Goal: Information Seeking & Learning: Learn about a topic

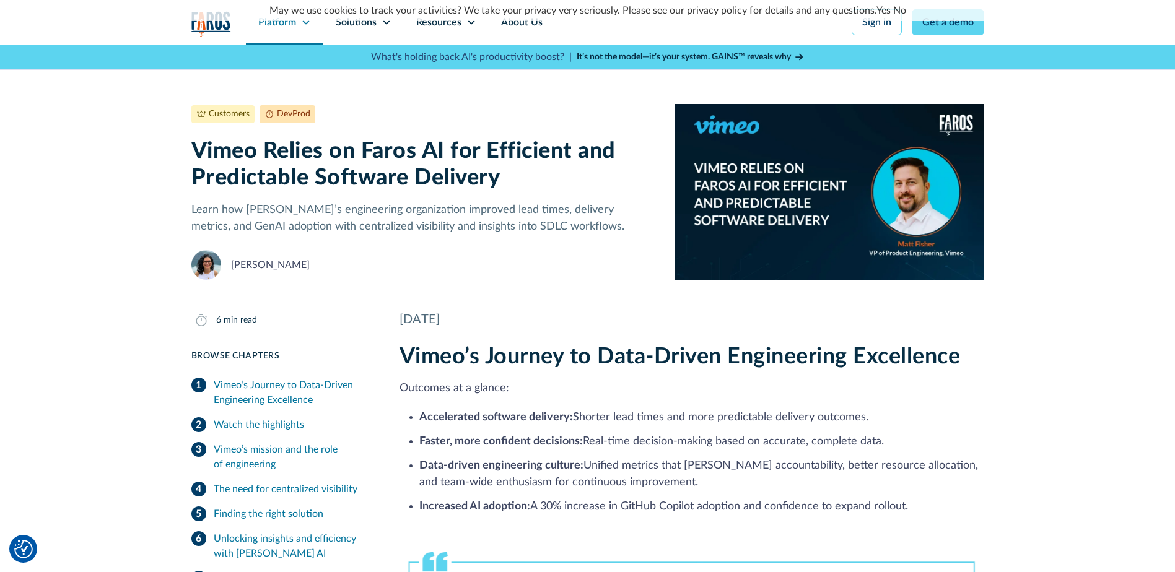
click at [288, 30] on div "Platform" at bounding box center [284, 22] width 77 height 45
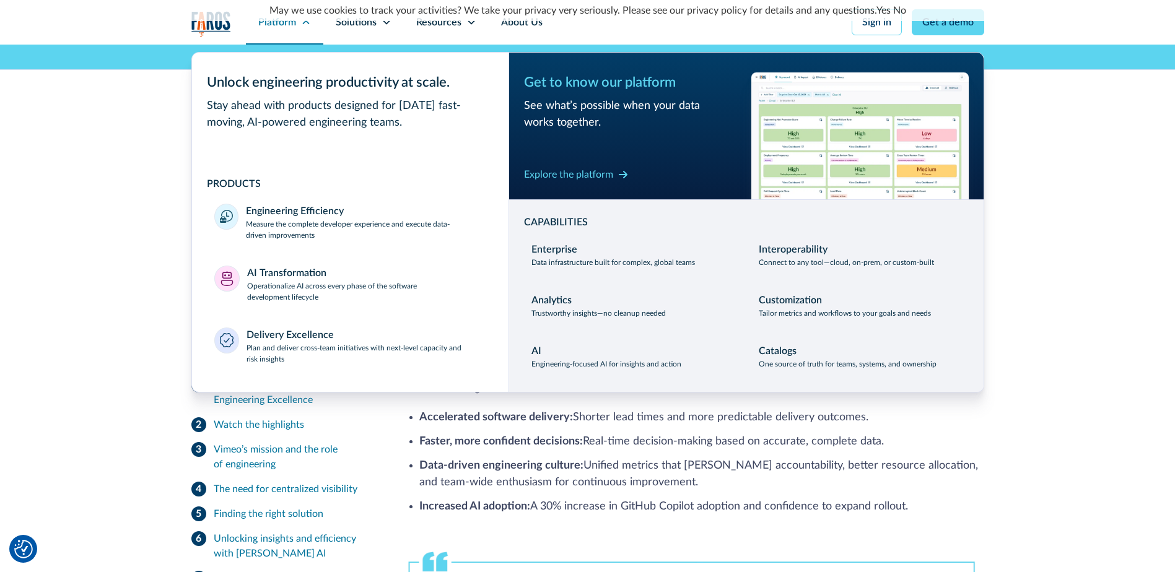
click at [288, 30] on div "Platform" at bounding box center [284, 22] width 77 height 45
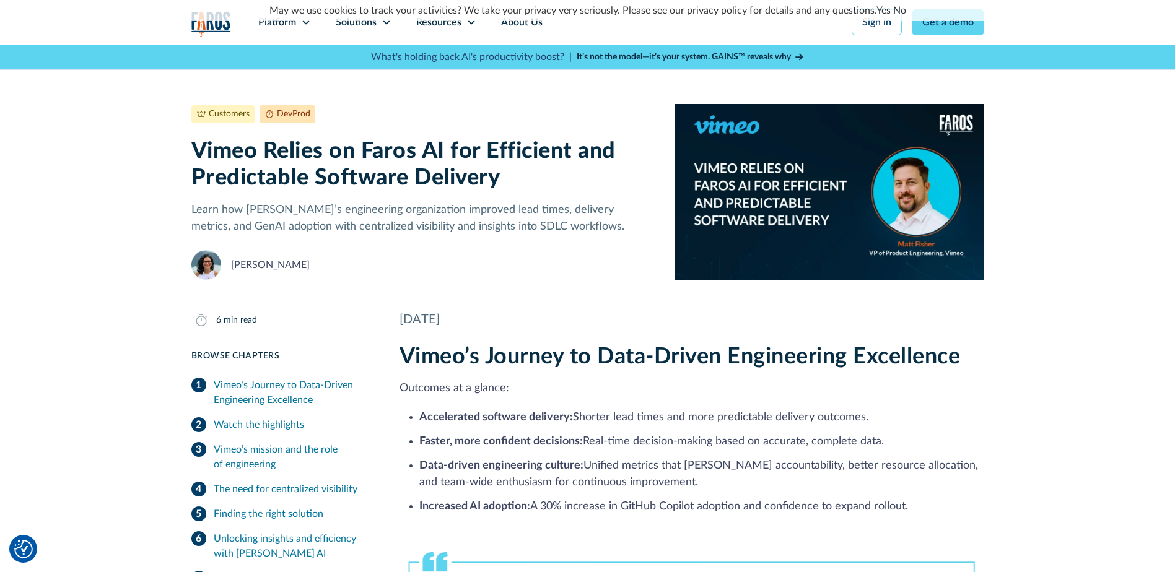
click at [218, 29] on img "home" at bounding box center [211, 23] width 40 height 25
click at [291, 30] on div "Platform" at bounding box center [284, 22] width 77 height 45
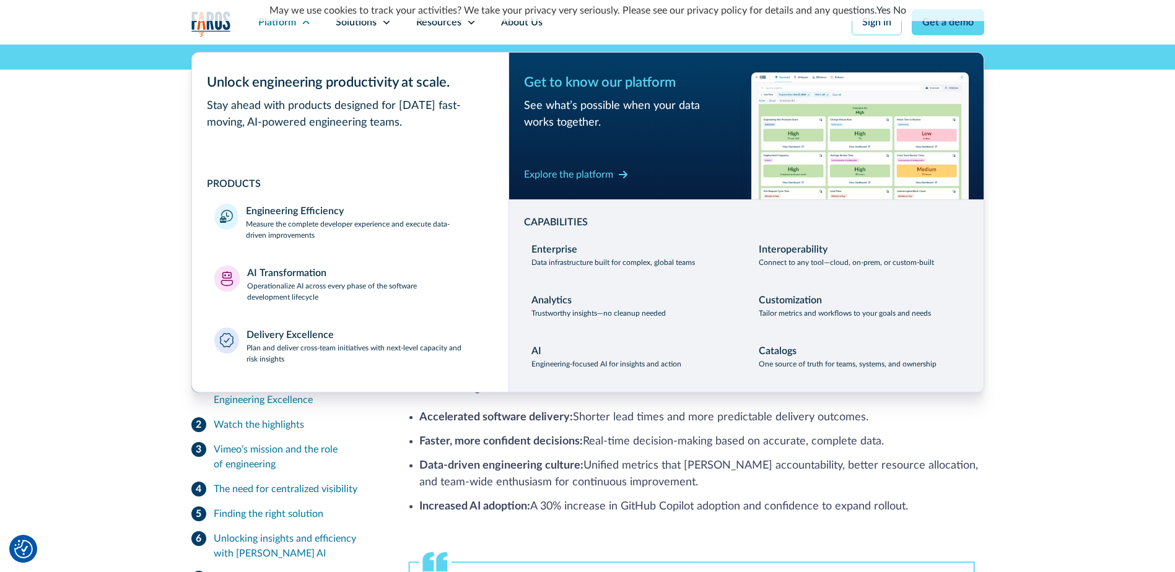
click at [881, 12] on link "Yes" at bounding box center [883, 11] width 14 height 10
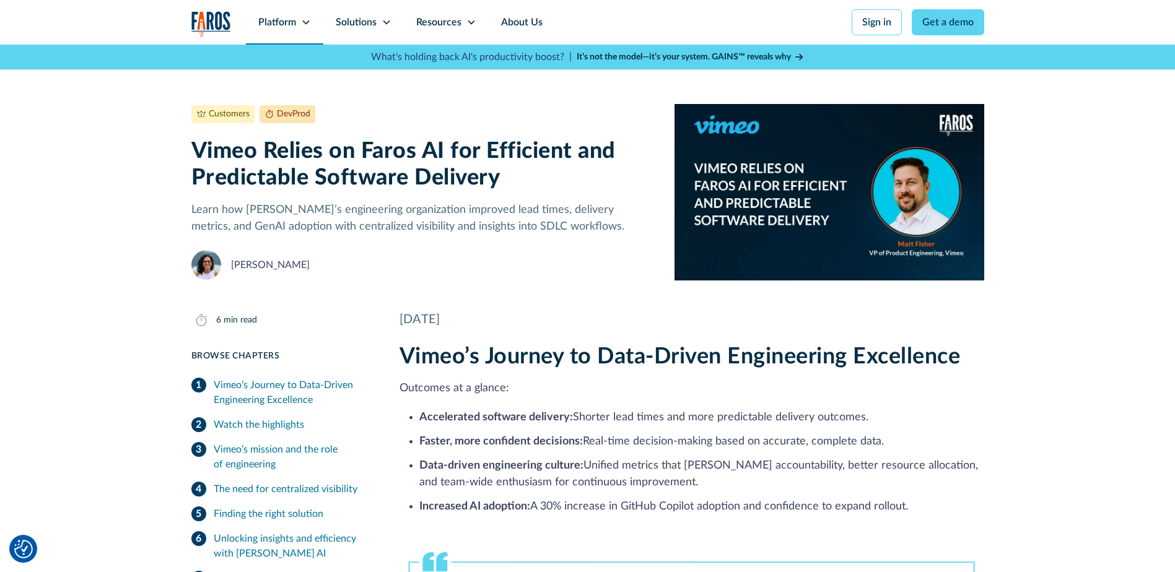
click at [280, 22] on div "Platform" at bounding box center [277, 22] width 38 height 15
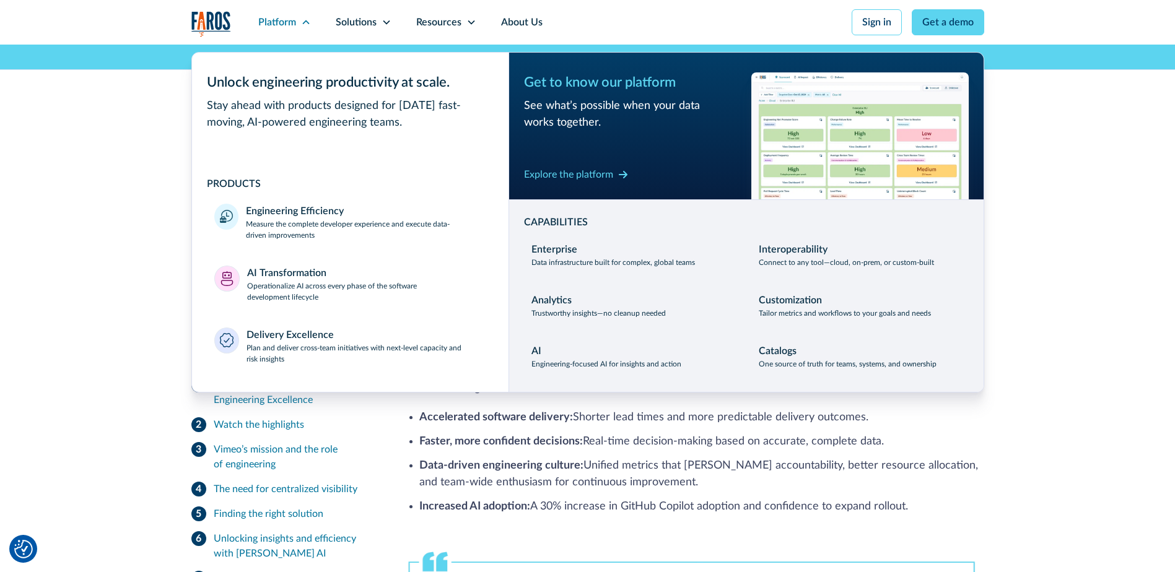
click at [59, 90] on div "Customers DevProd December 20, 2024 6 min read Vimeo Relies on Faros AI for Eff…" at bounding box center [587, 163] width 1175 height 236
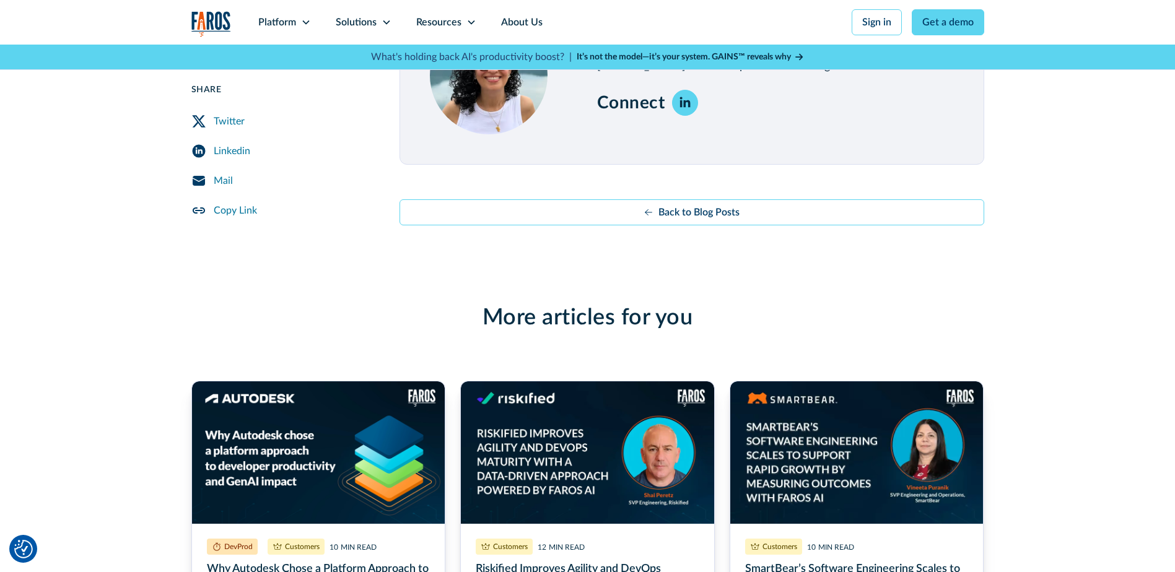
scroll to position [3379, 0]
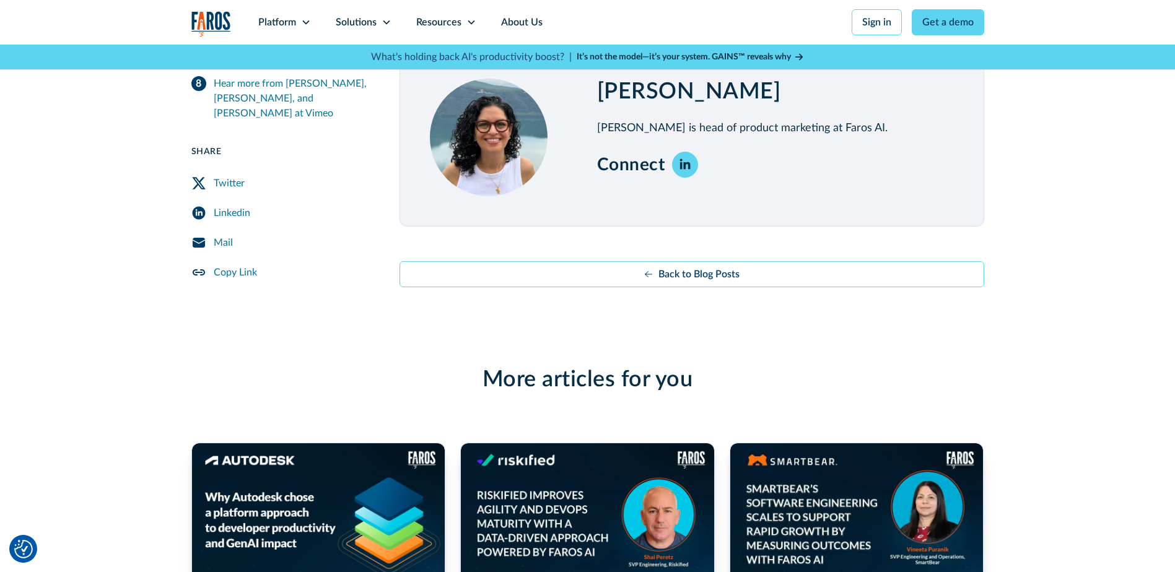
drag, startPoint x: 1174, startPoint y: 413, endPoint x: 1181, endPoint y: 412, distance: 6.2
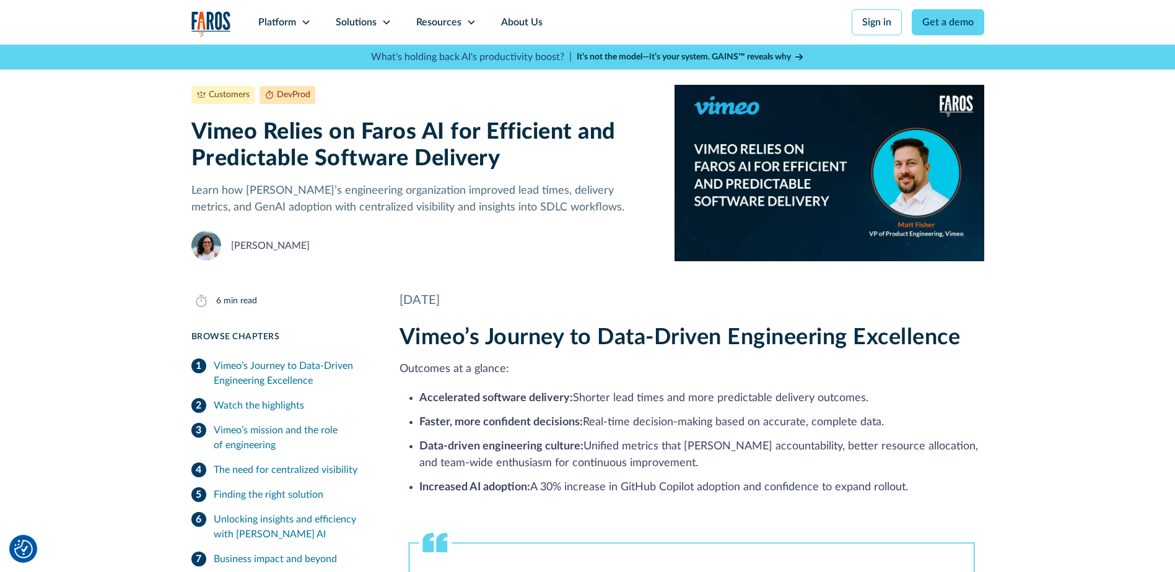
scroll to position [0, 0]
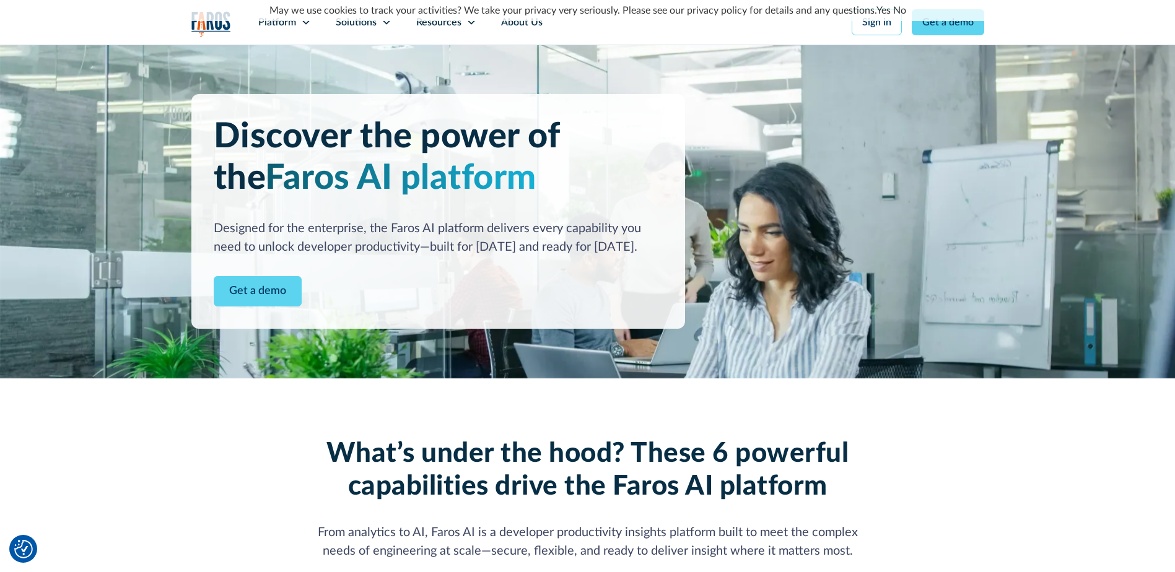
click at [880, 11] on link "Yes" at bounding box center [883, 11] width 14 height 10
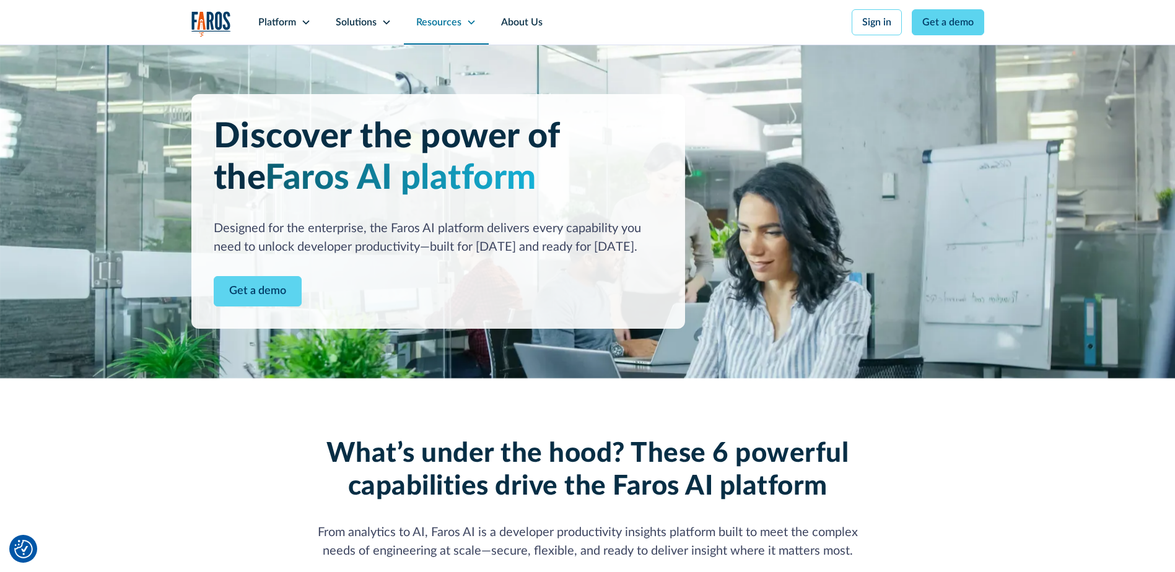
click at [464, 20] on div "Resources" at bounding box center [446, 22] width 85 height 45
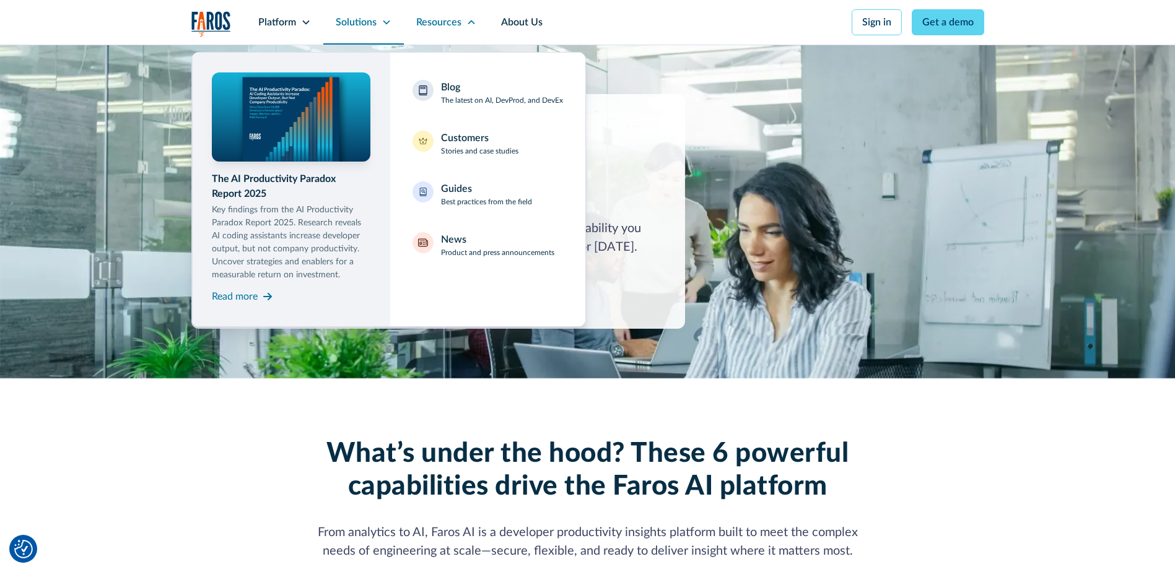
click at [379, 22] on div "Solutions" at bounding box center [363, 22] width 81 height 45
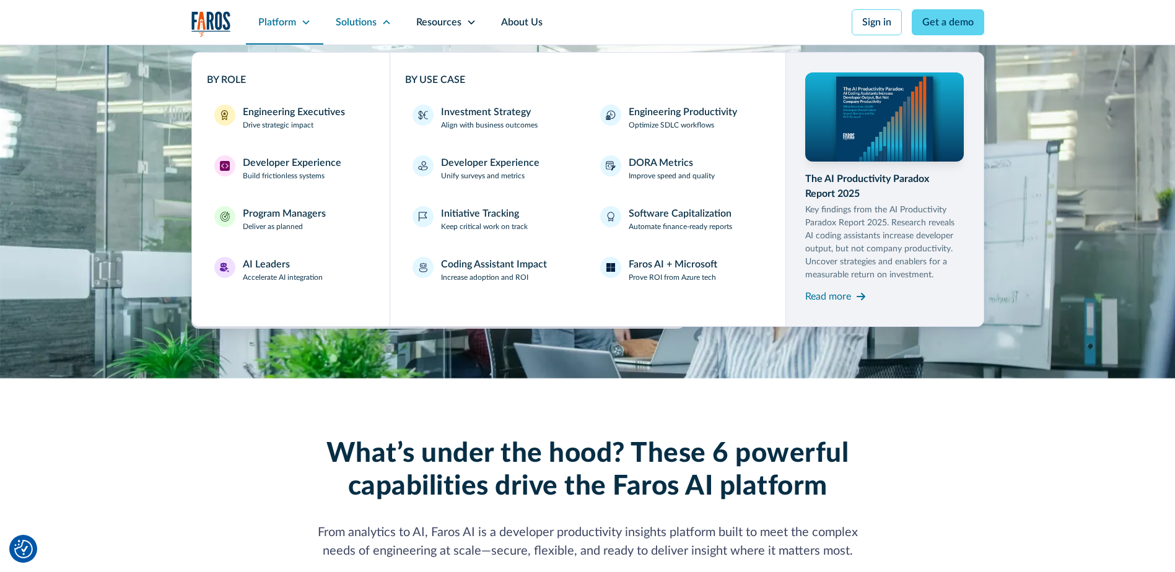
click at [291, 27] on div "Platform" at bounding box center [277, 22] width 38 height 15
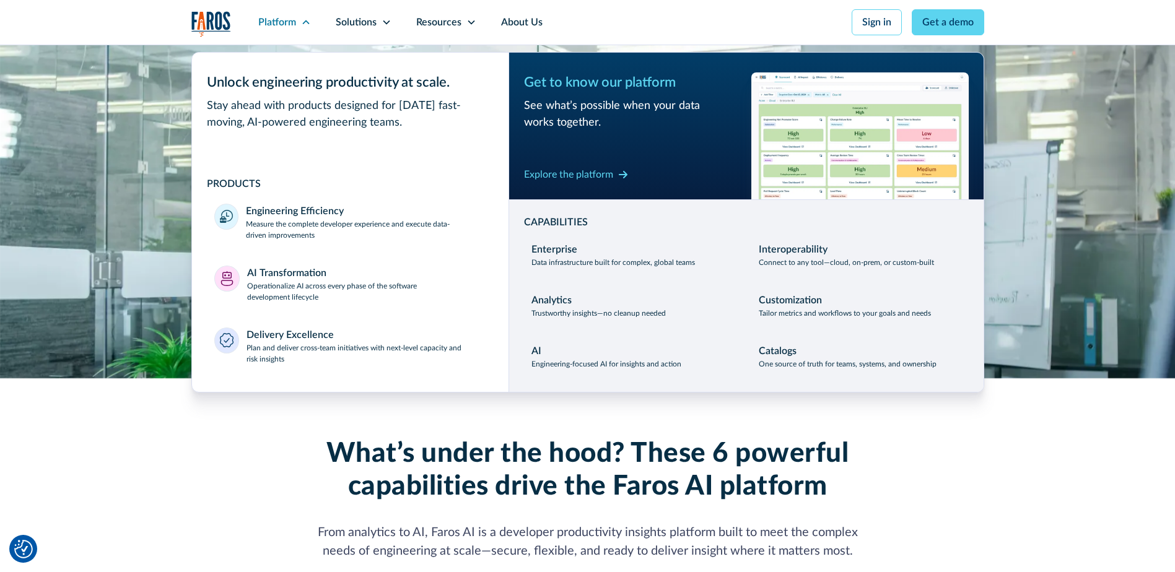
drag, startPoint x: 614, startPoint y: 15, endPoint x: 600, endPoint y: 12, distance: 15.2
click at [614, 15] on nav "Platform Unlock engineering productivity at scale. Stay ahead with products des…" at bounding box center [615, 22] width 738 height 45
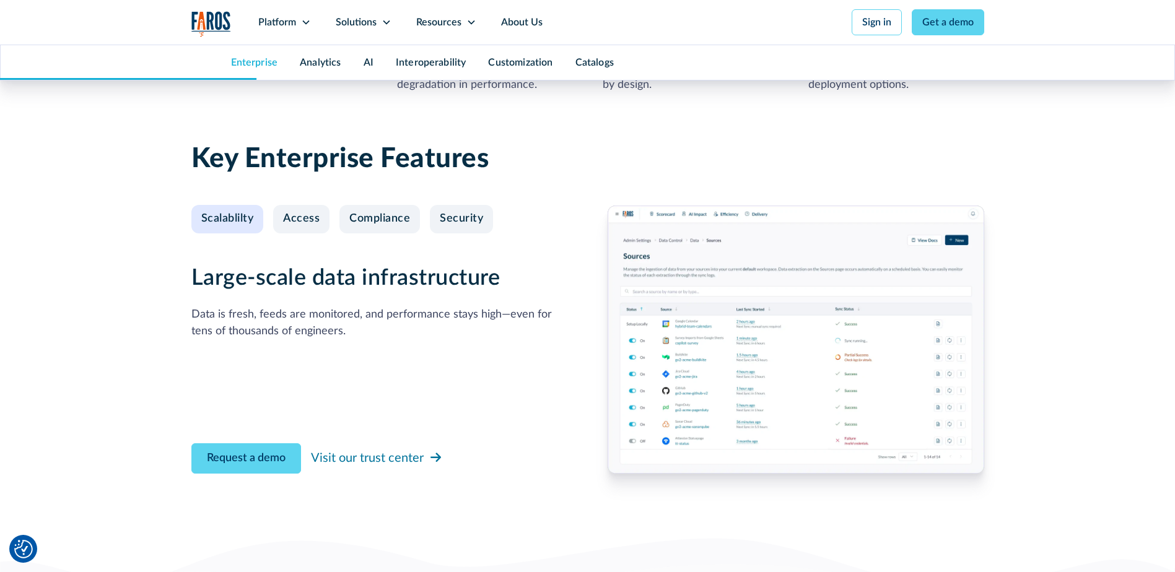
scroll to position [1239, 0]
click at [303, 227] on link "Access" at bounding box center [301, 218] width 56 height 28
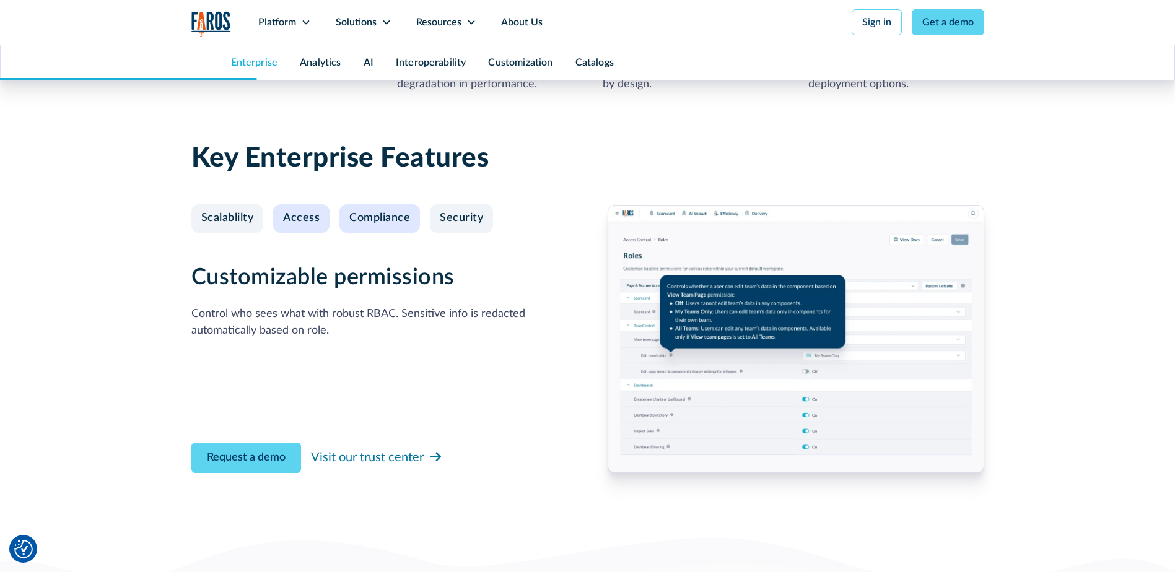
click at [385, 217] on div "Compliance" at bounding box center [379, 219] width 61 height 14
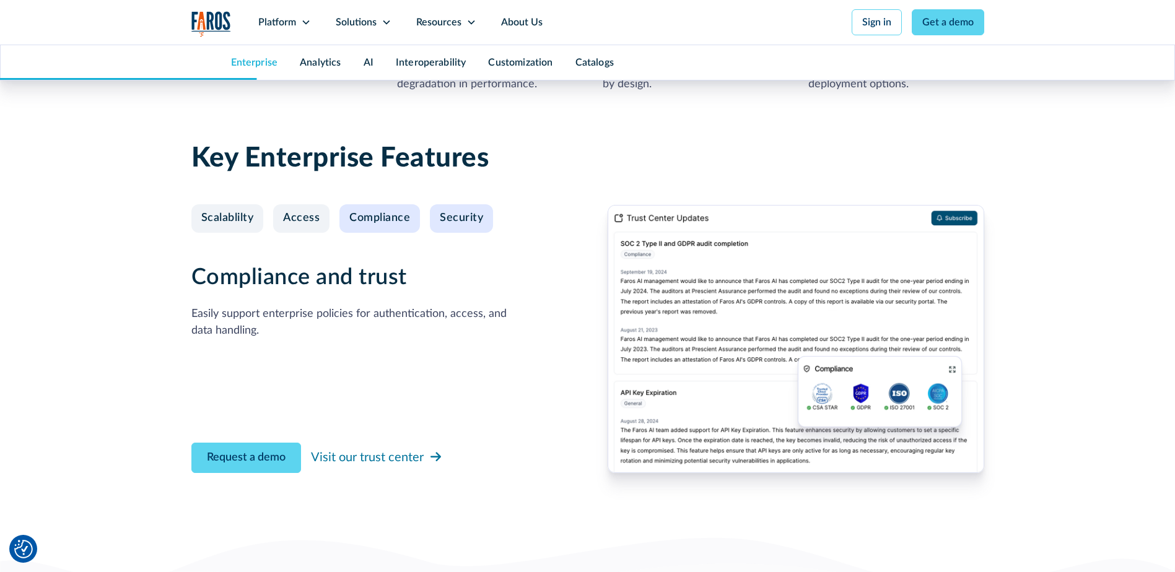
click at [451, 222] on div "Security" at bounding box center [461, 219] width 43 height 14
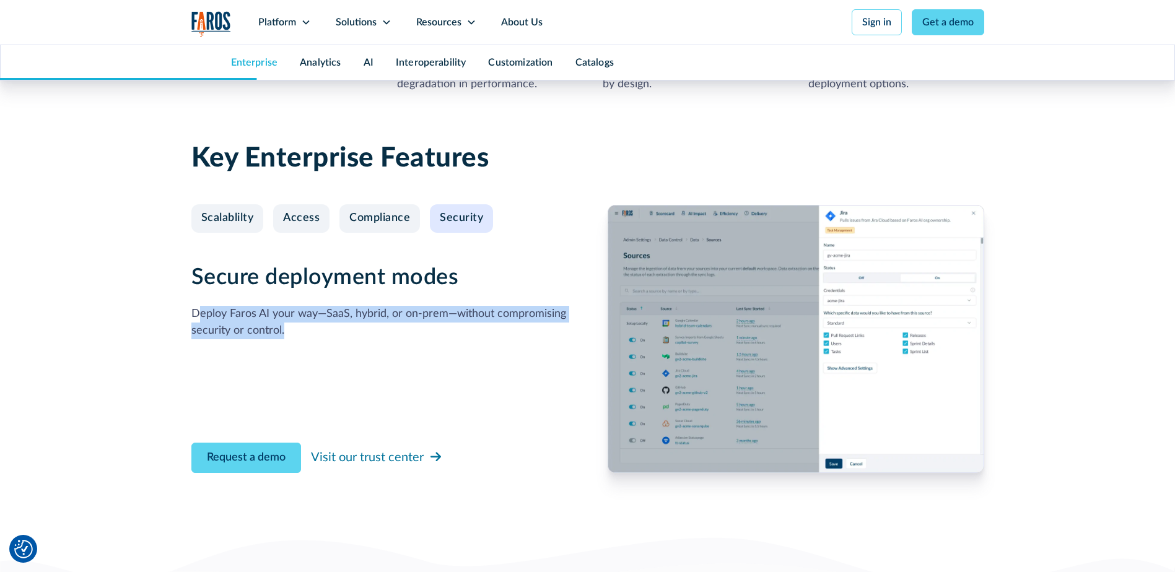
drag, startPoint x: 199, startPoint y: 312, endPoint x: 541, endPoint y: 329, distance: 341.7
click at [541, 329] on div "Deploy Faros AI your way—SaaS, hybrid, or on-prem—without compromising security…" at bounding box center [379, 322] width 377 height 33
drag, startPoint x: 541, startPoint y: 329, endPoint x: 331, endPoint y: 346, distance: 210.6
click at [331, 346] on div "Secure deployment modes Deploy Faros AI your way—SaaS, hybrid, or on-prem—witho…" at bounding box center [379, 339] width 377 height 268
drag, startPoint x: 293, startPoint y: 332, endPoint x: 195, endPoint y: 315, distance: 99.4
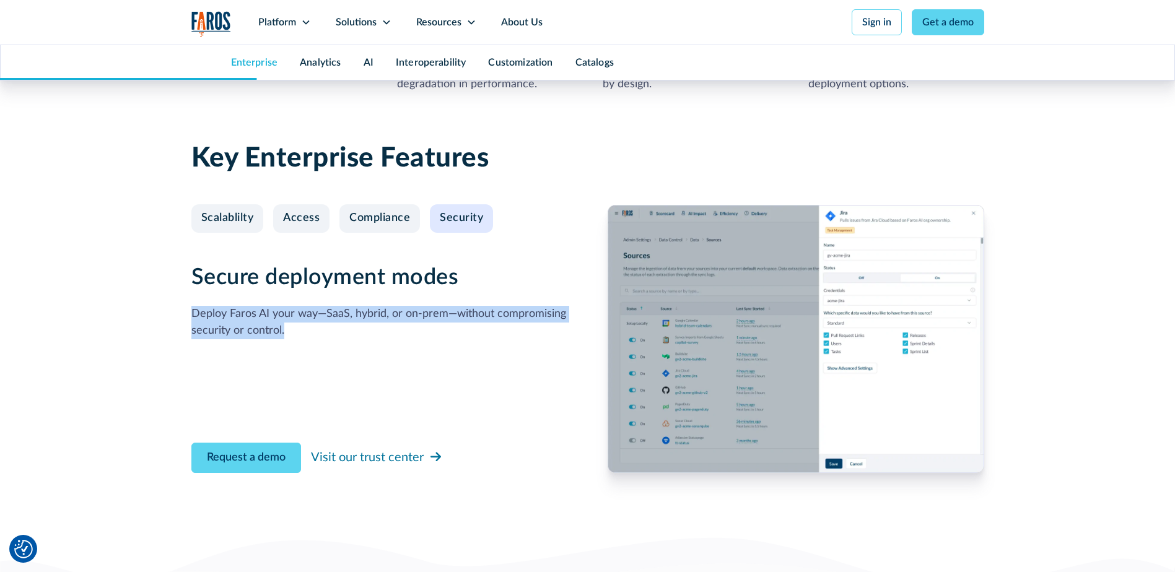
click at [195, 315] on div "Deploy Faros AI your way—SaaS, hybrid, or on-prem—without compromising security…" at bounding box center [379, 322] width 377 height 33
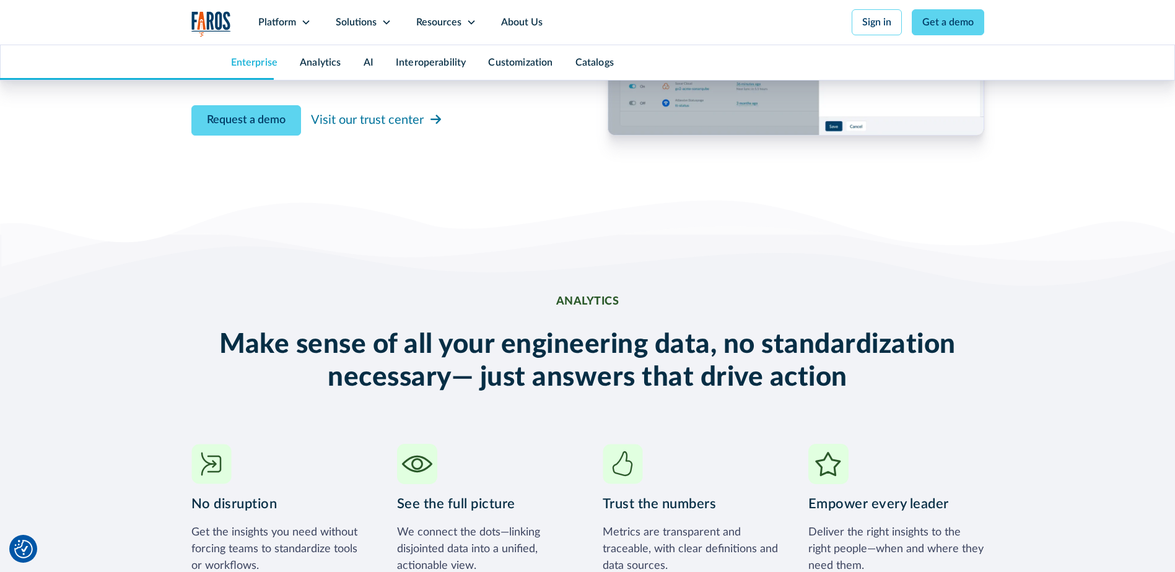
scroll to position [1610, 0]
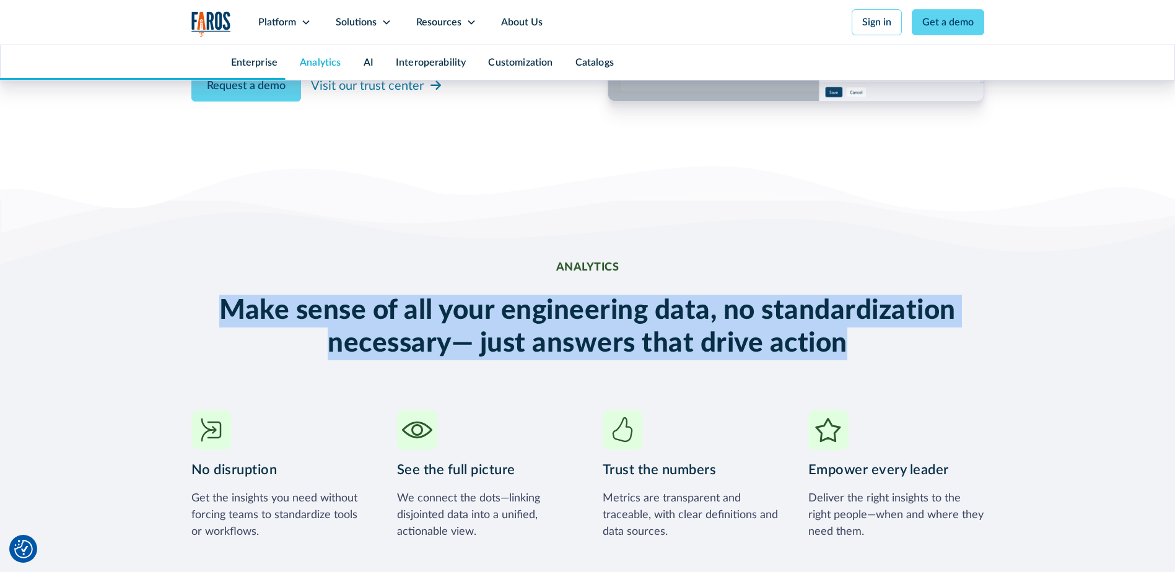
drag, startPoint x: 217, startPoint y: 314, endPoint x: 846, endPoint y: 351, distance: 629.2
click at [846, 351] on h2 "Make sense of all your engineering data, no standardization necessary— just ans…" at bounding box center [587, 328] width 793 height 66
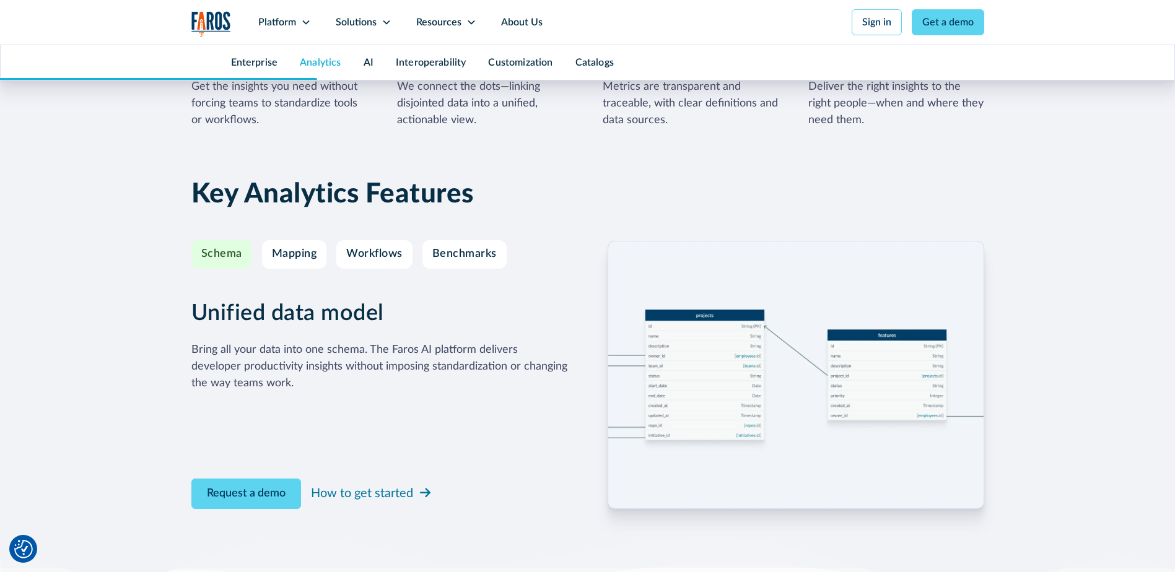
scroll to position [2044, 0]
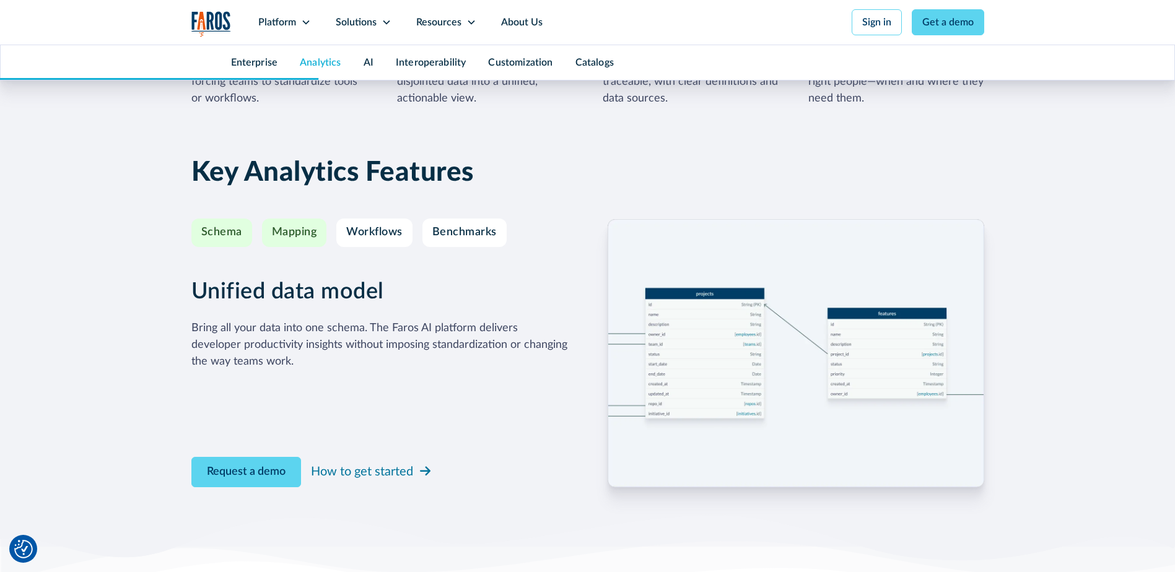
click at [291, 244] on link "Mapping" at bounding box center [294, 233] width 65 height 28
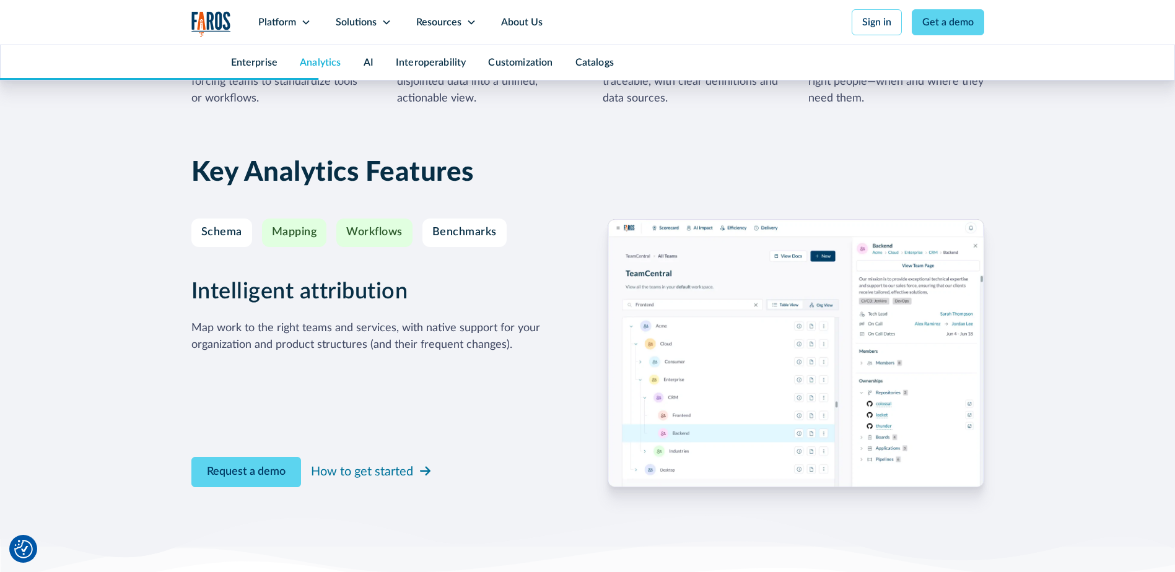
click at [357, 242] on link "Workflows" at bounding box center [374, 233] width 76 height 28
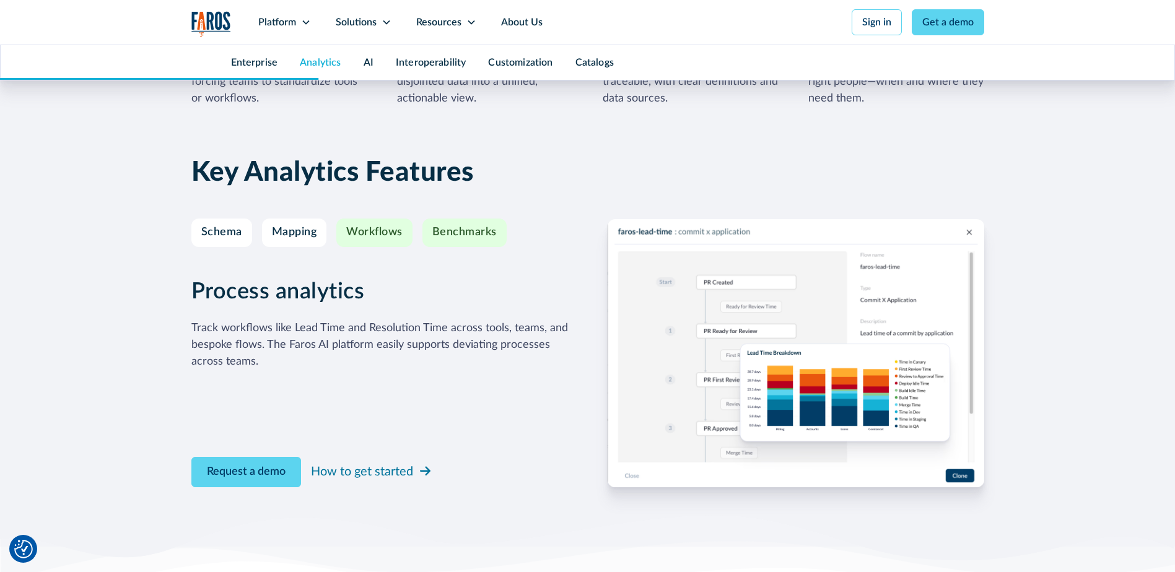
click at [467, 242] on link "Benchmarks" at bounding box center [464, 233] width 84 height 28
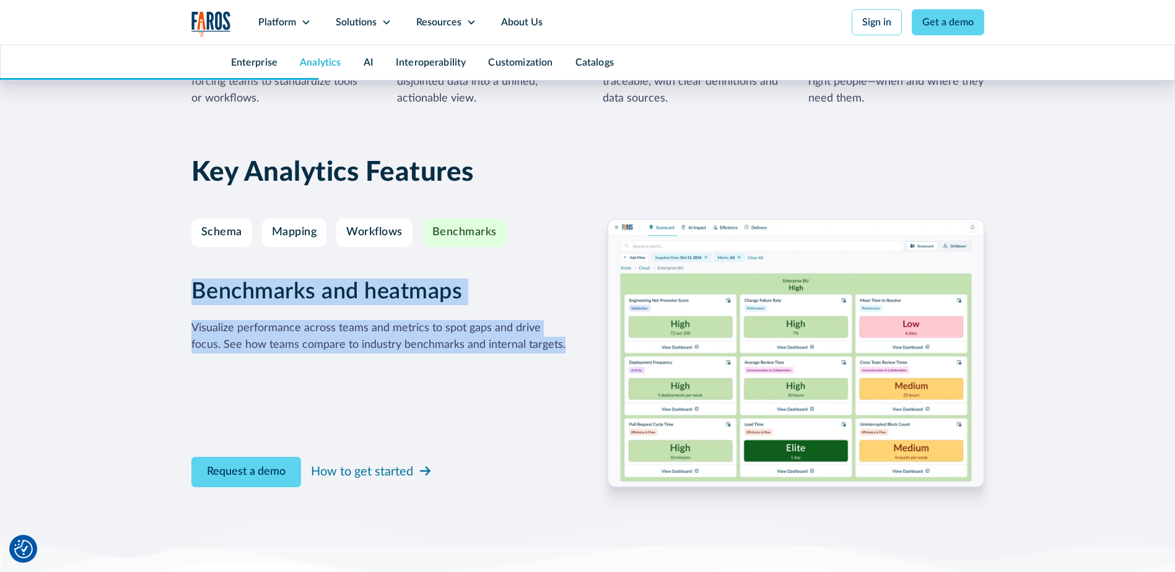
drag, startPoint x: 196, startPoint y: 292, endPoint x: 536, endPoint y: 350, distance: 344.4
click at [536, 350] on div "Benchmarks and heatmaps Visualize performance across teams and metrics to spot …" at bounding box center [379, 316] width 377 height 75
drag, startPoint x: 536, startPoint y: 350, endPoint x: 529, endPoint y: 356, distance: 8.8
click at [529, 356] on div "Benchmarks and heatmaps Visualize performance across teams and metrics to spot …" at bounding box center [379, 353] width 377 height 268
drag, startPoint x: 533, startPoint y: 349, endPoint x: 192, endPoint y: 288, distance: 346.0
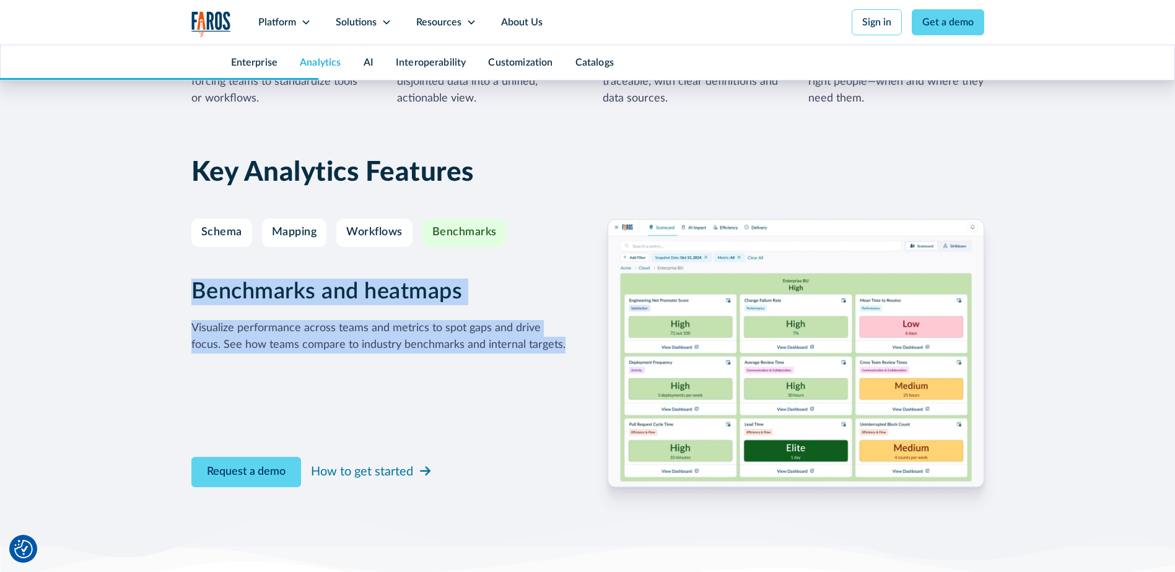
click at [192, 288] on div "Benchmarks and heatmaps Visualize performance across teams and metrics to spot …" at bounding box center [379, 316] width 377 height 75
drag, startPoint x: 192, startPoint y: 288, endPoint x: 198, endPoint y: 321, distance: 33.9
click at [198, 320] on div "Benchmarks and heatmaps Visualize performance across teams and metrics to spot …" at bounding box center [379, 316] width 377 height 75
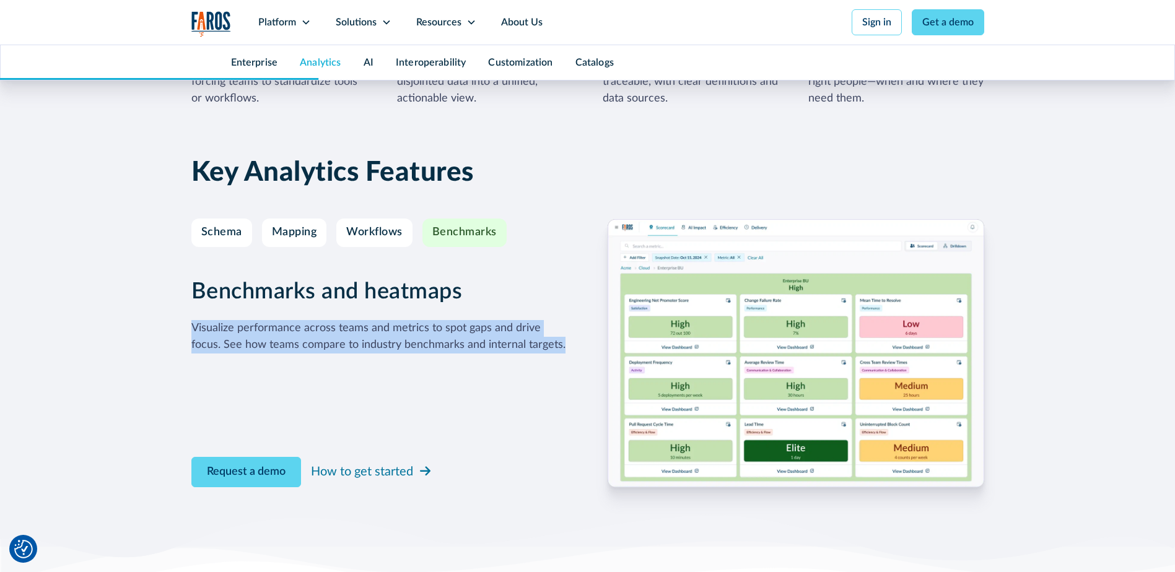
drag, startPoint x: 188, startPoint y: 330, endPoint x: 536, endPoint y: 359, distance: 350.0
click at [536, 359] on div "Key Analytics Features Schema Mapping Workflows Benchmarks Unified data model B…" at bounding box center [587, 339] width 1175 height 415
drag, startPoint x: 536, startPoint y: 359, endPoint x: 499, endPoint y: 356, distance: 38.0
click at [499, 356] on div "Benchmarks and heatmaps Visualize performance across teams and metrics to spot …" at bounding box center [379, 353] width 377 height 268
drag, startPoint x: 540, startPoint y: 349, endPoint x: 187, endPoint y: 318, distance: 354.5
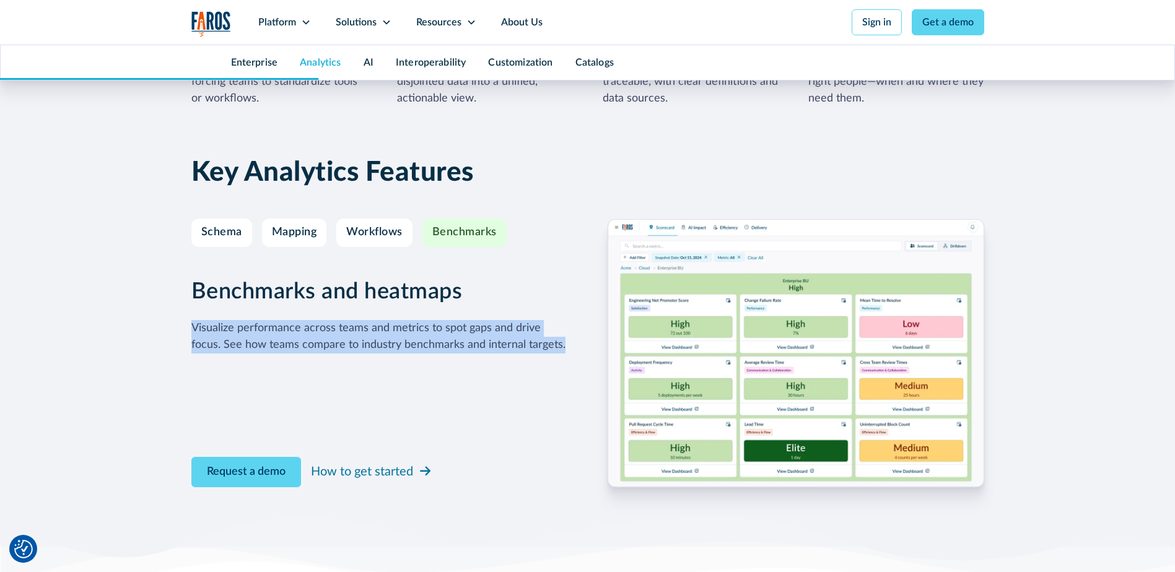
click at [187, 318] on div "Key Analytics Features Schema Mapping Workflows Benchmarks Unified data model B…" at bounding box center [587, 339] width 1175 height 415
drag, startPoint x: 187, startPoint y: 318, endPoint x: 236, endPoint y: 369, distance: 71.0
click at [236, 369] on div "Benchmarks and heatmaps Visualize performance across teams and metrics to spot …" at bounding box center [379, 353] width 377 height 268
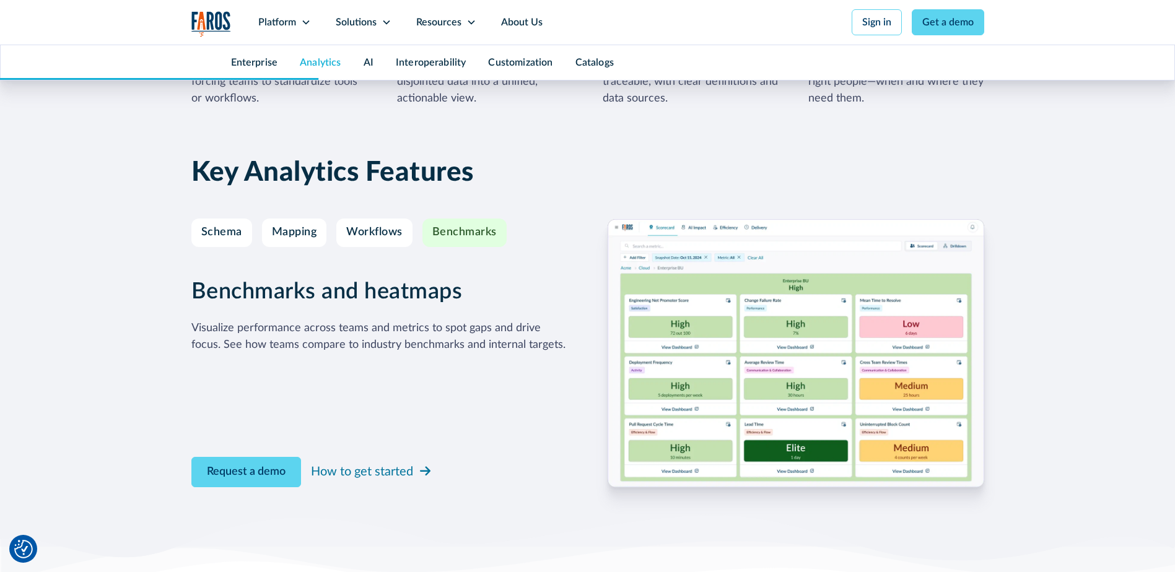
click at [665, 359] on img at bounding box center [796, 353] width 377 height 268
click at [682, 320] on img at bounding box center [796, 353] width 377 height 268
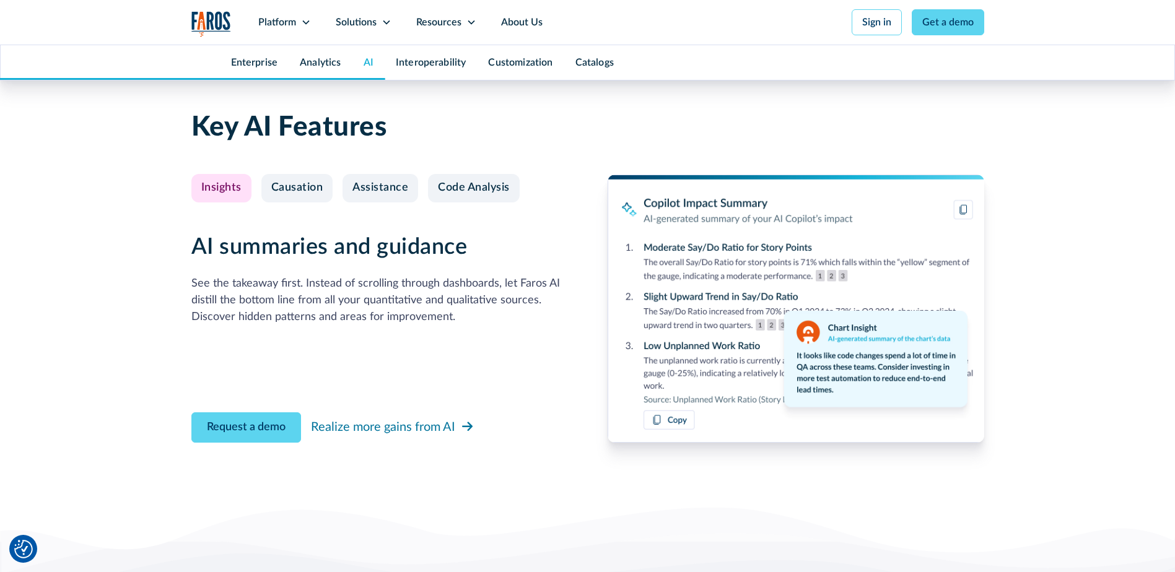
scroll to position [2911, 0]
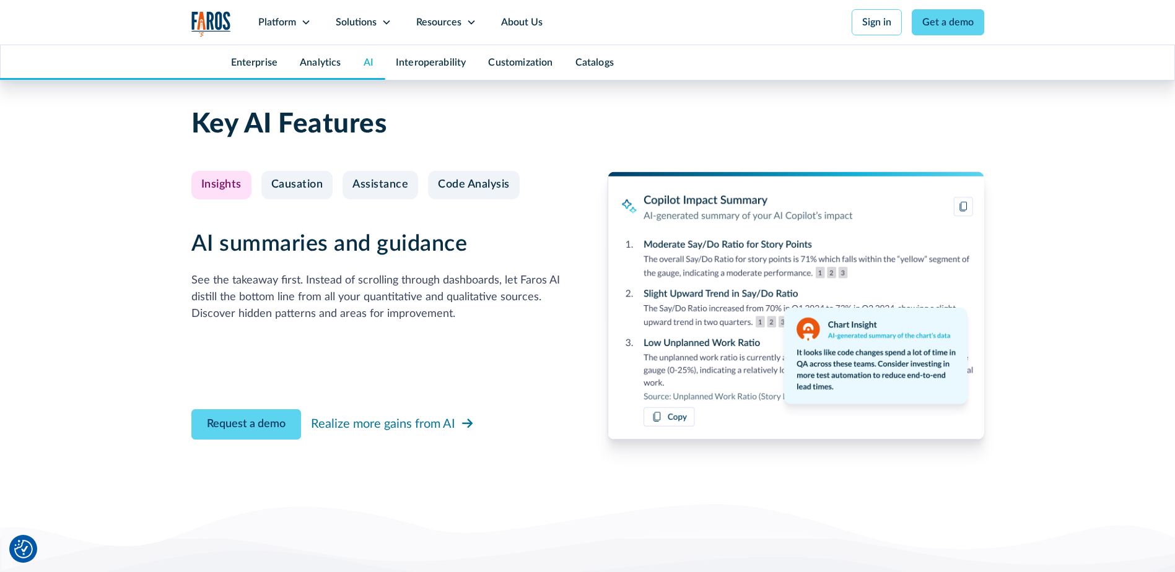
click at [292, 199] on div "AI summaries and guidance See the takeaway first. Instead of scrolling through …" at bounding box center [379, 306] width 377 height 268
click at [292, 189] on div "Causation" at bounding box center [297, 185] width 52 height 14
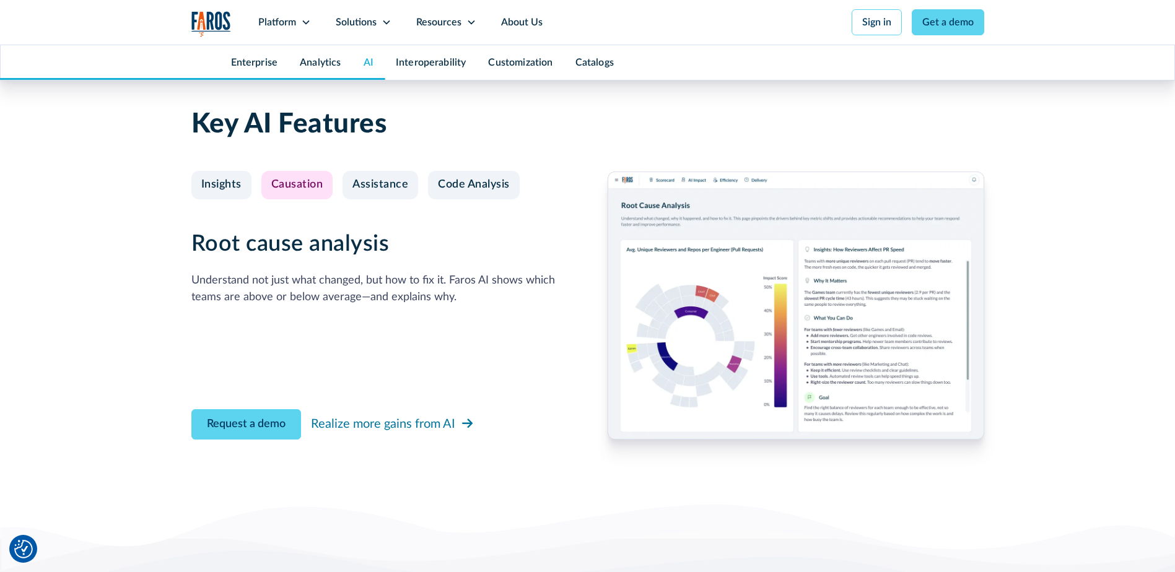
click at [658, 297] on img at bounding box center [796, 306] width 377 height 268
click at [400, 176] on link "Assistance" at bounding box center [381, 185] width 76 height 28
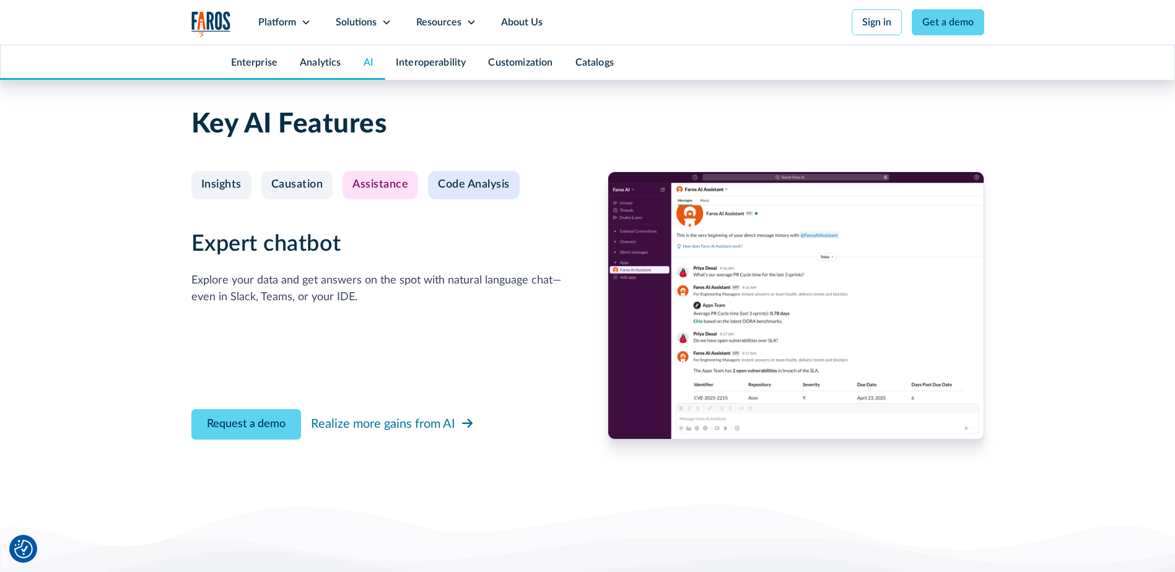
click at [498, 196] on link "Code Analysis" at bounding box center [474, 185] width 92 height 28
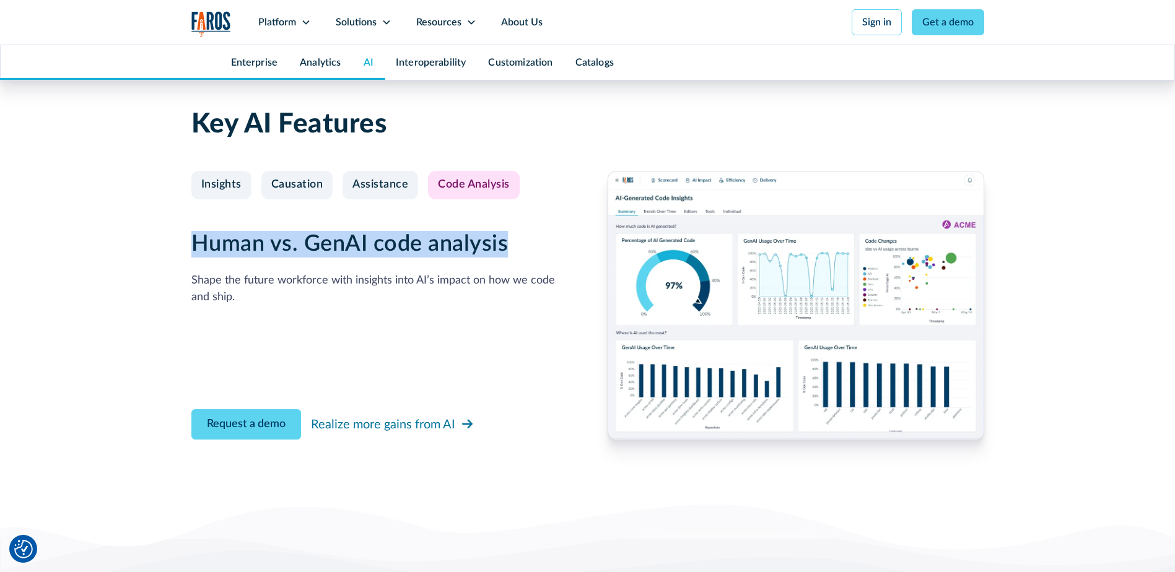
drag, startPoint x: 194, startPoint y: 242, endPoint x: 504, endPoint y: 235, distance: 310.4
click at [504, 235] on h3 "Human vs. GenAI code analysis" at bounding box center [379, 244] width 377 height 27
drag, startPoint x: 504, startPoint y: 235, endPoint x: 507, endPoint y: 242, distance: 7.3
click at [505, 242] on h3 "Human vs. GenAI code analysis" at bounding box center [379, 244] width 377 height 27
drag, startPoint x: 507, startPoint y: 242, endPoint x: 186, endPoint y: 245, distance: 321.5
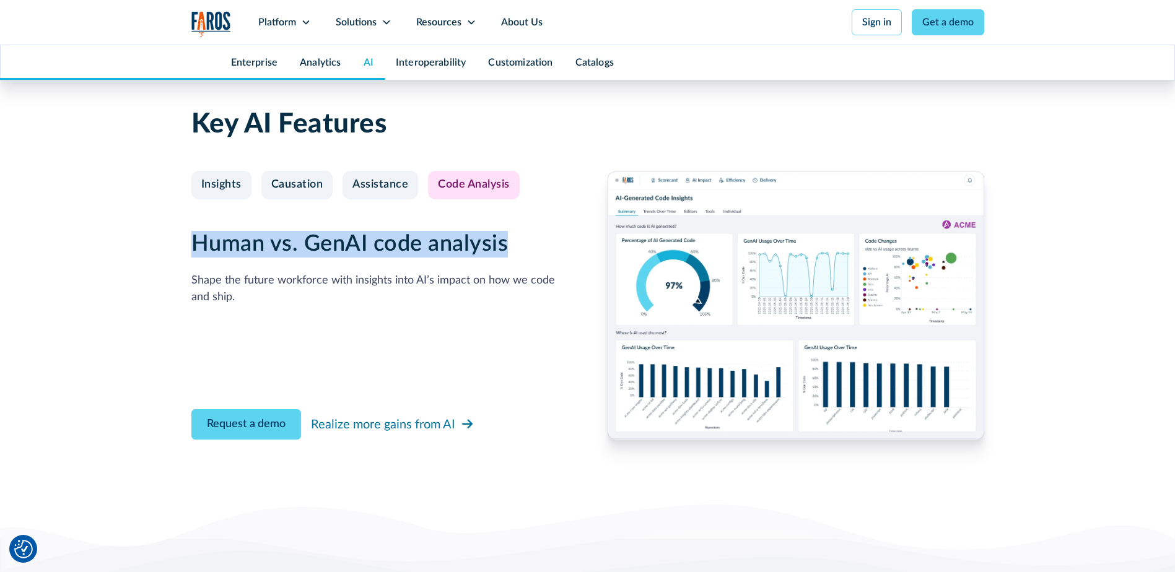
click at [186, 245] on div "Key AI Features Insights Causation Assistance Code Analysis AI summaries and gu…" at bounding box center [587, 292] width 1175 height 416
drag, startPoint x: 186, startPoint y: 245, endPoint x: 212, endPoint y: 248, distance: 26.8
click at [212, 248] on h3 "Human vs. GenAI code analysis" at bounding box center [379, 244] width 377 height 27
drag, startPoint x: 196, startPoint y: 246, endPoint x: 506, endPoint y: 240, distance: 310.4
click at [506, 240] on h3 "Human vs. GenAI code analysis" at bounding box center [379, 244] width 377 height 27
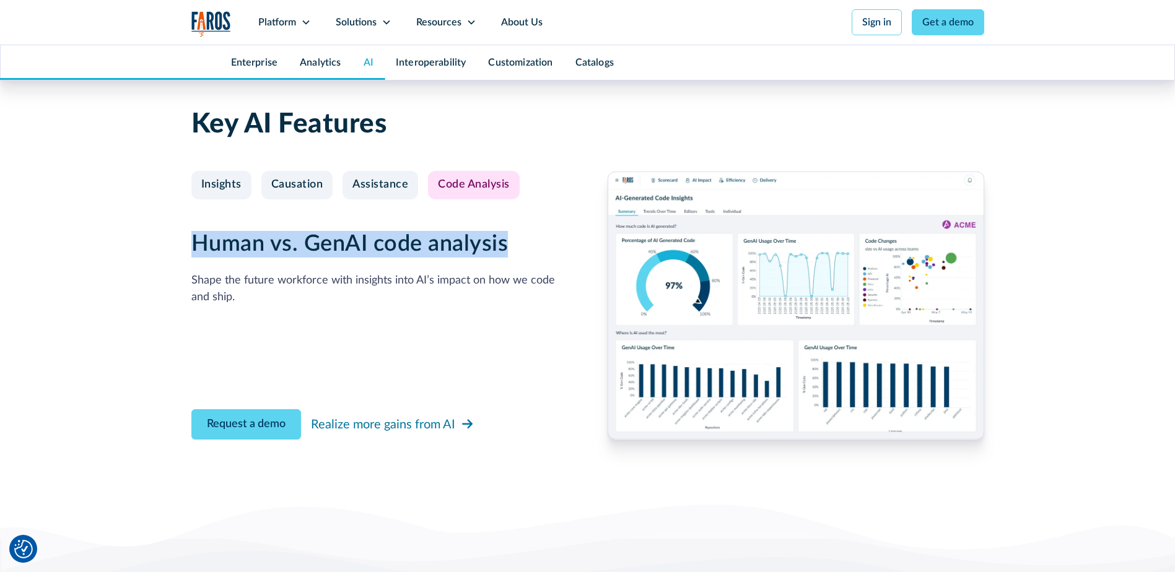
click at [505, 241] on h3 "Human vs. GenAI code analysis" at bounding box center [379, 244] width 377 height 27
drag, startPoint x: 505, startPoint y: 242, endPoint x: 204, endPoint y: 234, distance: 301.8
click at [204, 234] on h3 "Human vs. GenAI code analysis" at bounding box center [379, 244] width 377 height 27
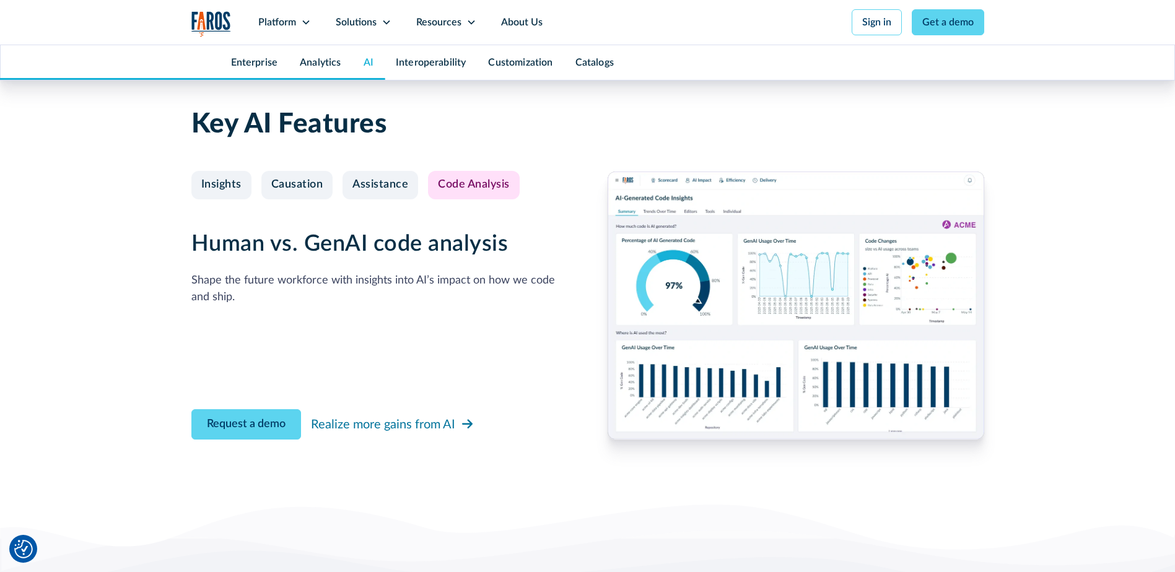
drag, startPoint x: 204, startPoint y: 234, endPoint x: 206, endPoint y: 282, distance: 48.4
click at [206, 282] on div "Shape the future workforce with insights into AI’s impact on how we code and sh…" at bounding box center [379, 289] width 377 height 33
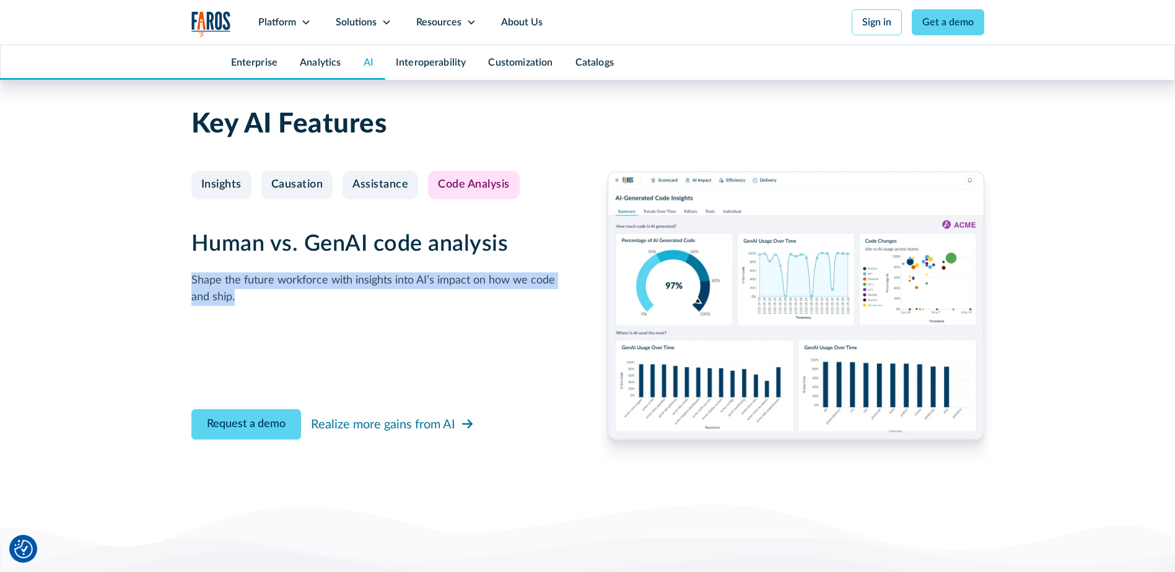
drag, startPoint x: 240, startPoint y: 295, endPoint x: 192, endPoint y: 279, distance: 50.9
click at [192, 279] on div "Shape the future workforce with insights into AI’s impact on how we code and sh…" at bounding box center [379, 289] width 377 height 33
drag, startPoint x: 192, startPoint y: 279, endPoint x: 211, endPoint y: 286, distance: 19.8
click at [211, 286] on div "Shape the future workforce with insights into AI’s impact on how we code and sh…" at bounding box center [379, 289] width 377 height 33
drag, startPoint x: 242, startPoint y: 296, endPoint x: 192, endPoint y: 284, distance: 51.1
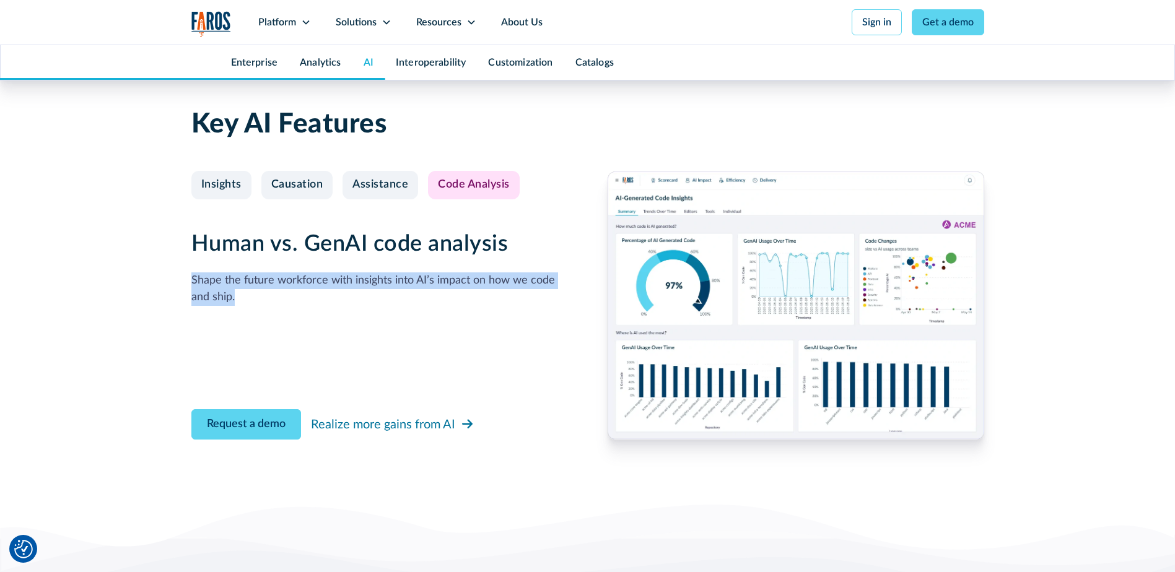
click at [192, 284] on div "Shape the future workforce with insights into AI’s impact on how we code and sh…" at bounding box center [379, 289] width 377 height 33
drag, startPoint x: 192, startPoint y: 284, endPoint x: 218, endPoint y: 294, distance: 28.1
click at [218, 294] on div "Shape the future workforce with insights into AI’s impact on how we code and sh…" at bounding box center [379, 289] width 377 height 33
drag, startPoint x: 255, startPoint y: 293, endPoint x: 191, endPoint y: 275, distance: 66.3
click at [191, 275] on div "Shape the future workforce with insights into AI’s impact on how we code and sh…" at bounding box center [379, 289] width 377 height 33
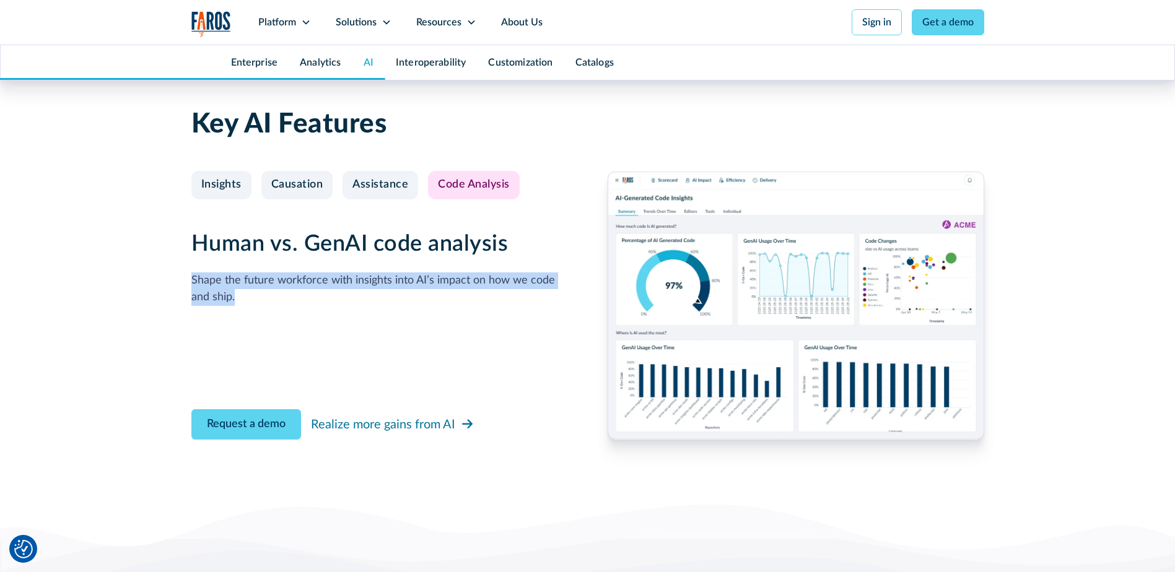
drag, startPoint x: 191, startPoint y: 275, endPoint x: 255, endPoint y: 297, distance: 66.8
click at [255, 297] on div "Shape the future workforce with insights into AI’s impact on how we code and sh…" at bounding box center [379, 289] width 377 height 33
drag, startPoint x: 255, startPoint y: 295, endPoint x: 190, endPoint y: 282, distance: 66.5
click at [190, 282] on div "Key AI Features Insights Causation Assistance Code Analysis AI summaries and gu…" at bounding box center [587, 292] width 1175 height 416
drag, startPoint x: 190, startPoint y: 282, endPoint x: 222, endPoint y: 293, distance: 34.7
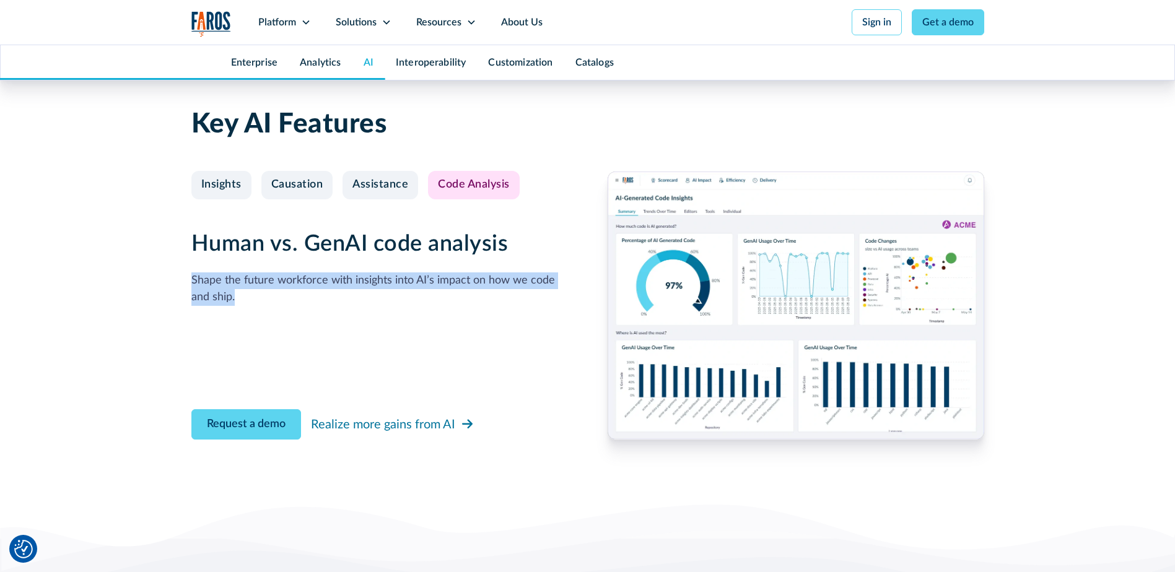
click at [221, 292] on div "Shape the future workforce with insights into AI’s impact on how we code and sh…" at bounding box center [379, 289] width 377 height 33
drag, startPoint x: 240, startPoint y: 297, endPoint x: 193, endPoint y: 281, distance: 50.3
click at [193, 281] on div "Shape the future workforce with insights into AI’s impact on how we code and sh…" at bounding box center [379, 289] width 377 height 33
drag, startPoint x: 193, startPoint y: 281, endPoint x: 211, endPoint y: 292, distance: 21.4
click at [211, 292] on div "Shape the future workforce with insights into AI’s impact on how we code and sh…" at bounding box center [379, 289] width 377 height 33
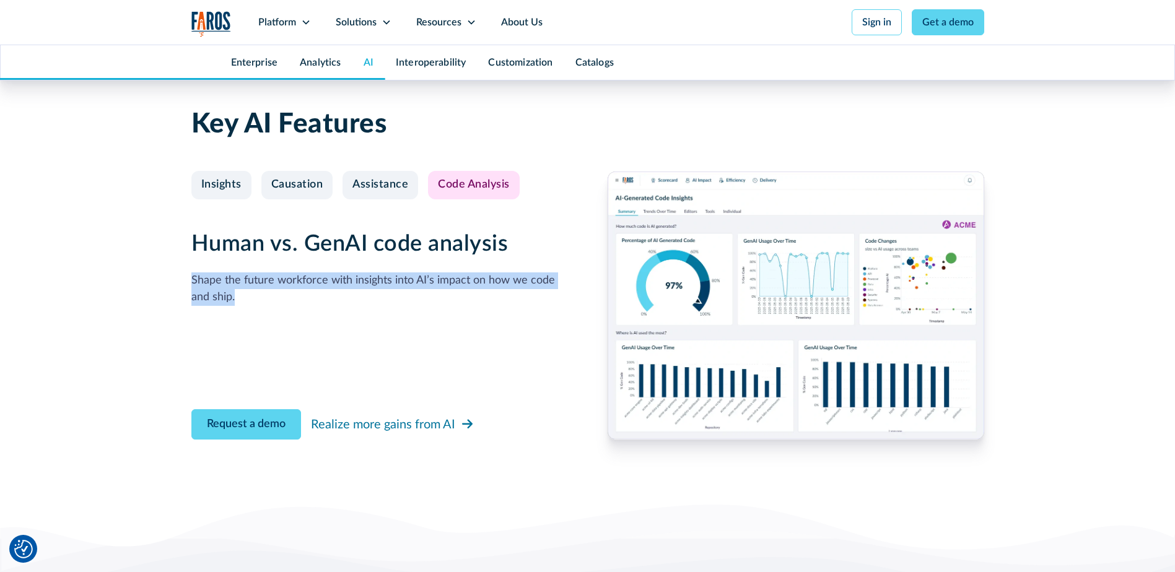
drag, startPoint x: 241, startPoint y: 295, endPoint x: 190, endPoint y: 279, distance: 53.9
click at [190, 279] on div "Key AI Features Insights Causation Assistance Code Analysis AI summaries and gu…" at bounding box center [587, 292] width 1175 height 416
drag, startPoint x: 190, startPoint y: 279, endPoint x: 225, endPoint y: 299, distance: 40.5
click at [225, 299] on div "Shape the future workforce with insights into AI’s impact on how we code and sh…" at bounding box center [379, 289] width 377 height 33
drag, startPoint x: 245, startPoint y: 299, endPoint x: 188, endPoint y: 281, distance: 59.0
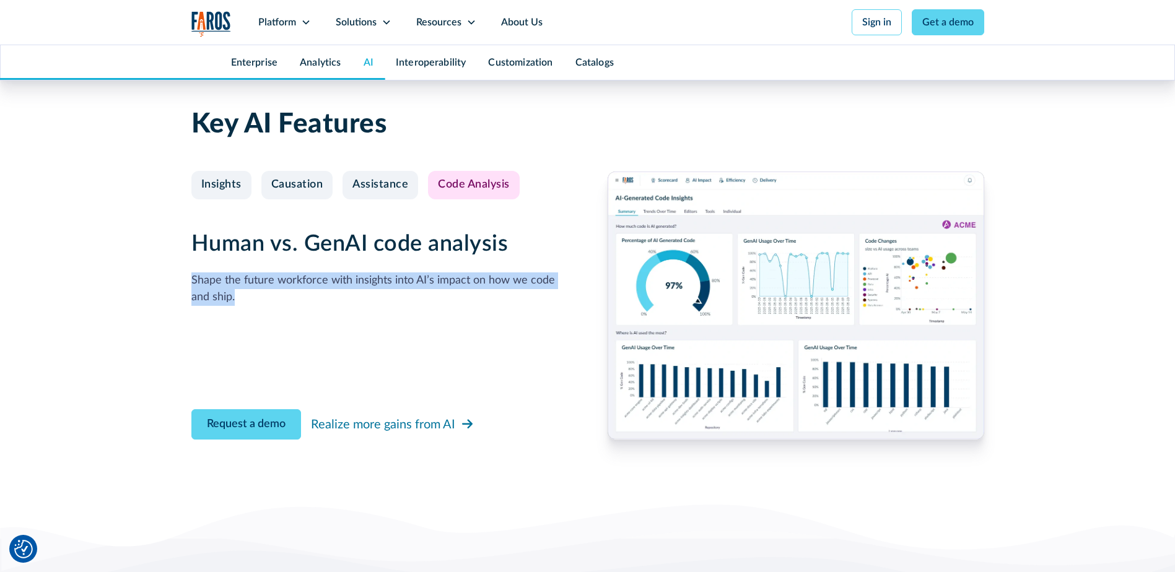
click at [188, 281] on div "Key AI Features Insights Causation Assistance Code Analysis AI summaries and gu…" at bounding box center [587, 292] width 1175 height 416
drag, startPoint x: 188, startPoint y: 281, endPoint x: 220, endPoint y: 295, distance: 34.7
click at [220, 295] on div "Shape the future workforce with insights into AI’s impact on how we code and sh…" at bounding box center [379, 289] width 377 height 33
drag, startPoint x: 245, startPoint y: 297, endPoint x: 188, endPoint y: 276, distance: 60.5
click at [188, 276] on div "Key AI Features Insights Causation Assistance Code Analysis AI summaries and gu…" at bounding box center [587, 292] width 1175 height 416
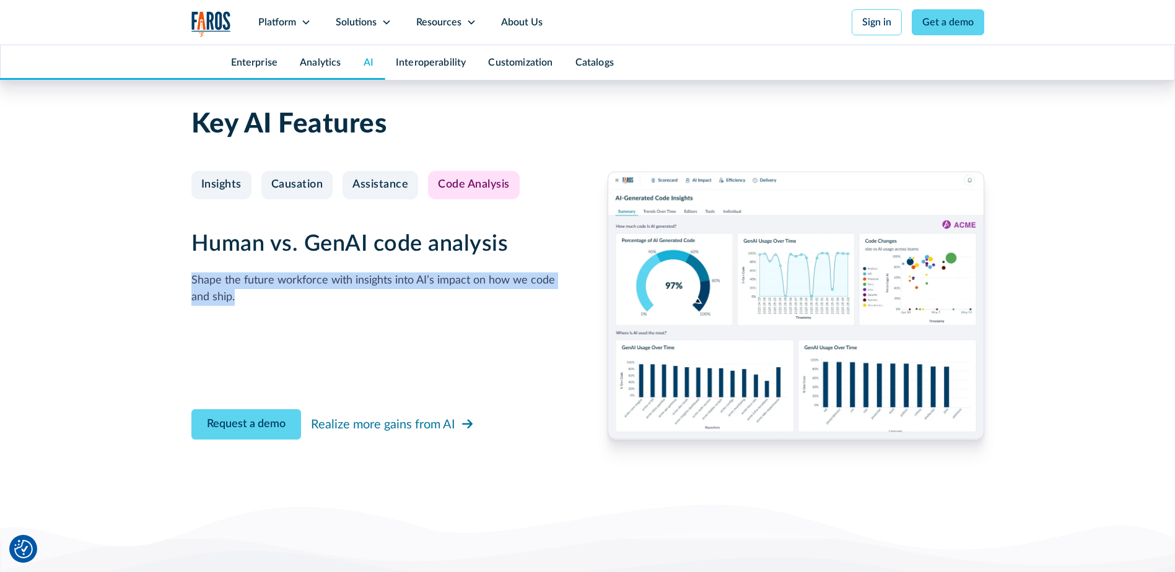
drag, startPoint x: 188, startPoint y: 276, endPoint x: 216, endPoint y: 289, distance: 30.2
click at [216, 289] on div "Shape the future workforce with insights into AI’s impact on how we code and sh…" at bounding box center [379, 289] width 377 height 33
drag, startPoint x: 248, startPoint y: 295, endPoint x: 193, endPoint y: 279, distance: 58.0
click at [193, 279] on div "Shape the future workforce with insights into AI’s impact on how we code and sh…" at bounding box center [379, 289] width 377 height 33
drag, startPoint x: 193, startPoint y: 279, endPoint x: 305, endPoint y: 307, distance: 116.3
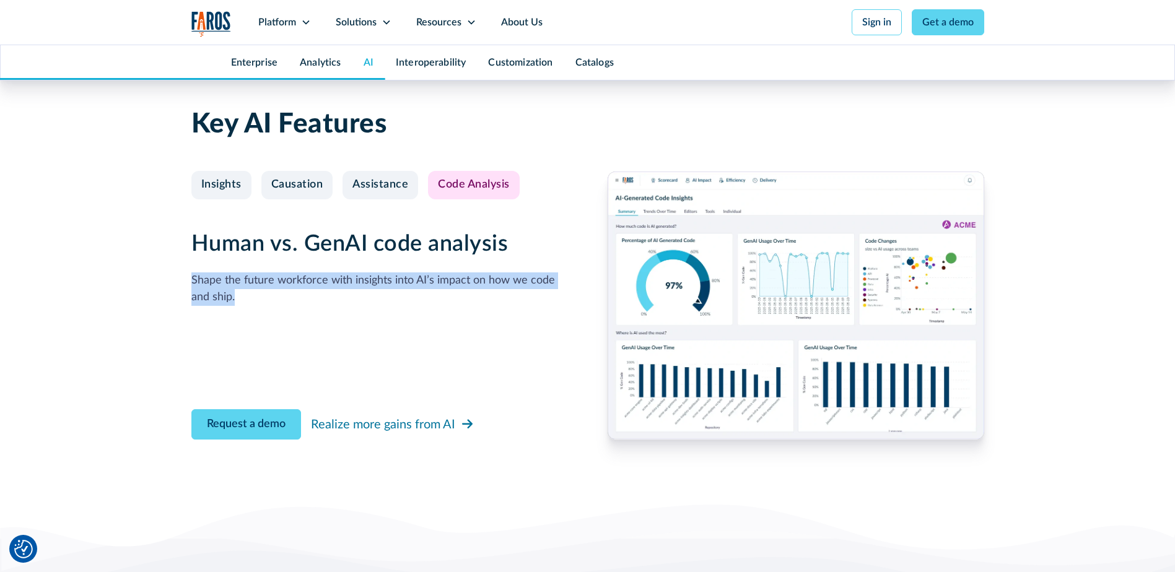
click at [305, 307] on div "Human vs. GenAI code analysis Shape the future workforce with insights into AI’…" at bounding box center [379, 306] width 377 height 268
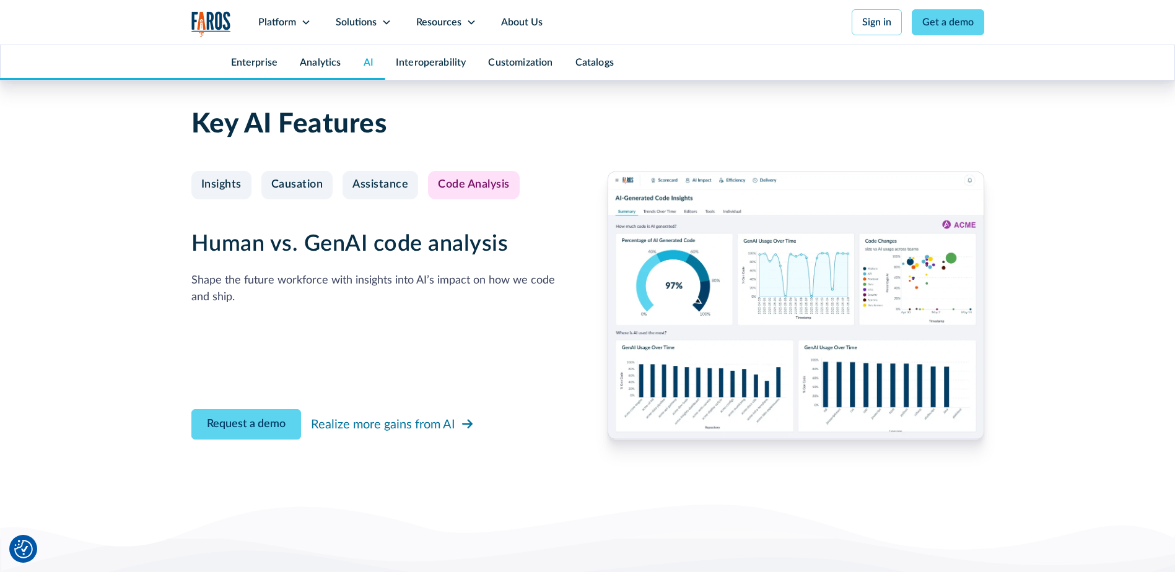
click at [676, 278] on img at bounding box center [796, 306] width 377 height 268
click at [404, 196] on link "Assistance" at bounding box center [381, 185] width 76 height 28
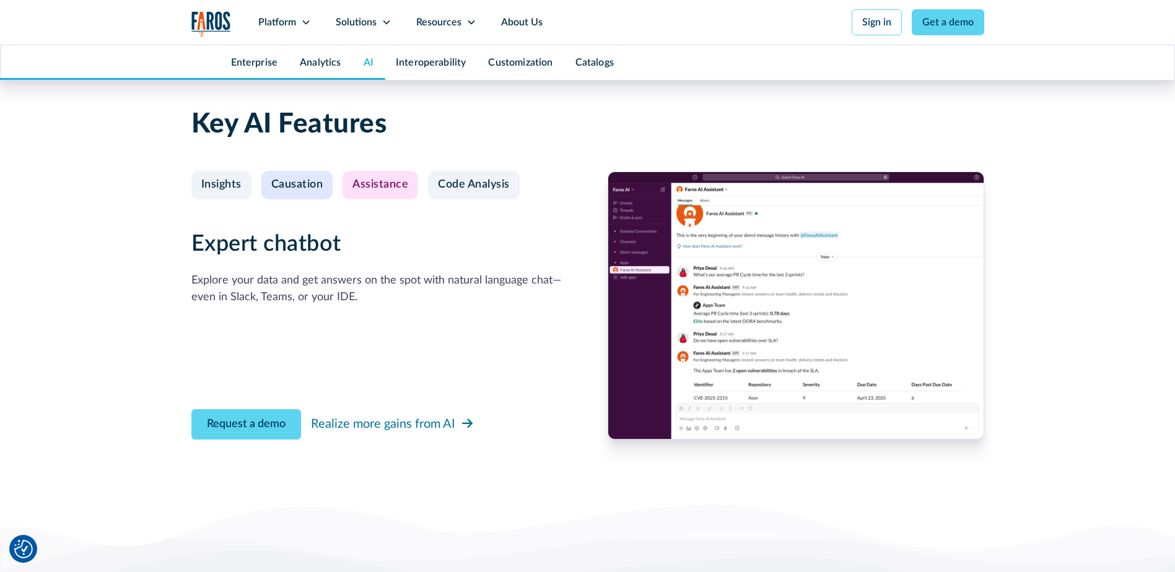
click at [279, 185] on div "Causation" at bounding box center [297, 185] width 52 height 14
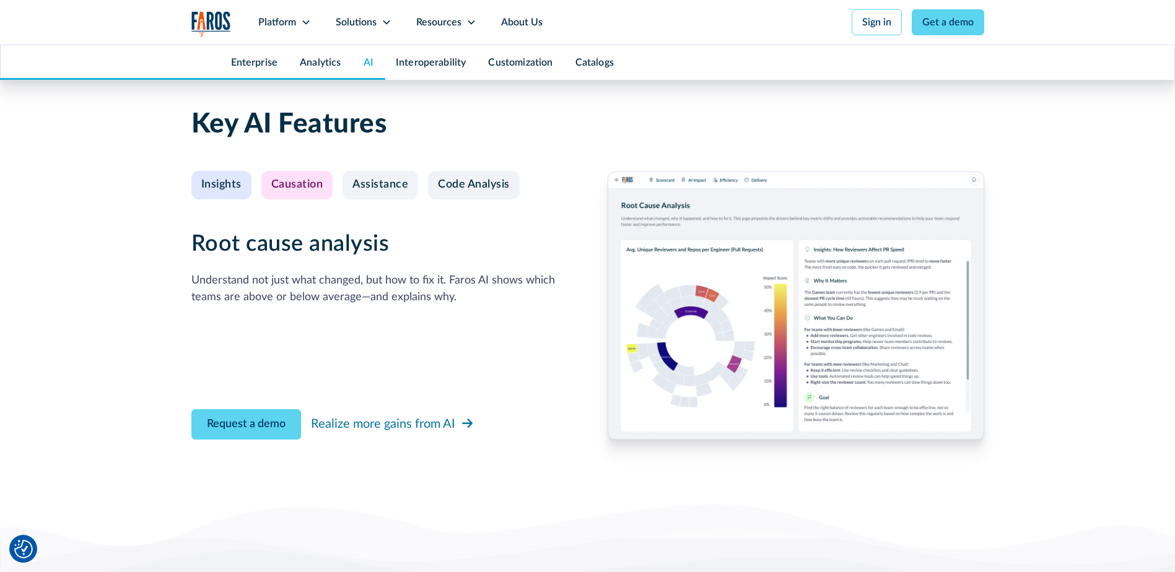
click at [221, 184] on div "Insights" at bounding box center [221, 185] width 40 height 14
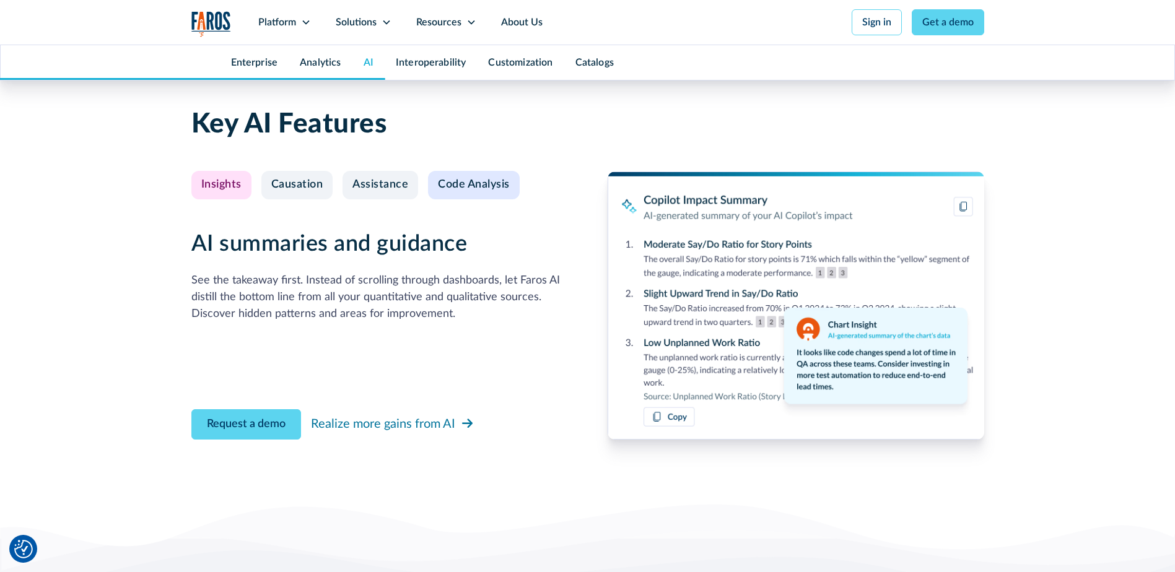
click at [448, 188] on div "Code Analysis" at bounding box center [474, 185] width 72 height 14
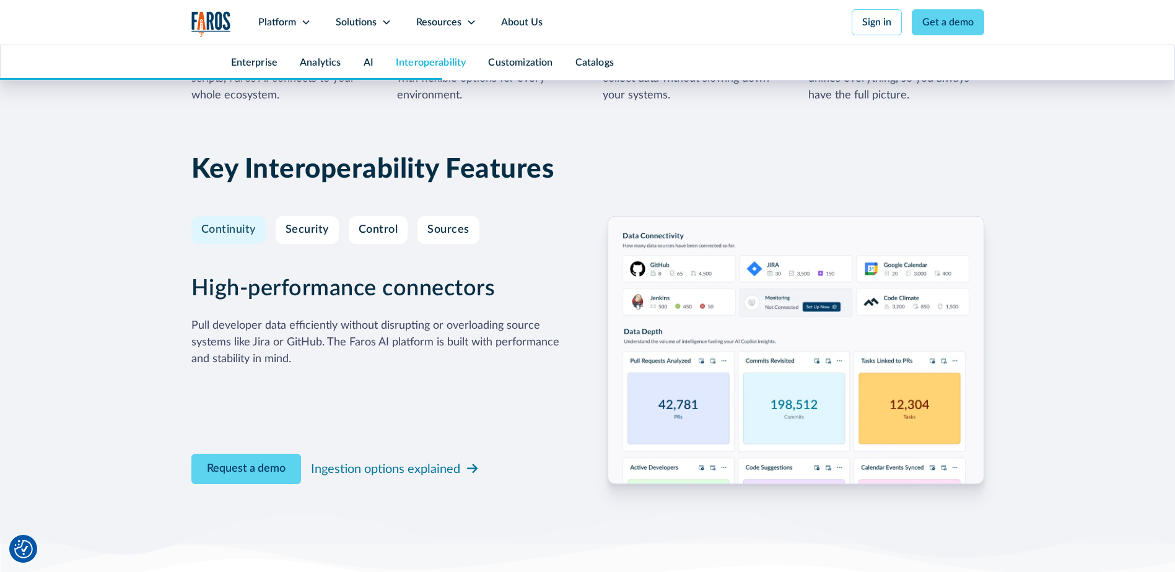
scroll to position [3717, 0]
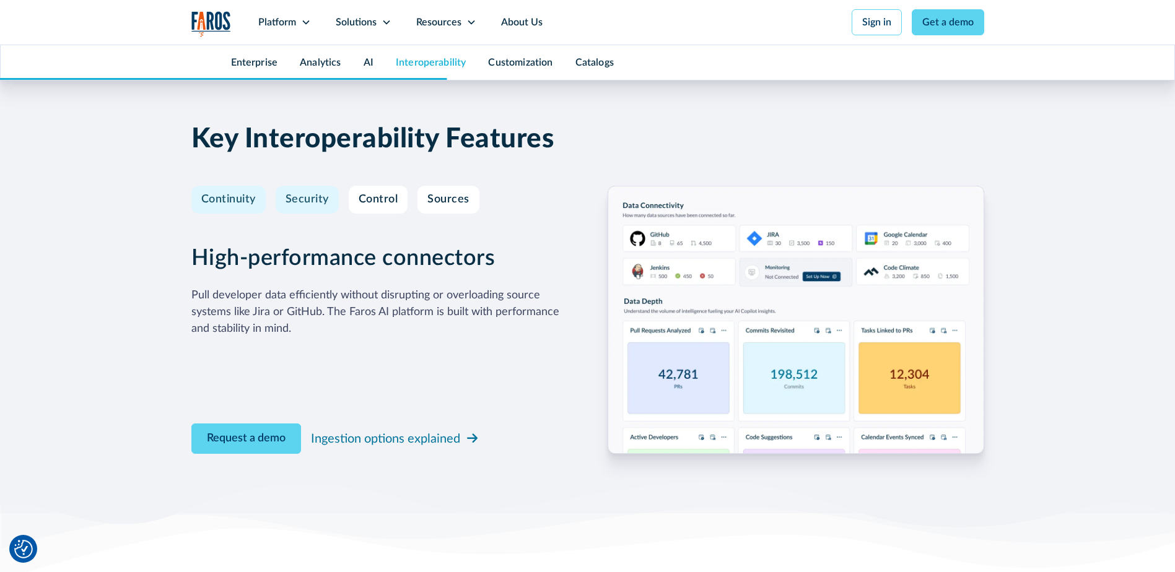
click at [296, 209] on link "Security" at bounding box center [307, 200] width 63 height 28
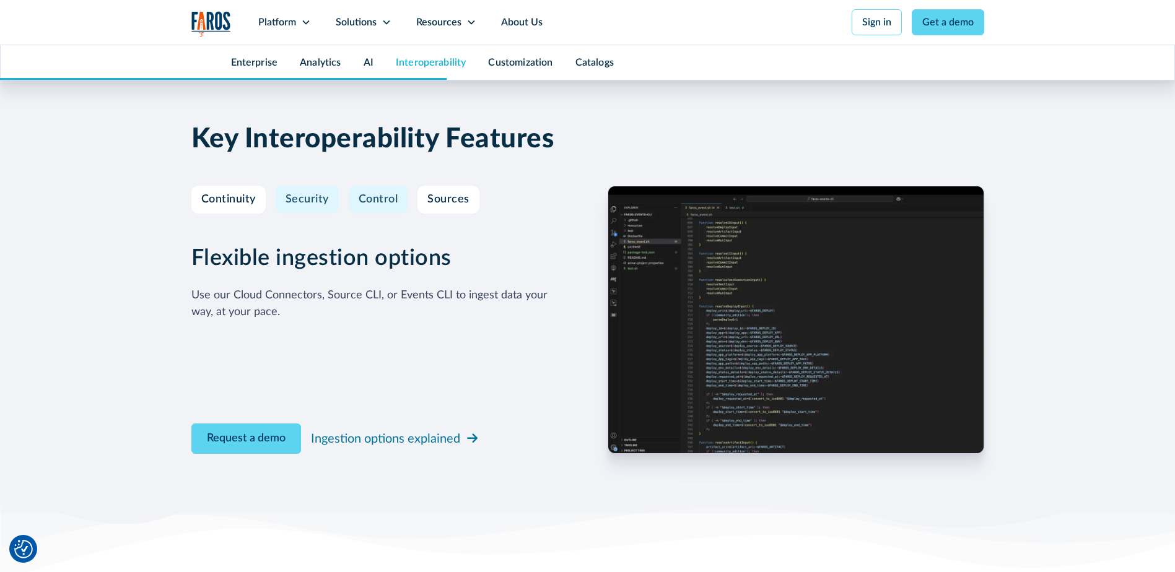
click at [364, 204] on div "Control" at bounding box center [379, 200] width 40 height 14
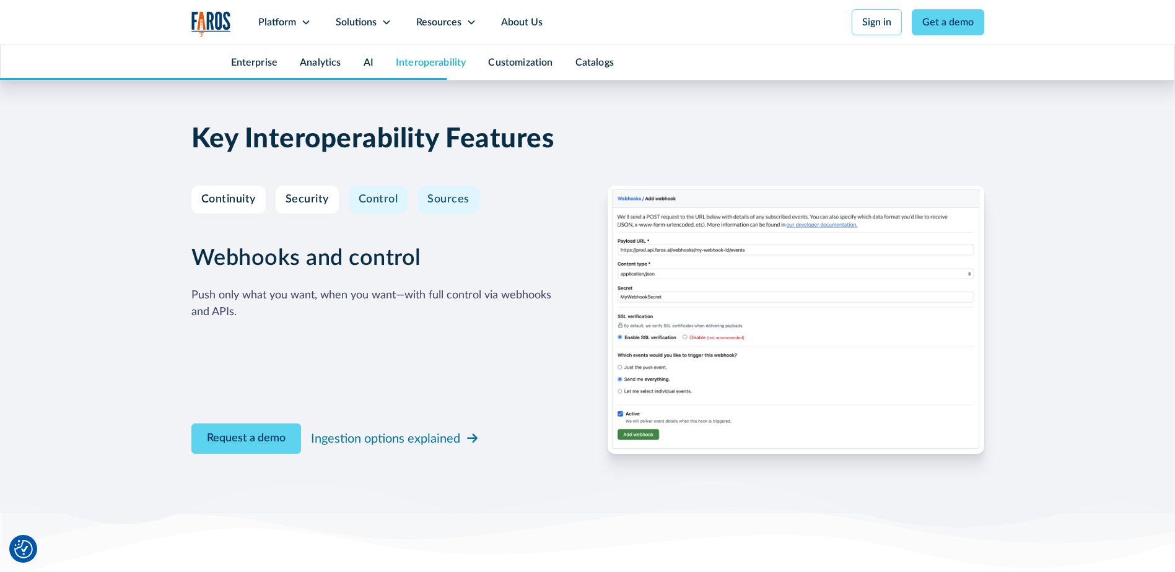
click at [450, 203] on div "Sources" at bounding box center [448, 200] width 42 height 14
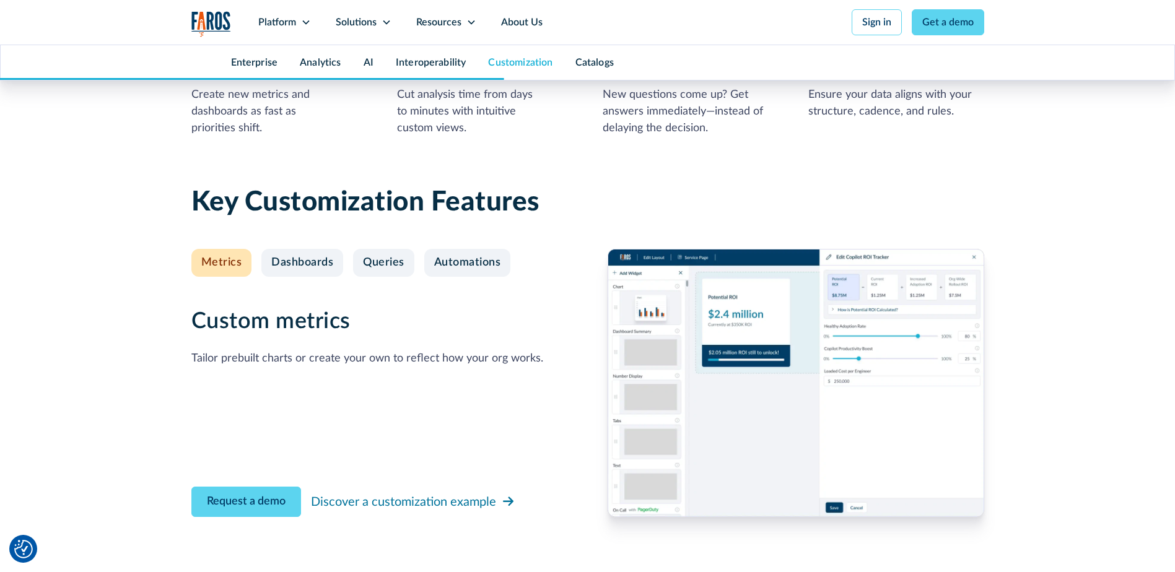
scroll to position [4522, 0]
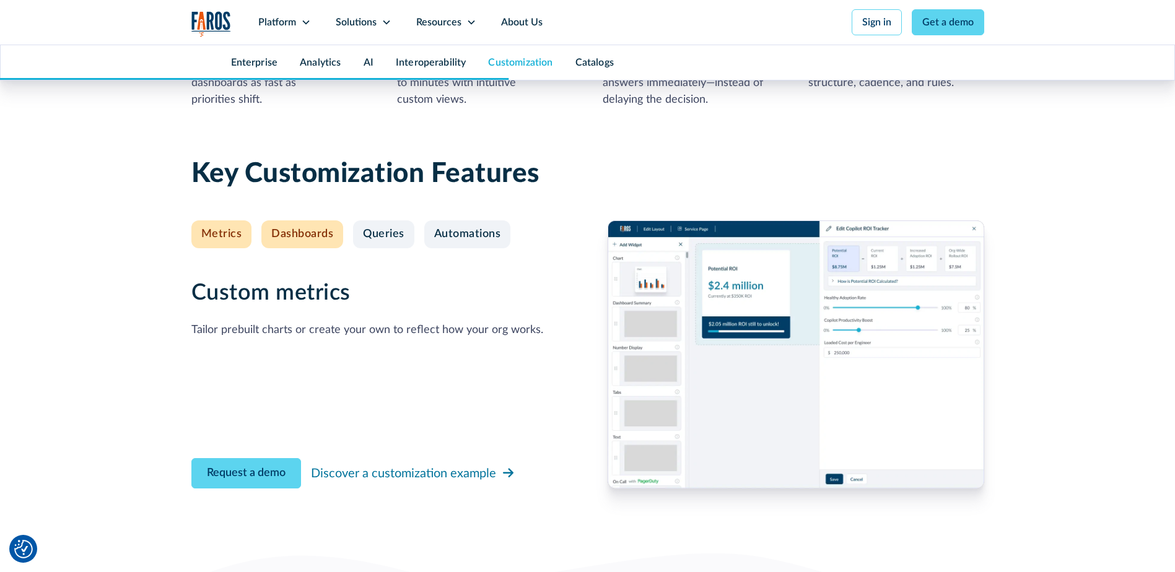
click at [306, 243] on link "Dashboards" at bounding box center [302, 235] width 82 height 28
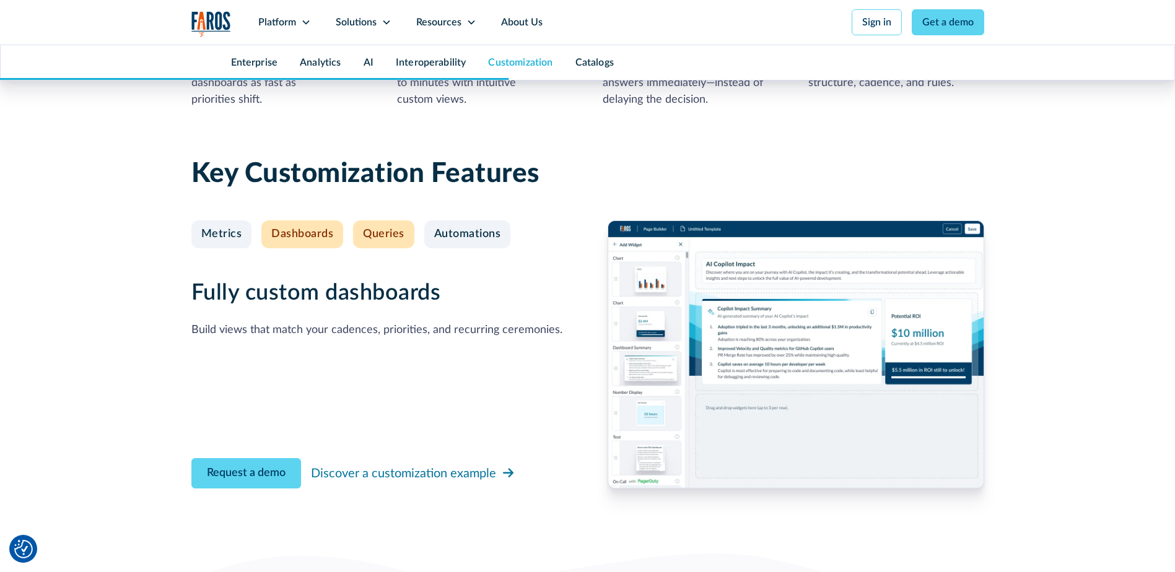
click at [377, 224] on link "Queries" at bounding box center [383, 235] width 61 height 28
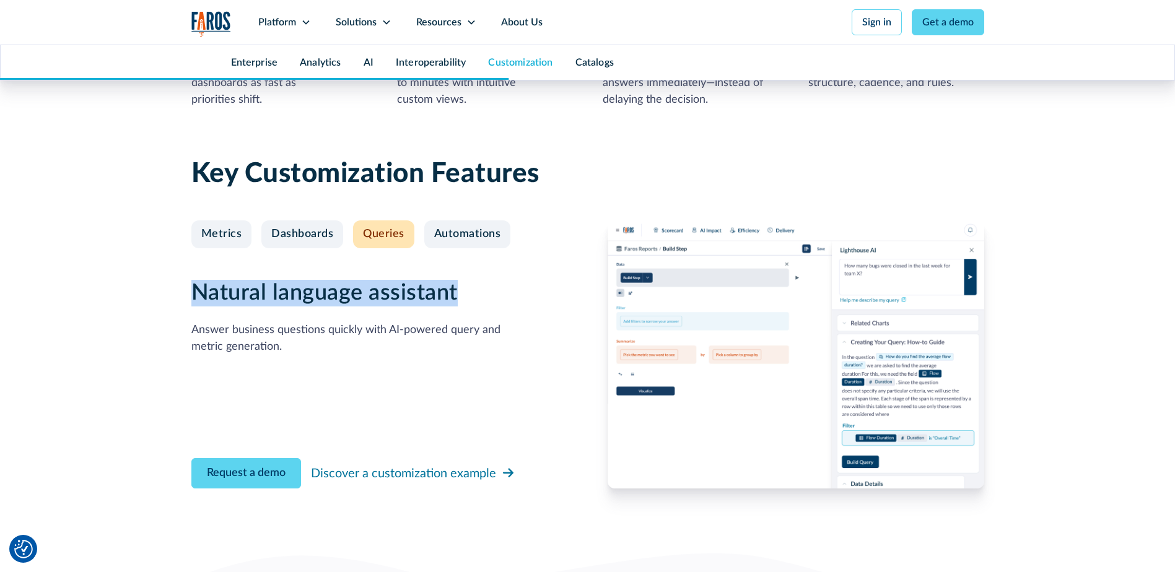
drag, startPoint x: 190, startPoint y: 291, endPoint x: 472, endPoint y: 300, distance: 282.6
click at [472, 300] on div "Key Customization Features Metrics Dashboards Queries Automations Custom metric…" at bounding box center [587, 340] width 1175 height 415
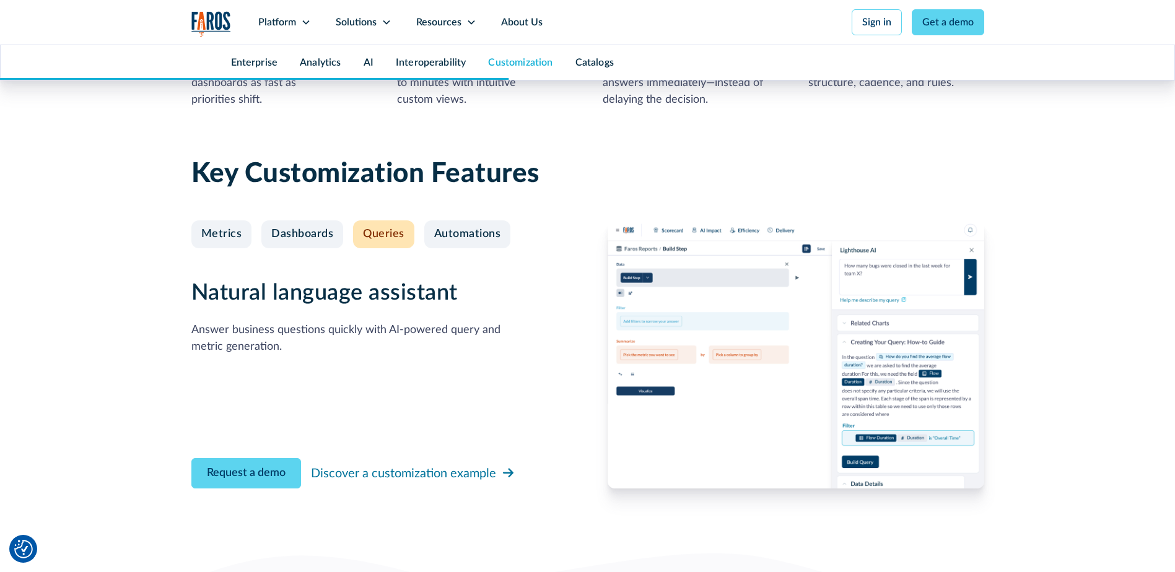
drag, startPoint x: 472, startPoint y: 300, endPoint x: 343, endPoint y: 343, distance: 136.3
click at [354, 343] on div "Answer business questions quickly with AI-powered query and metric generation." at bounding box center [379, 338] width 377 height 33
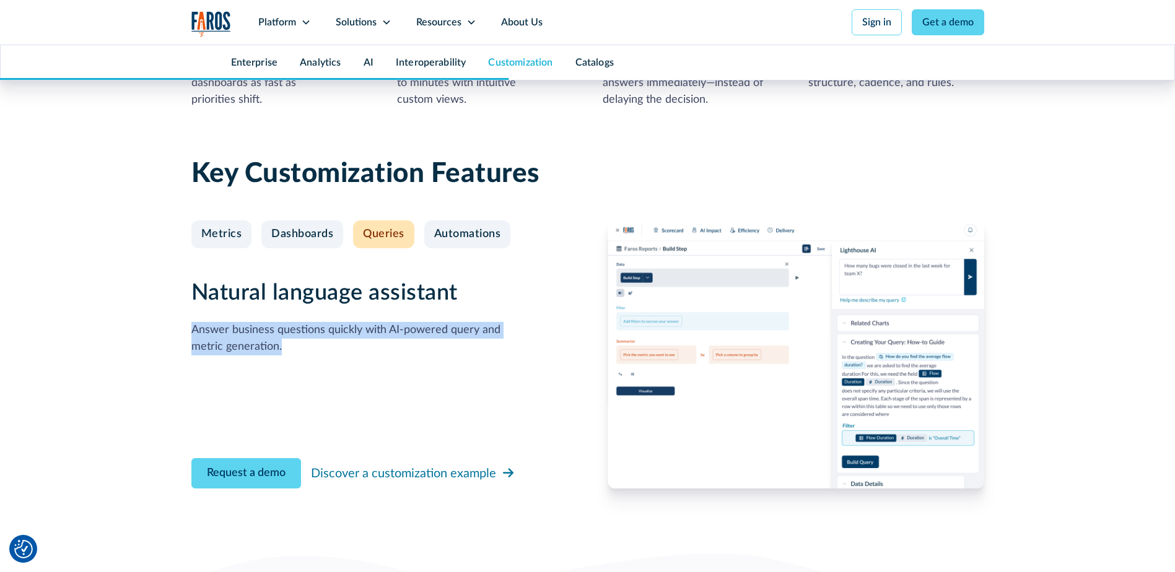
drag, startPoint x: 313, startPoint y: 342, endPoint x: 193, endPoint y: 332, distance: 120.6
click at [193, 332] on div "Answer business questions quickly with AI-powered query and metric generation." at bounding box center [379, 338] width 377 height 33
click at [442, 240] on div "Automations" at bounding box center [467, 235] width 67 height 14
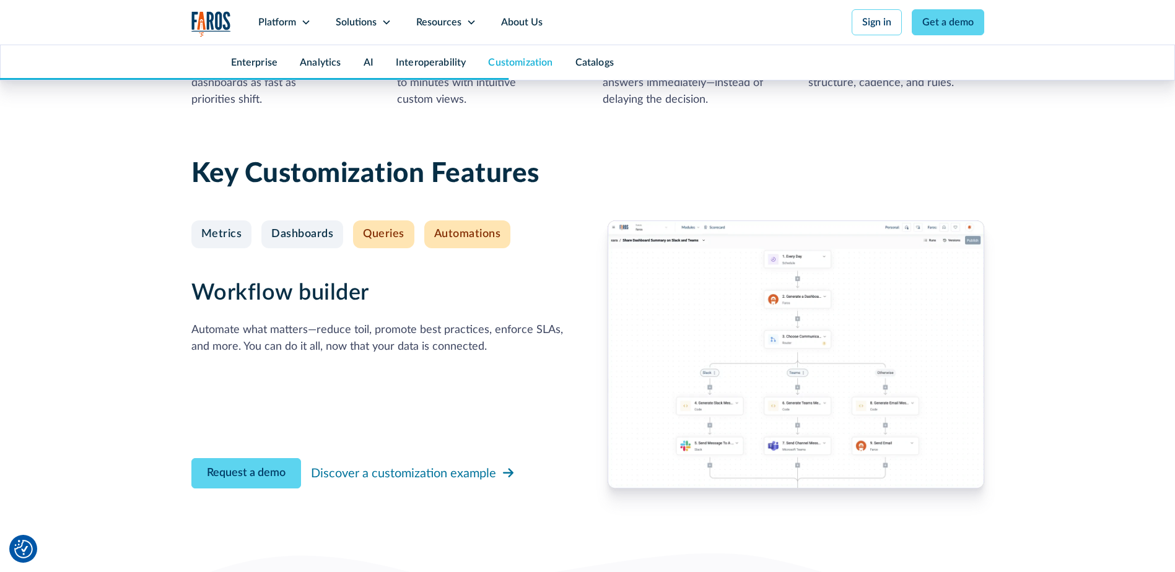
click at [370, 232] on div "Queries" at bounding box center [384, 235] width 42 height 14
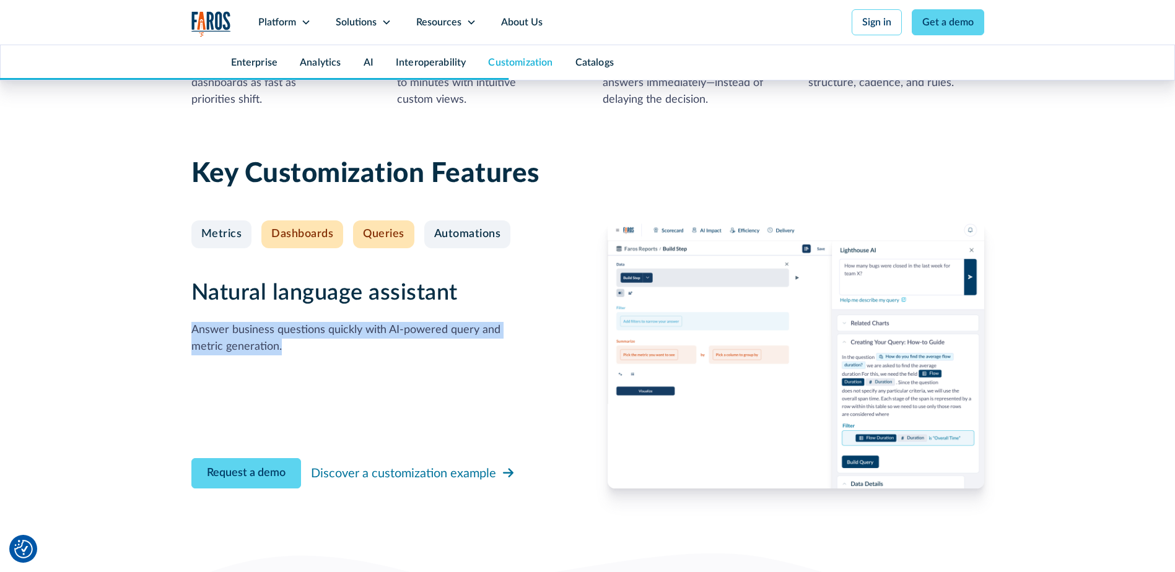
click at [294, 235] on div "Dashboards" at bounding box center [302, 235] width 62 height 14
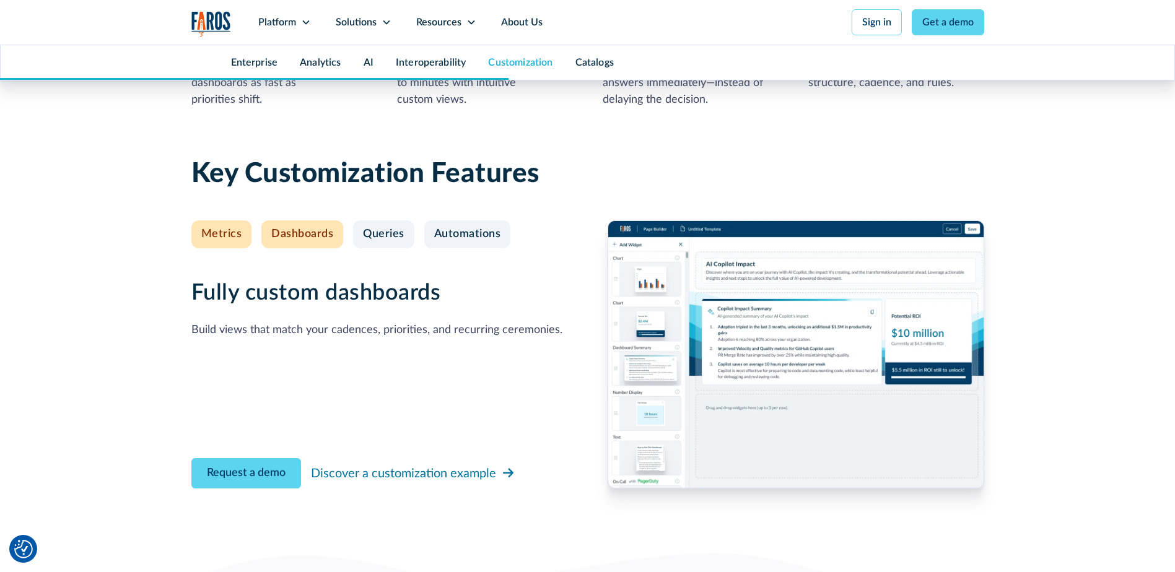
click at [225, 239] on div "Metrics" at bounding box center [221, 235] width 41 height 14
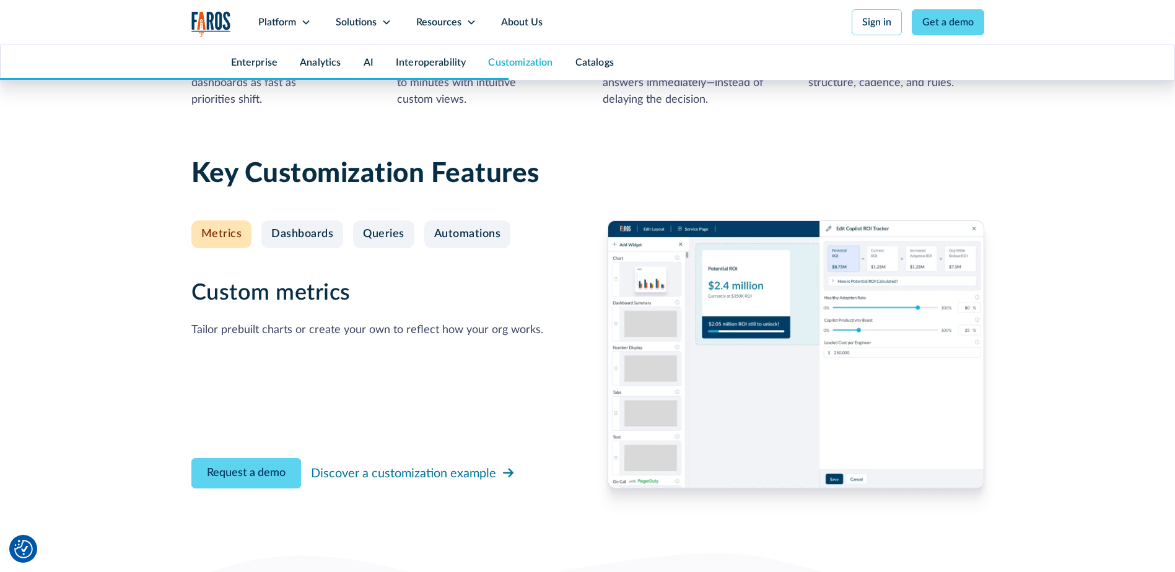
click at [662, 330] on img at bounding box center [796, 355] width 377 height 268
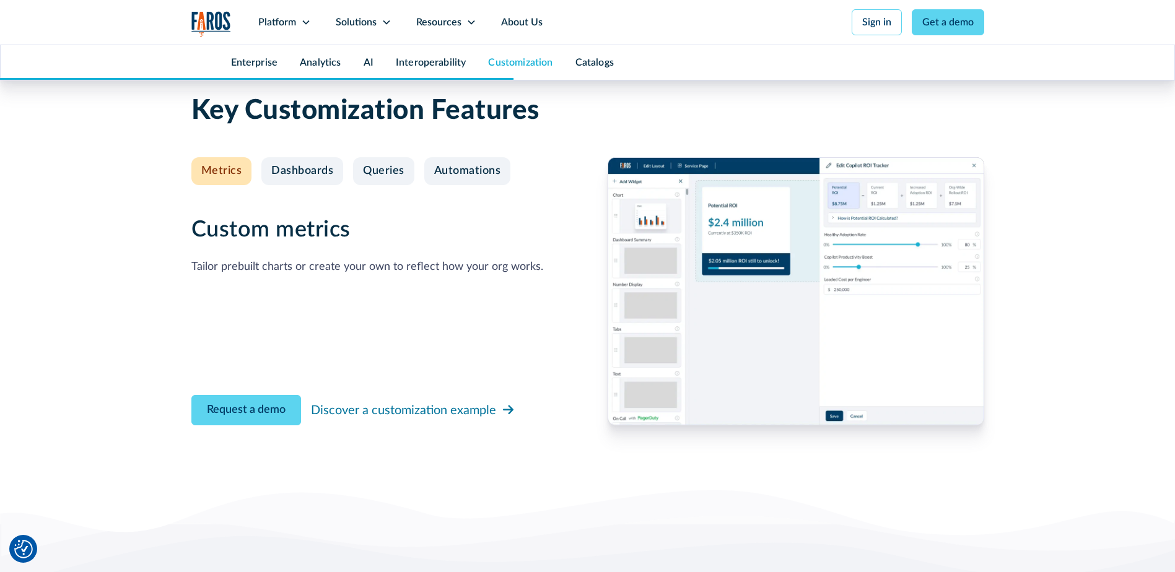
scroll to position [4584, 0]
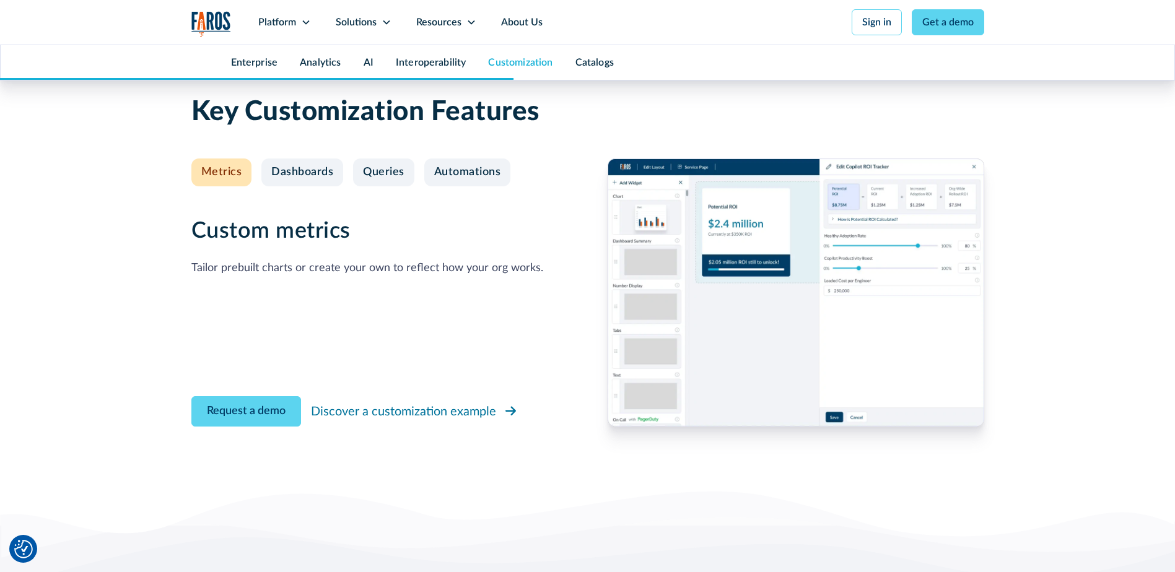
click at [441, 403] on div "Discover a customization example" at bounding box center [403, 412] width 185 height 19
click at [294, 181] on link "Dashboards" at bounding box center [302, 173] width 82 height 28
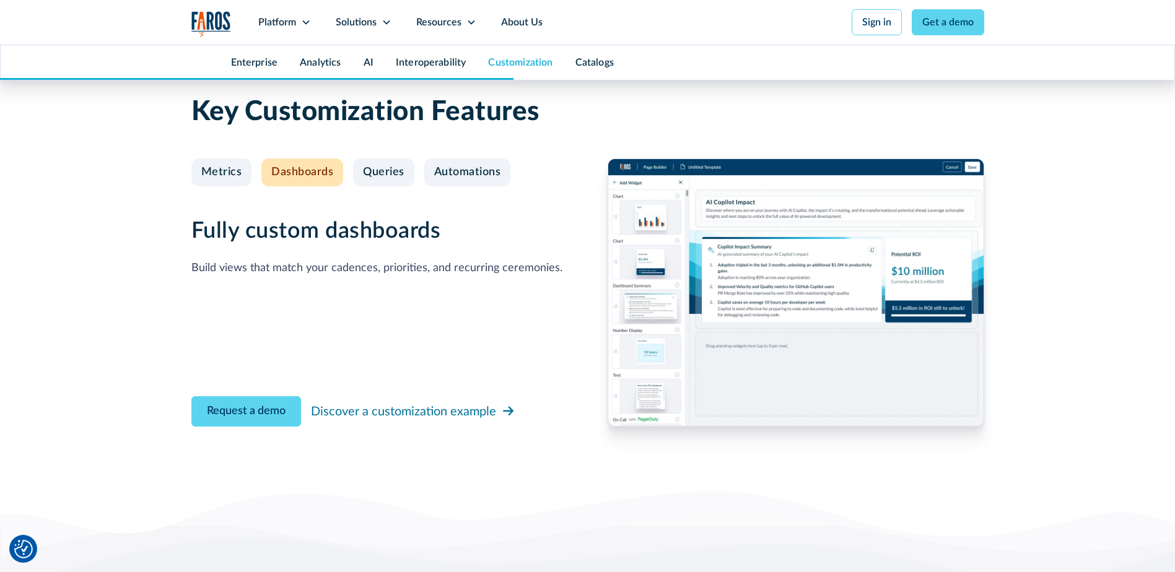
click at [644, 286] on img at bounding box center [796, 293] width 377 height 268
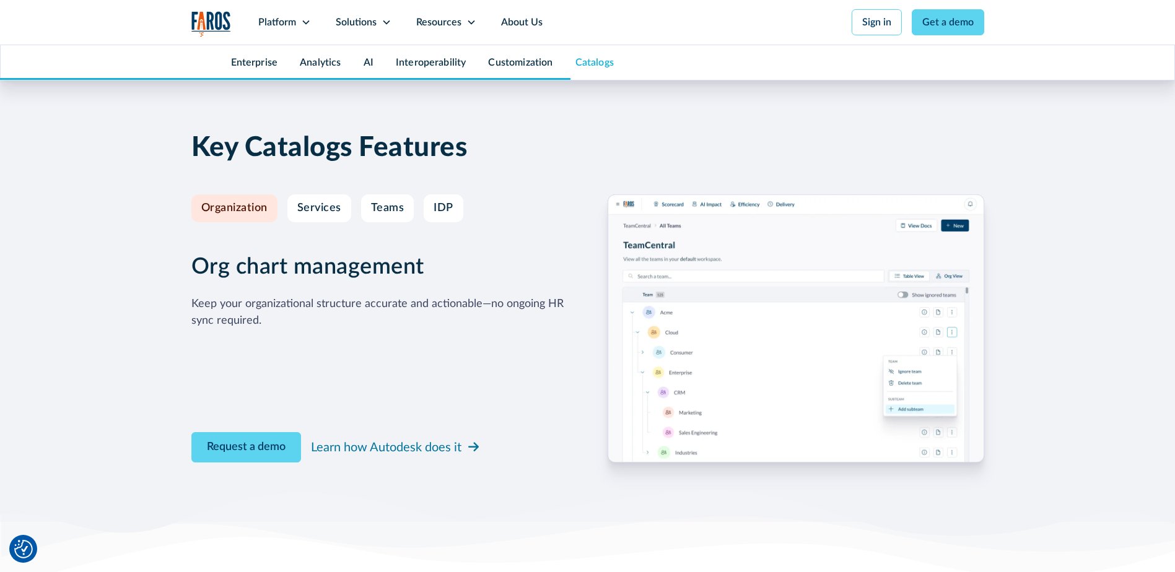
scroll to position [5389, 0]
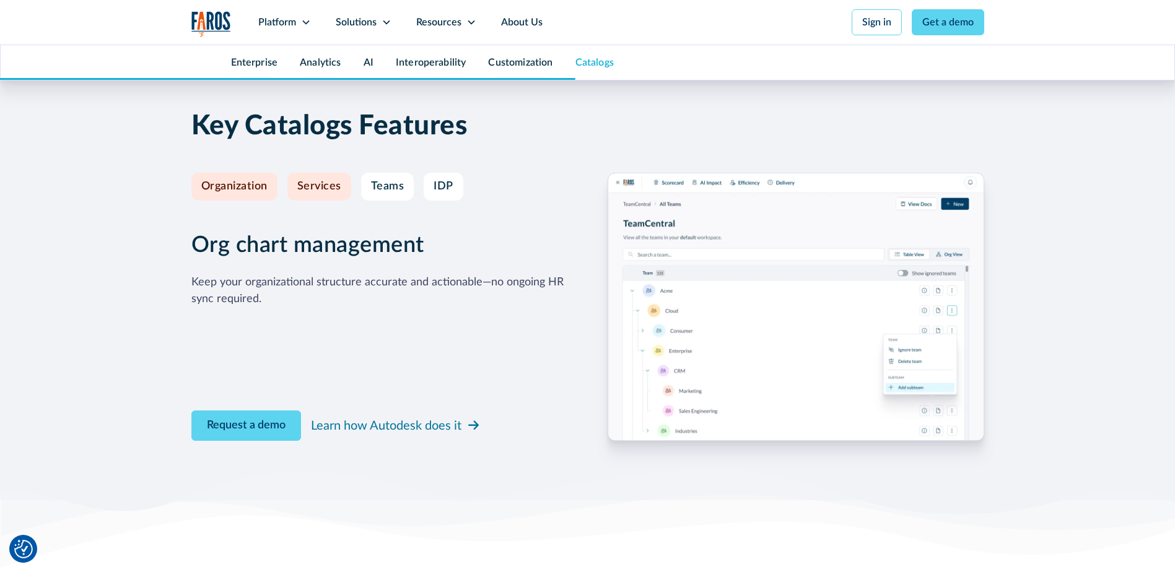
click at [317, 196] on link "Services" at bounding box center [319, 187] width 64 height 28
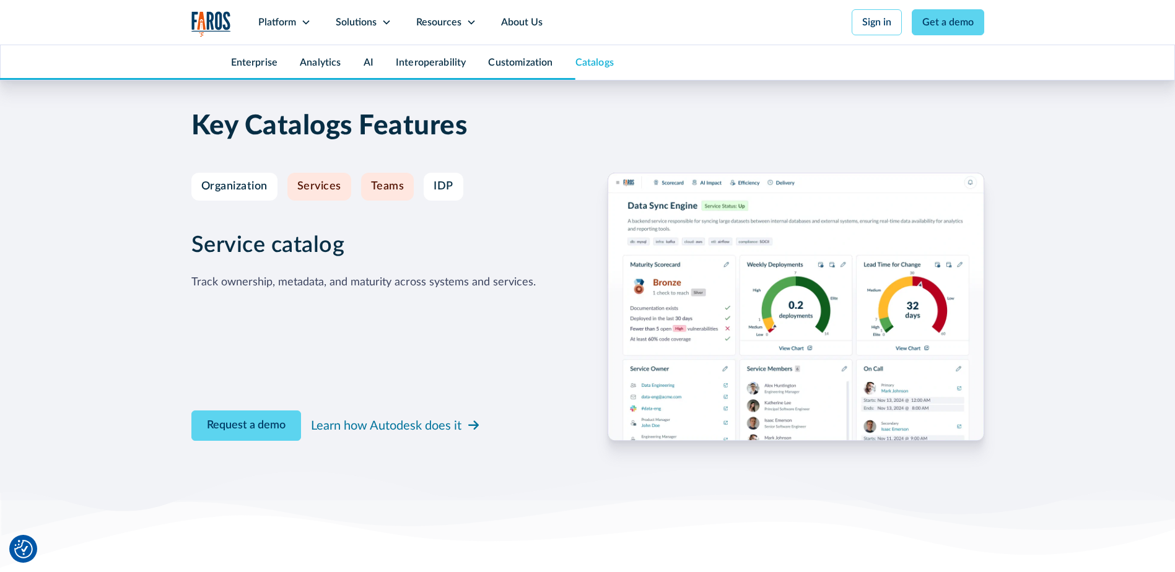
click at [401, 196] on link "Teams" at bounding box center [387, 187] width 53 height 28
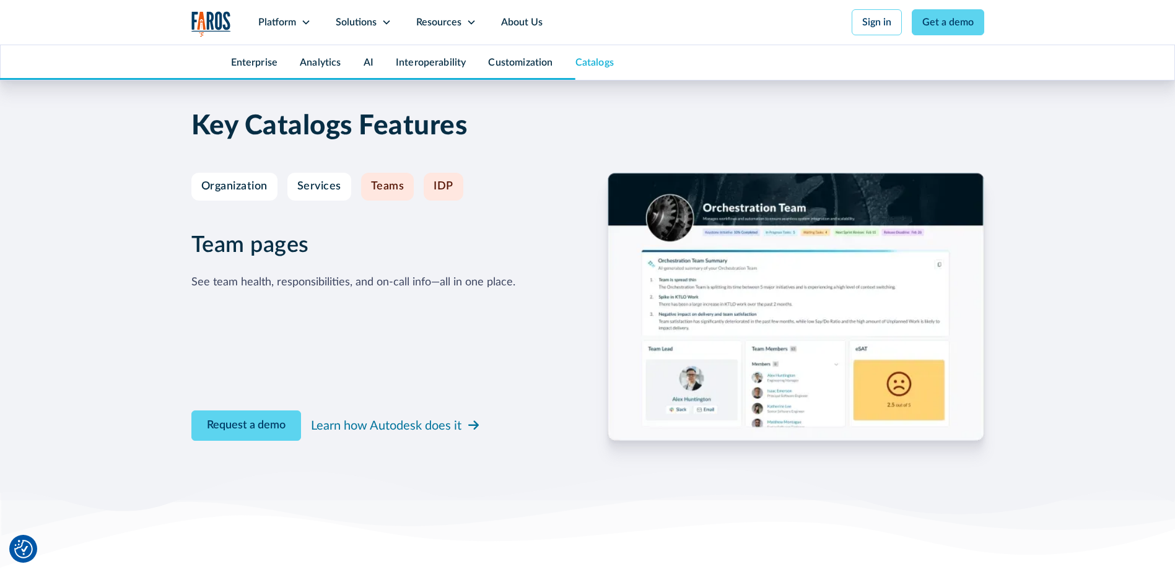
click at [442, 194] on link "IDP" at bounding box center [444, 187] width 40 height 28
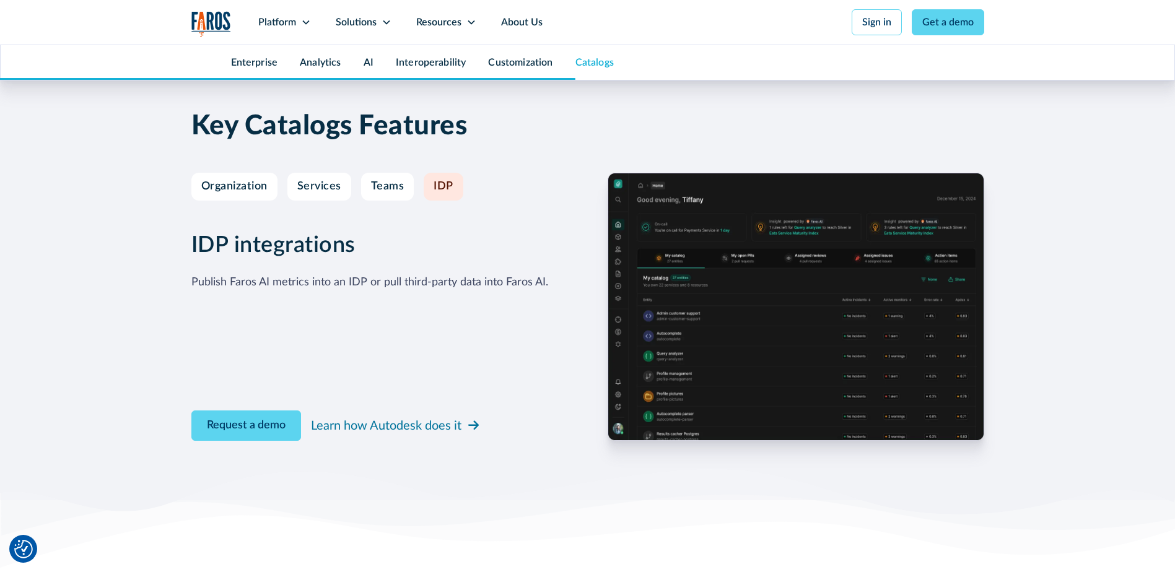
click at [285, 266] on div "IDP integrations Publish Faros AI metrics into an IDP or pull third-party data …" at bounding box center [369, 261] width 357 height 58
click at [277, 253] on h3 "IDP integrations" at bounding box center [369, 245] width 357 height 27
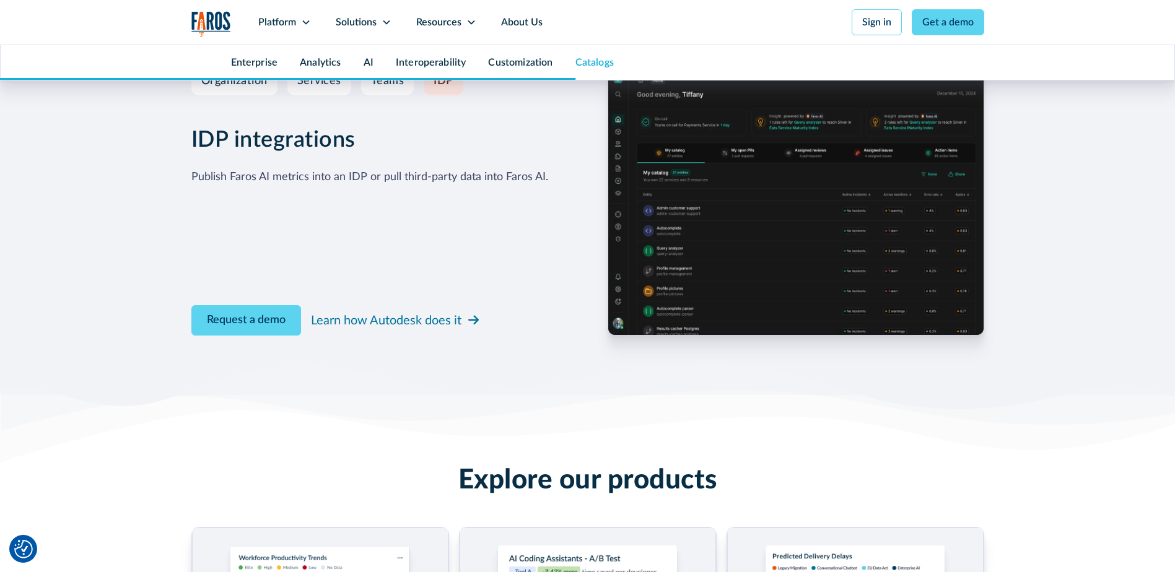
scroll to position [5327, 0]
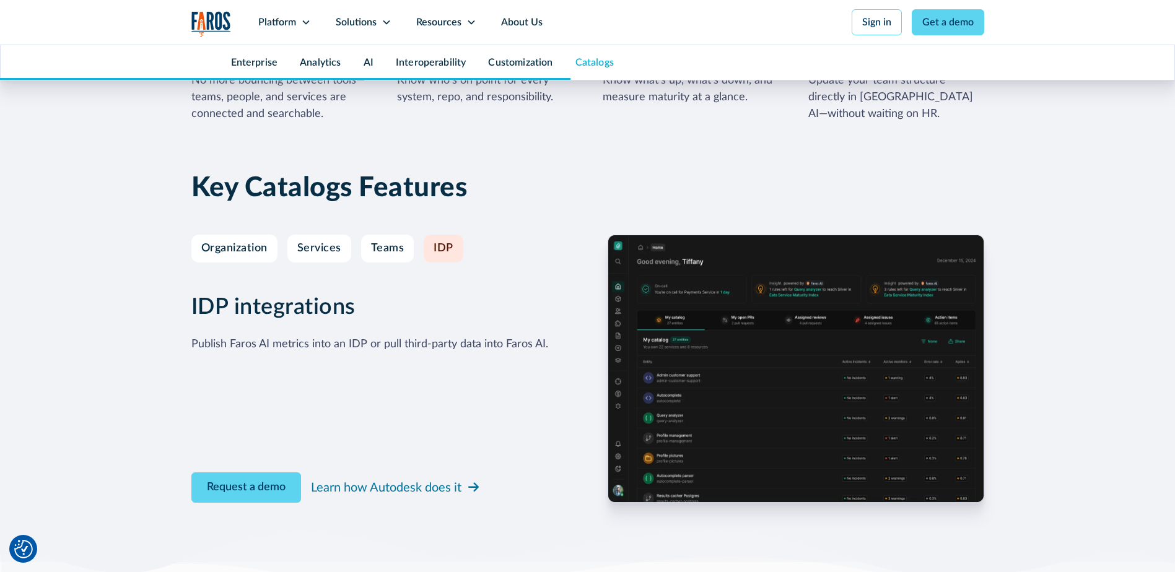
click at [360, 246] on div "Organization Services Teams IDP" at bounding box center [381, 249] width 380 height 28
click at [369, 247] on link "Teams" at bounding box center [387, 249] width 53 height 28
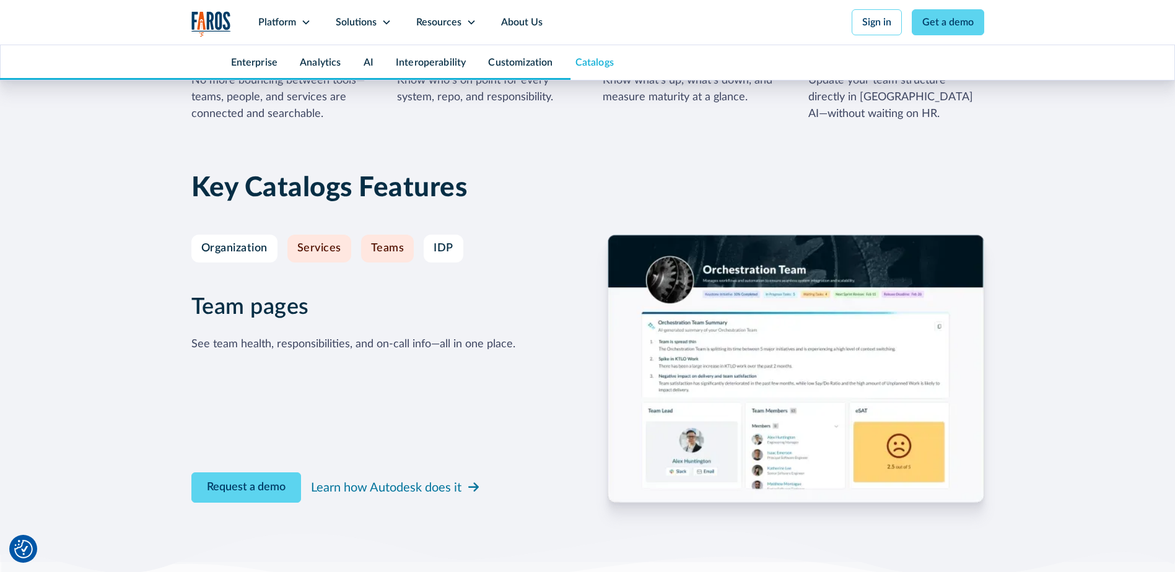
click at [331, 250] on div "Services" at bounding box center [319, 249] width 44 height 14
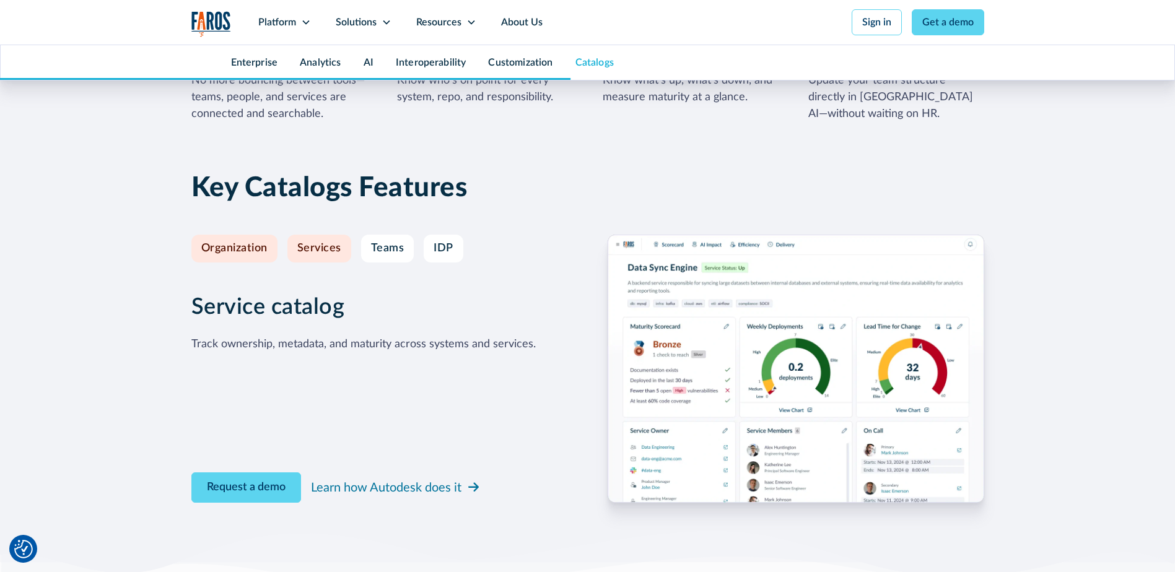
click at [250, 252] on div "Organization" at bounding box center [234, 249] width 66 height 14
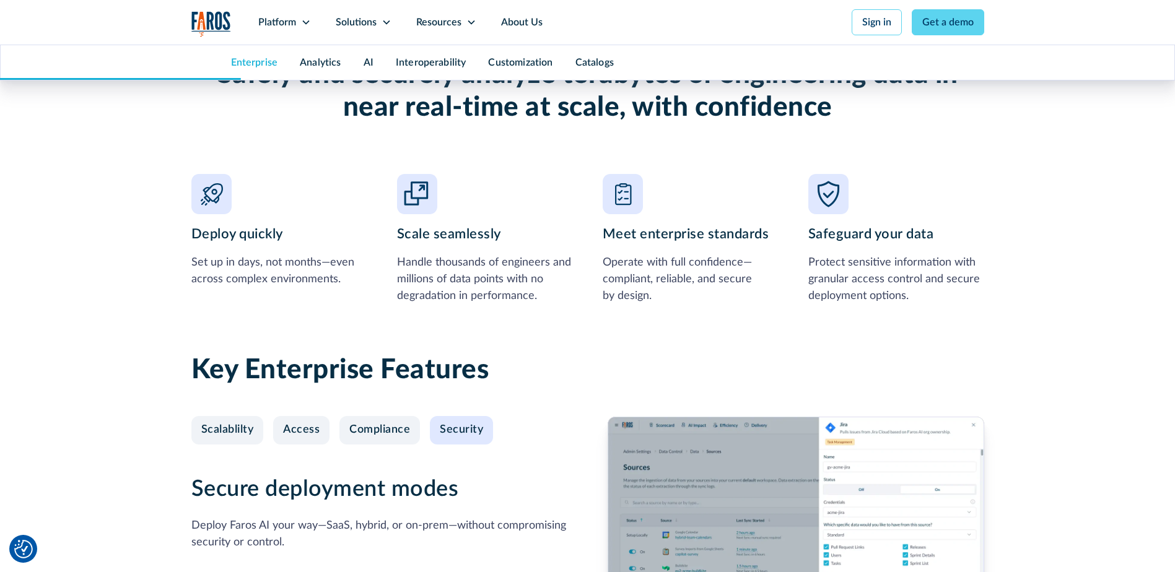
scroll to position [1035, 0]
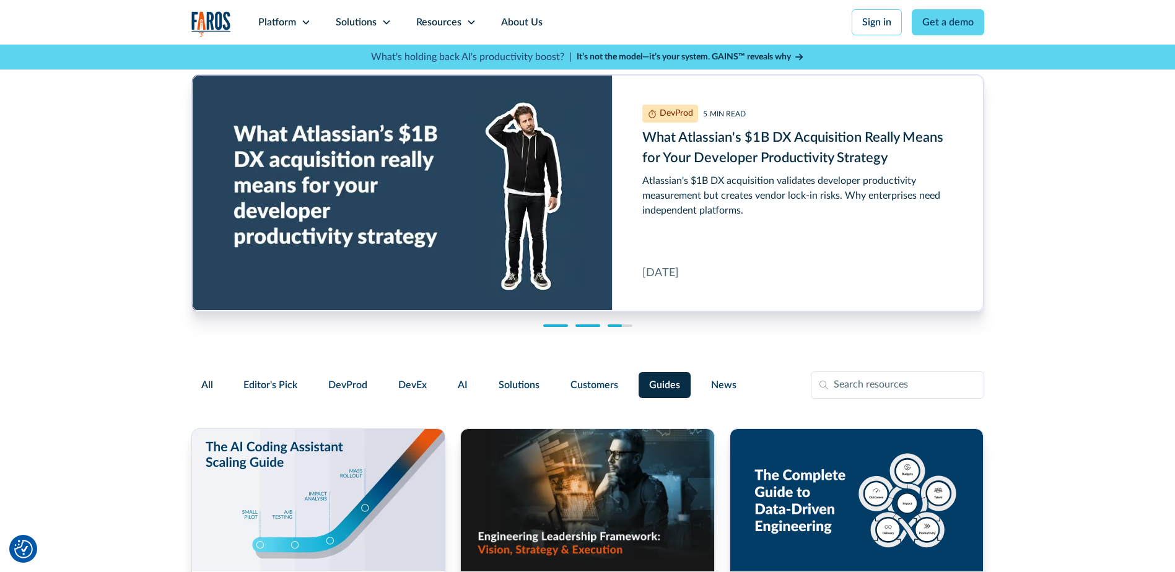
click at [592, 326] on div at bounding box center [587, 326] width 25 height 2
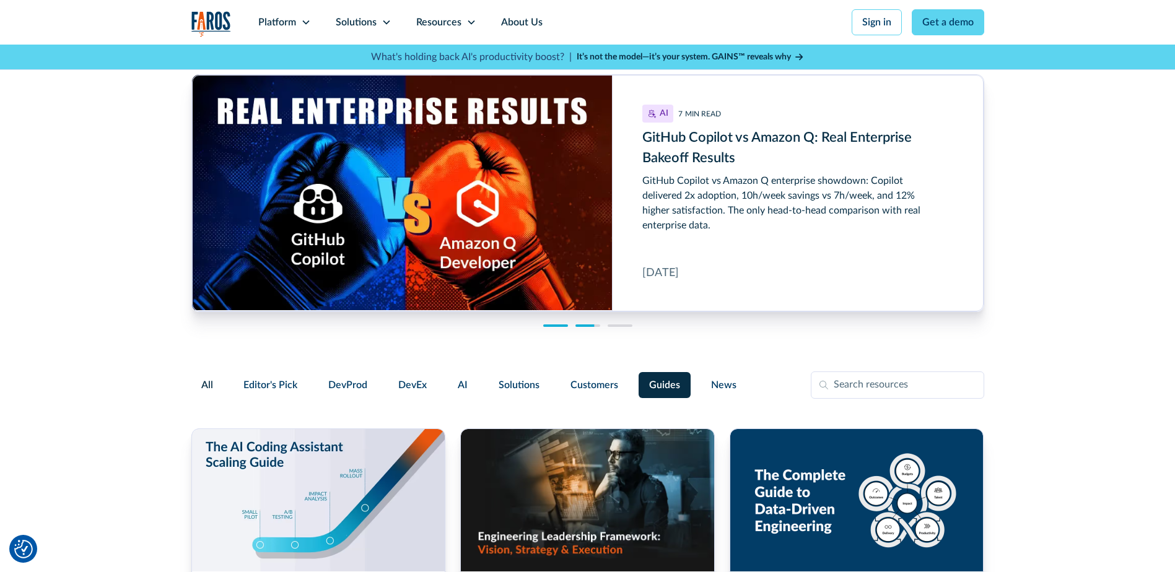
click at [592, 326] on div at bounding box center [584, 326] width 19 height 2
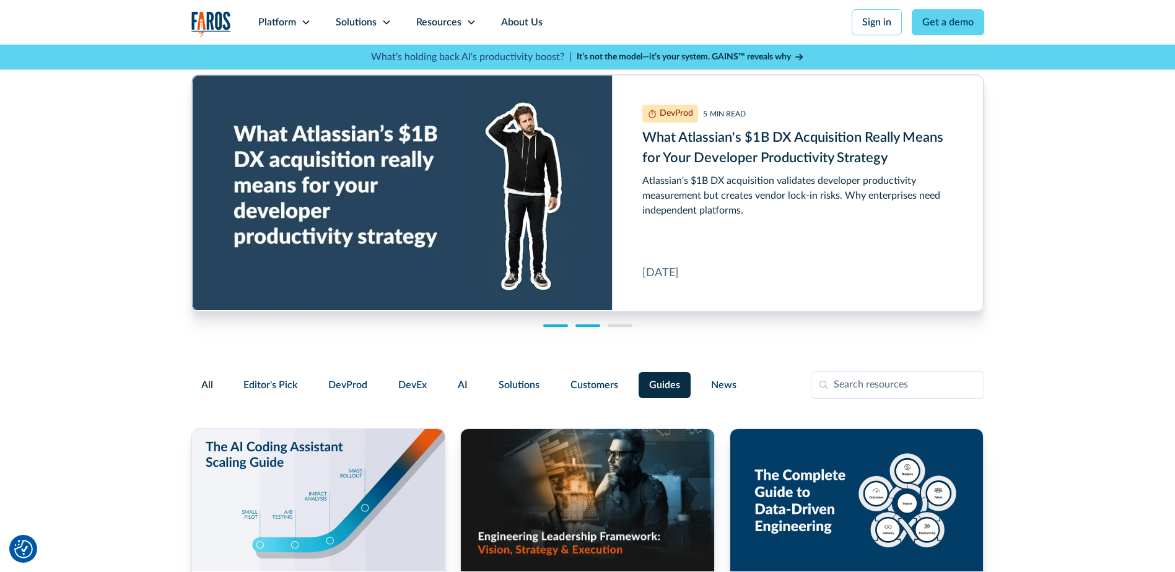
click at [592, 326] on div at bounding box center [587, 326] width 25 height 2
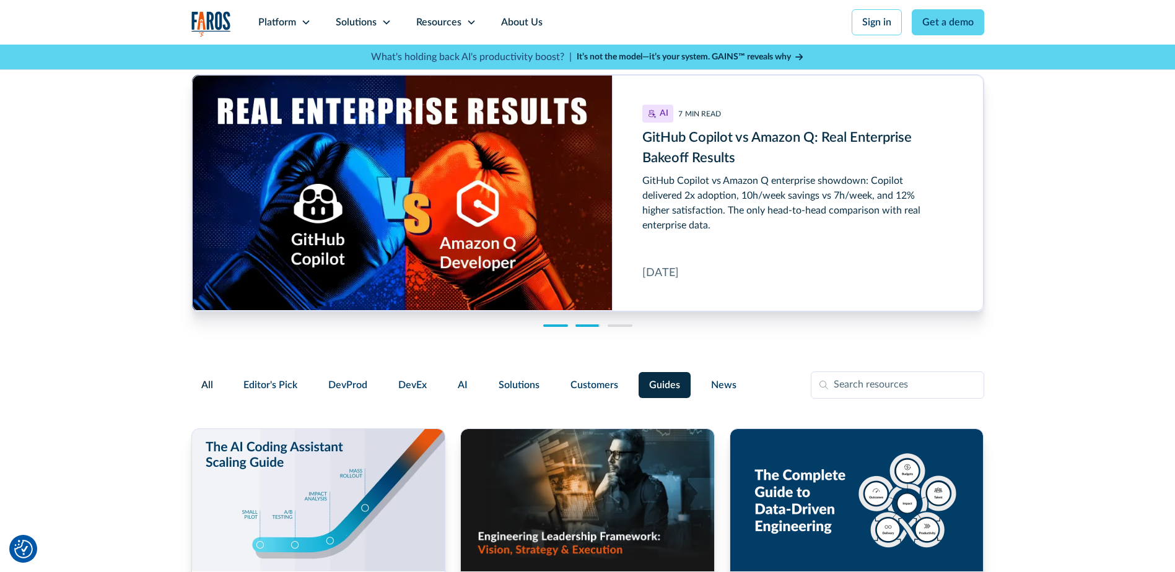
click at [592, 326] on div at bounding box center [586, 326] width 23 height 2
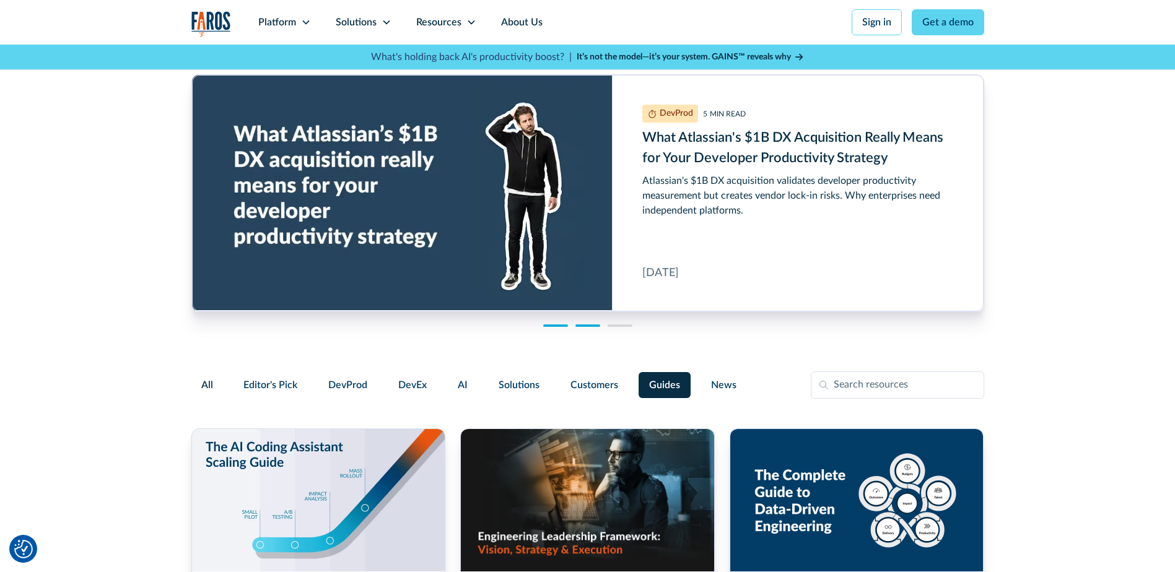
click at [592, 326] on div at bounding box center [587, 326] width 25 height 2
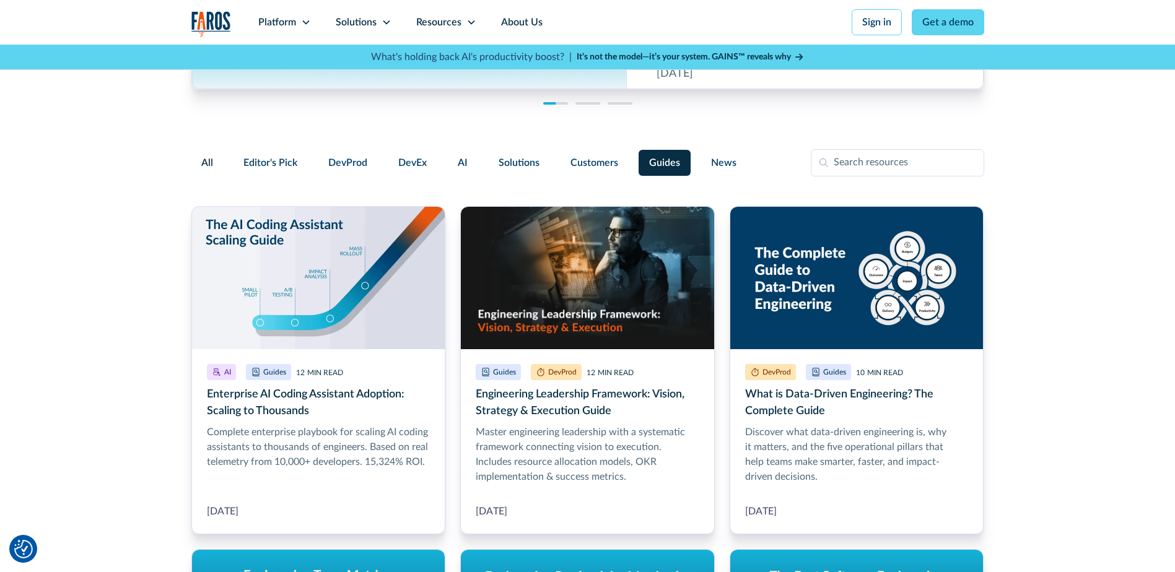
scroll to position [217, 0]
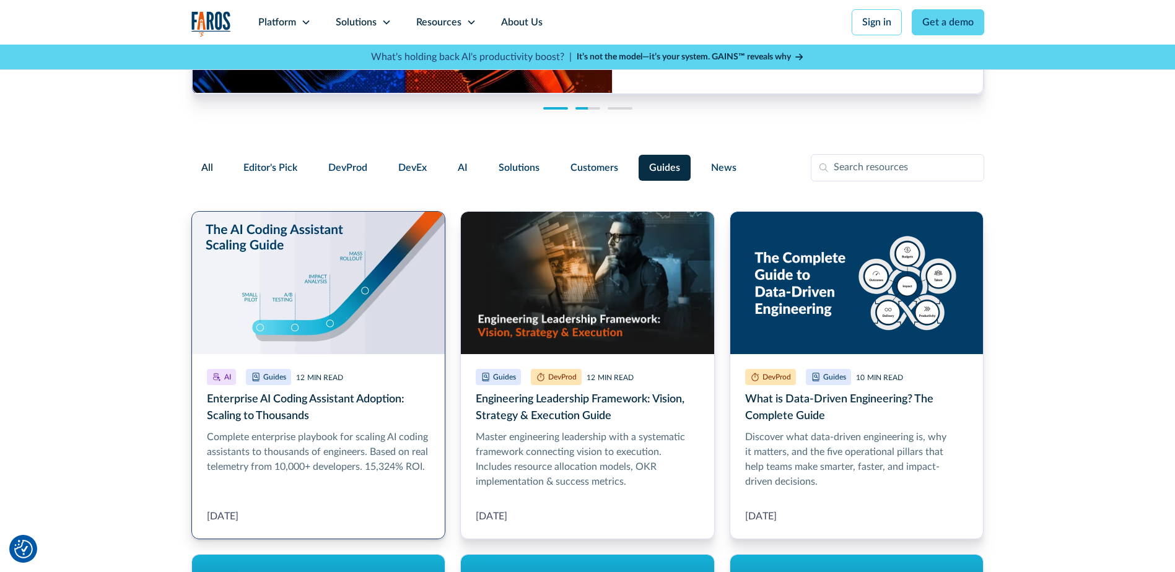
click at [222, 416] on link "Enterprise AI Coding Assistant Adoption: Scaling to Thousands" at bounding box center [318, 375] width 255 height 328
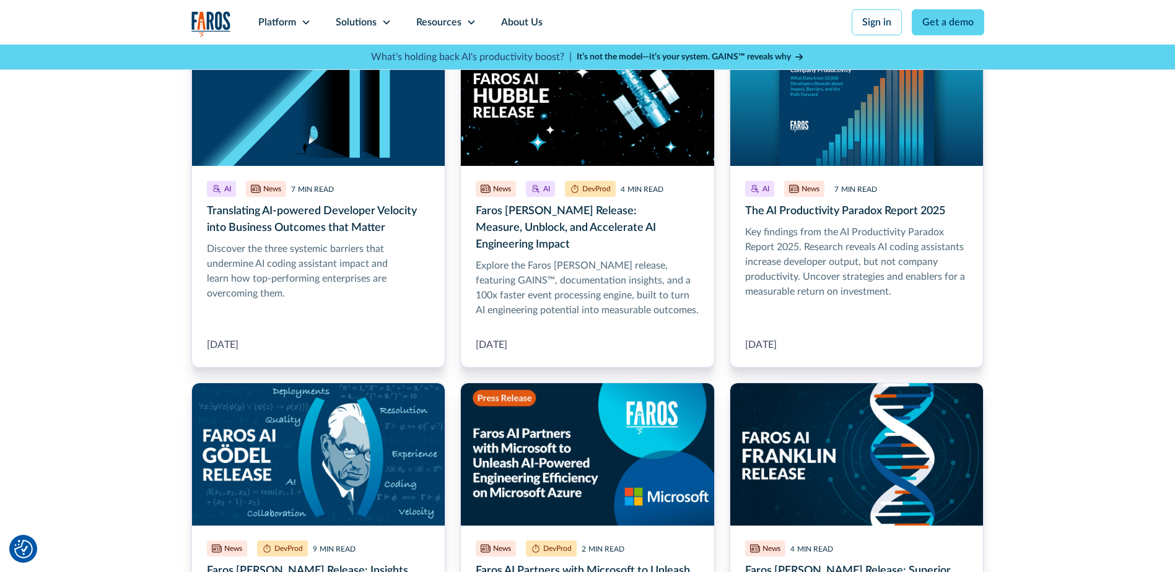
scroll to position [186, 0]
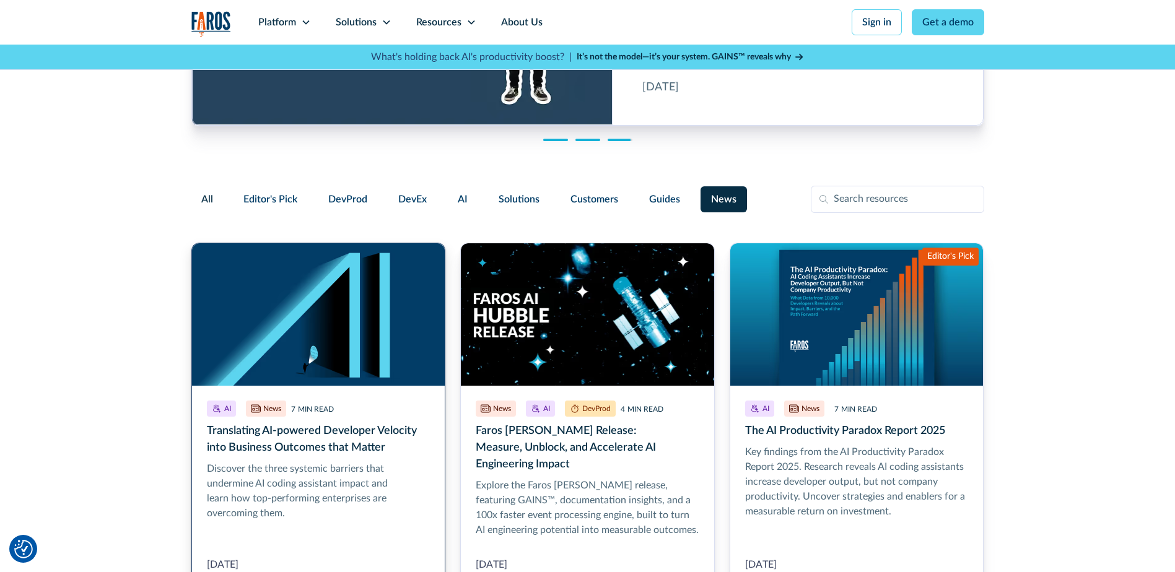
click at [222, 432] on link "Translating AI-powered Developer Velocity into Business Outcomes that Matter" at bounding box center [318, 415] width 255 height 345
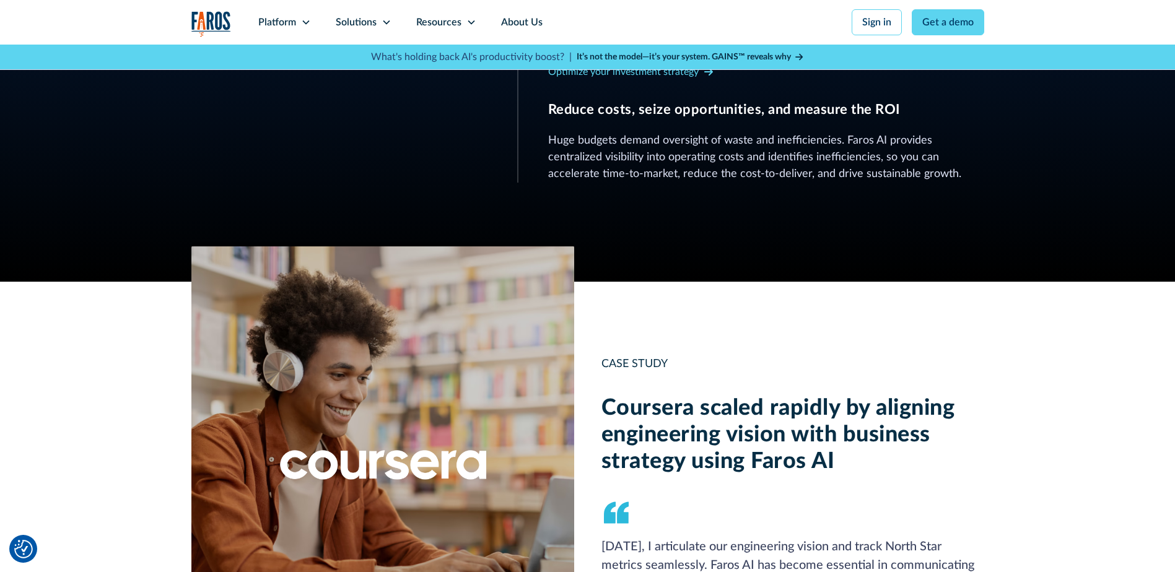
scroll to position [619, 0]
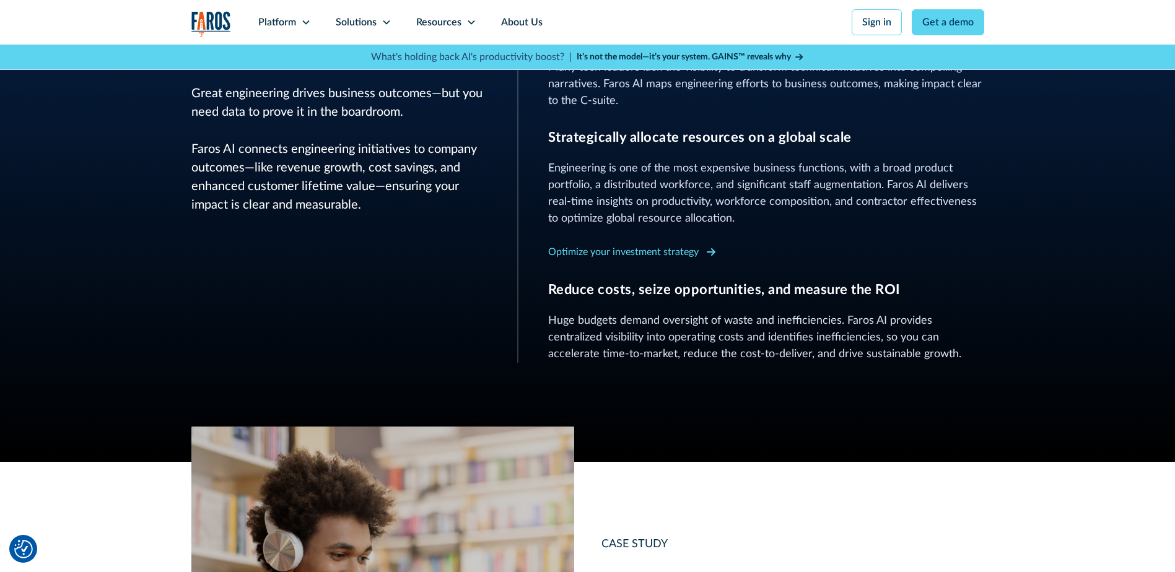
click at [603, 255] on div "Optimize your investment strategy" at bounding box center [623, 252] width 151 height 15
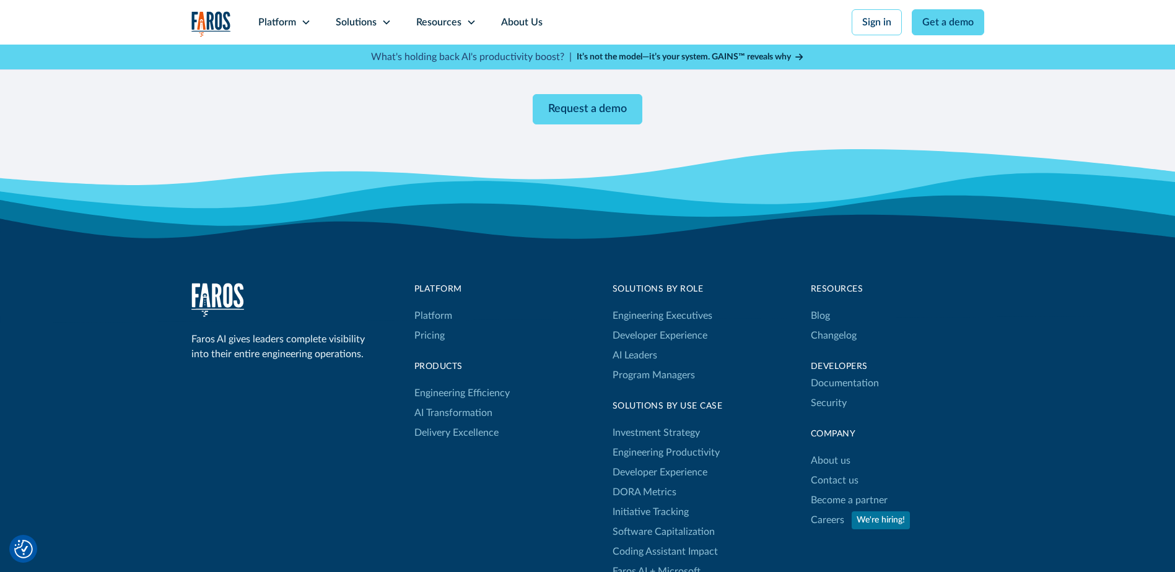
scroll to position [2589, 0]
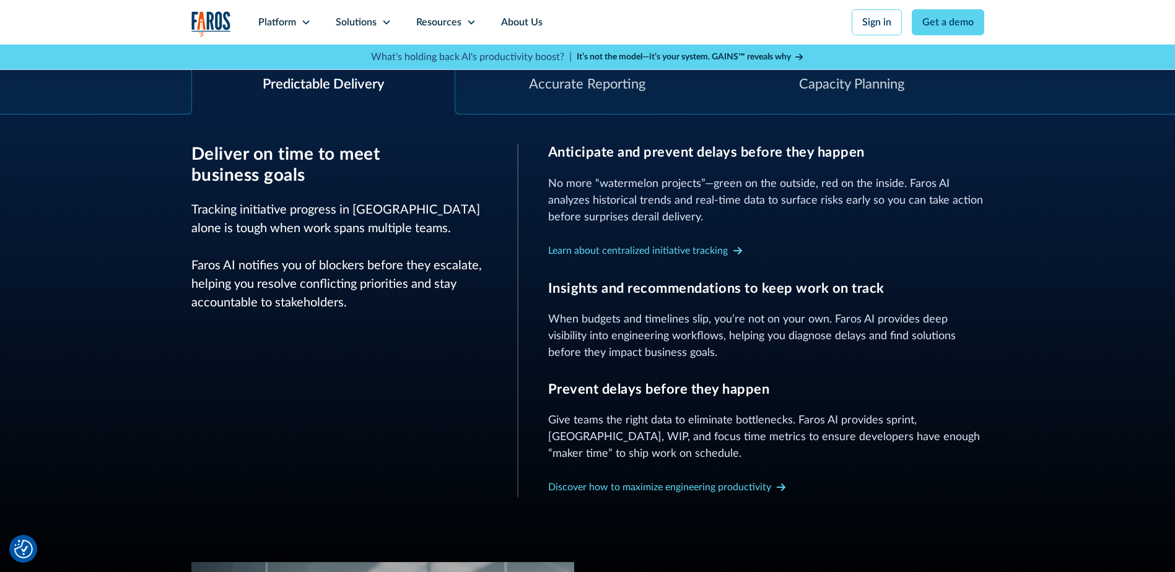
scroll to position [496, 0]
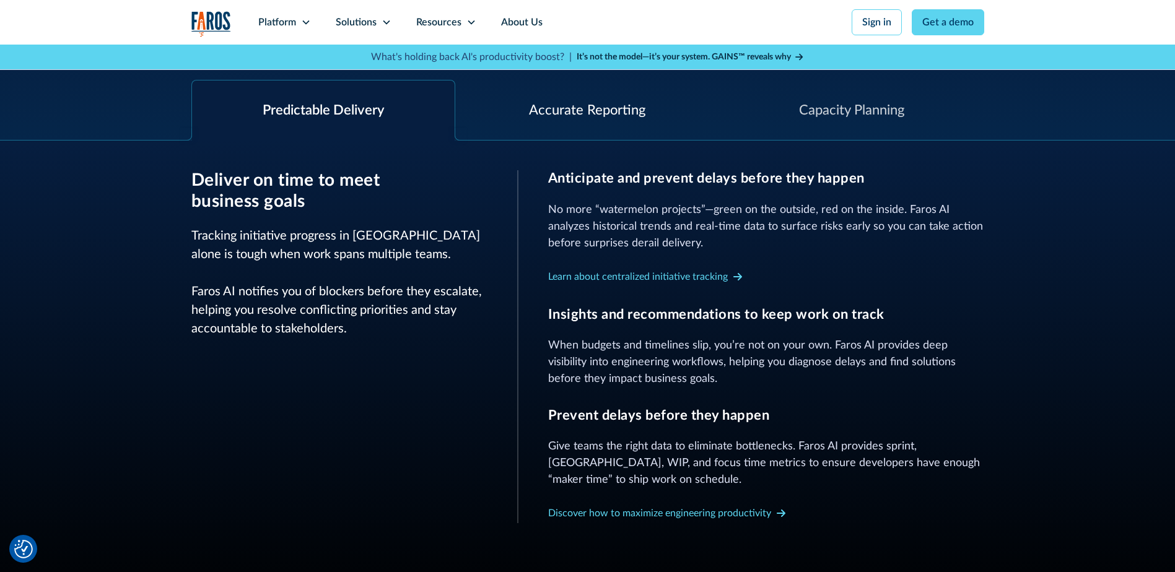
click at [592, 116] on div "Accurate Reporting" at bounding box center [587, 110] width 116 height 20
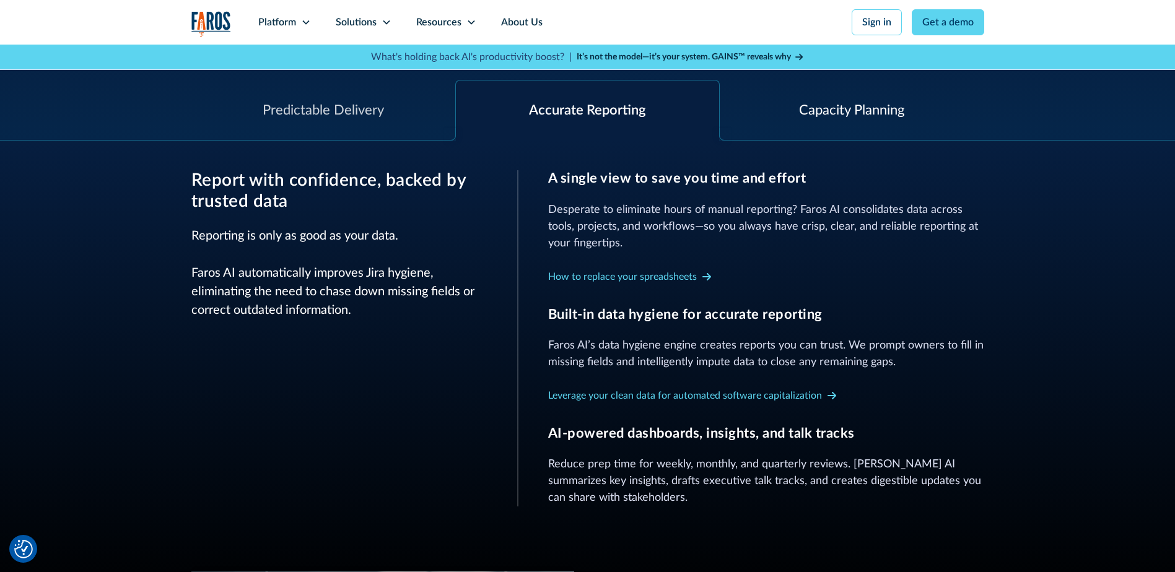
click at [831, 120] on div "Capacity Planning" at bounding box center [851, 110] width 105 height 20
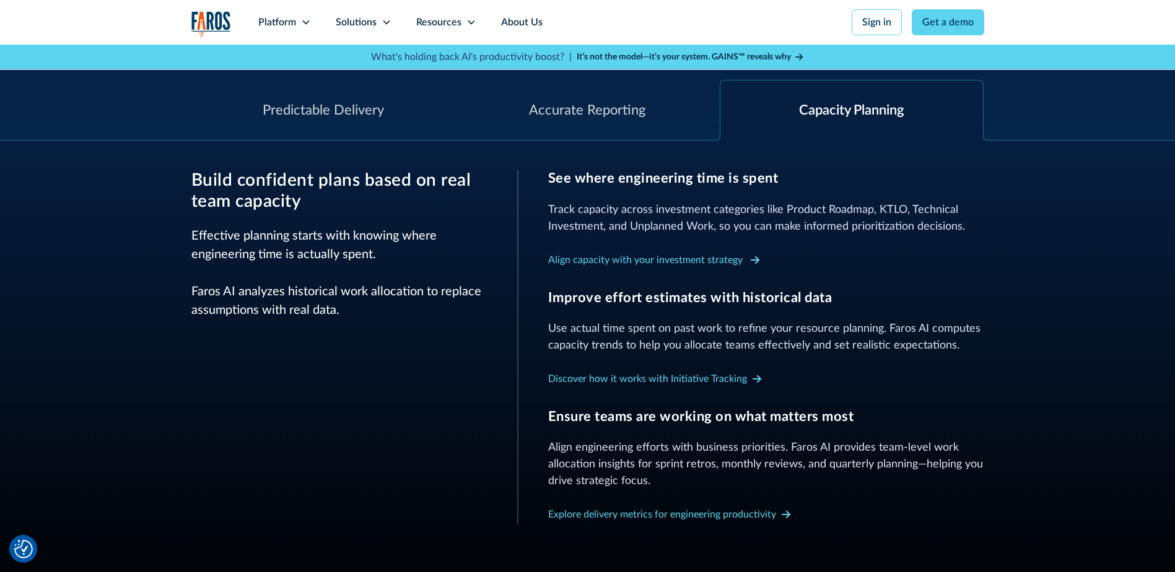
click at [685, 253] on div "Align capacity with your investment strategy" at bounding box center [645, 260] width 194 height 15
click at [603, 377] on div "Discover how it works with Initiative Tracking" at bounding box center [647, 379] width 199 height 15
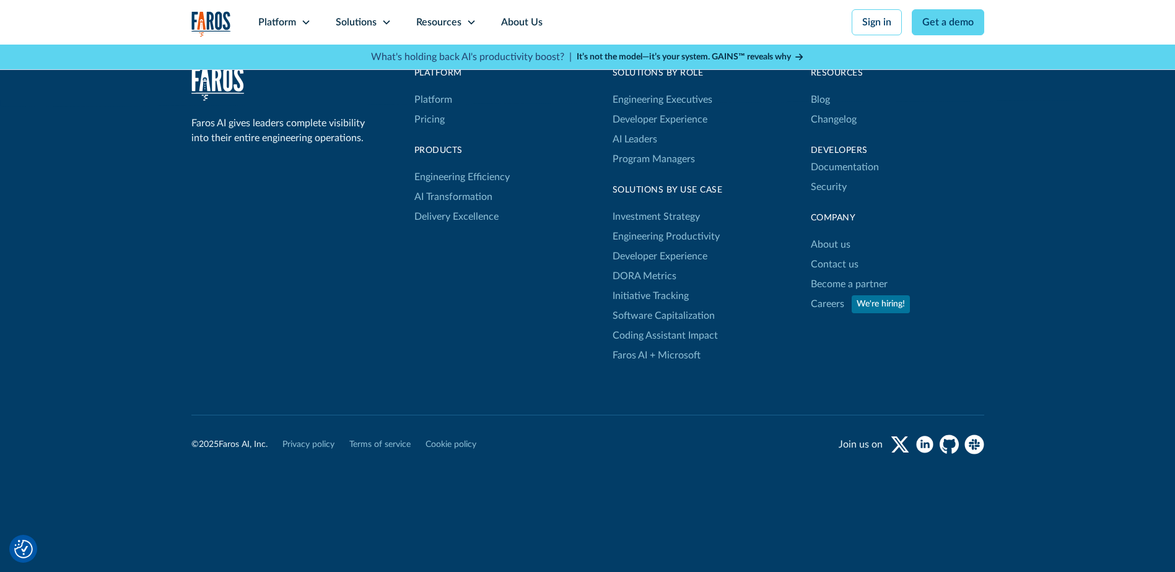
scroll to position [2522, 0]
click at [826, 307] on link "Careers" at bounding box center [827, 303] width 33 height 20
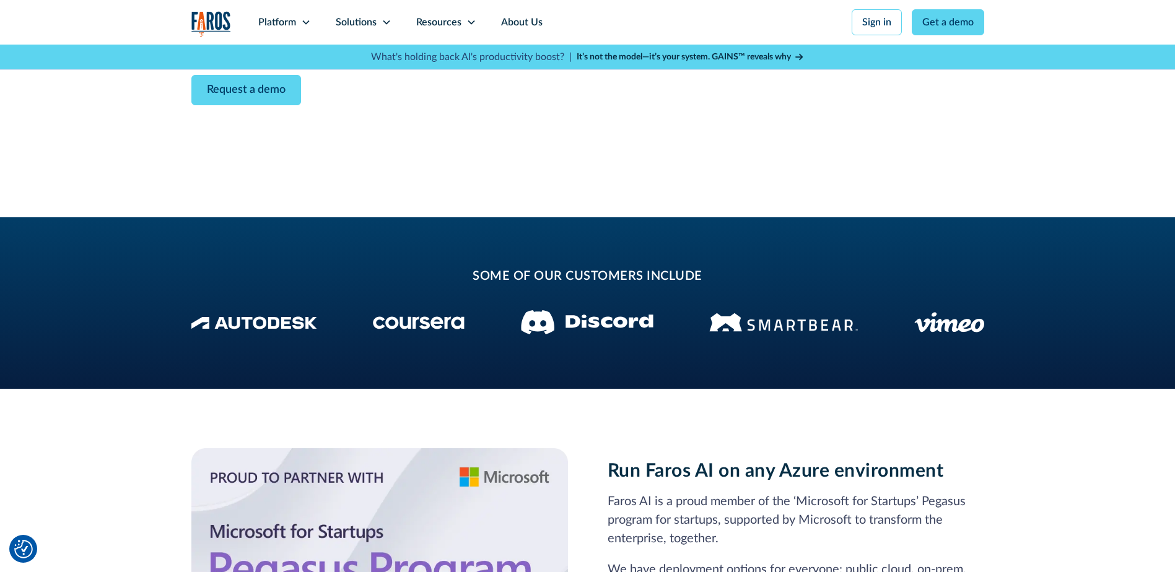
scroll to position [434, 0]
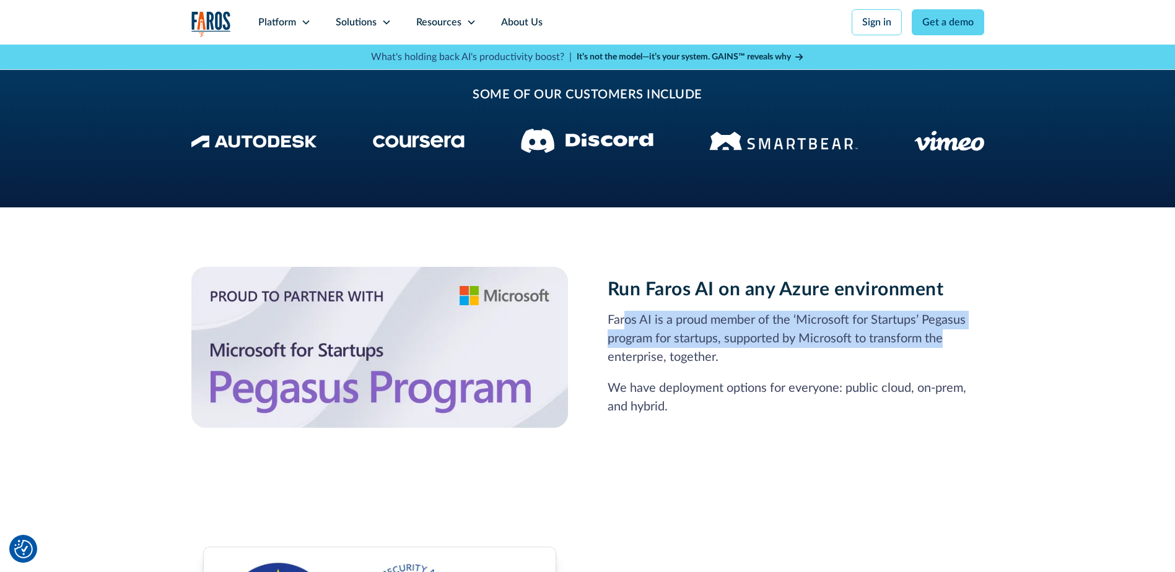
drag, startPoint x: 627, startPoint y: 325, endPoint x: 950, endPoint y: 341, distance: 322.5
click at [950, 341] on p "Faros AI is a proud member of the ‘Microsoft for Startups’ Pegasus program for …" at bounding box center [796, 339] width 377 height 56
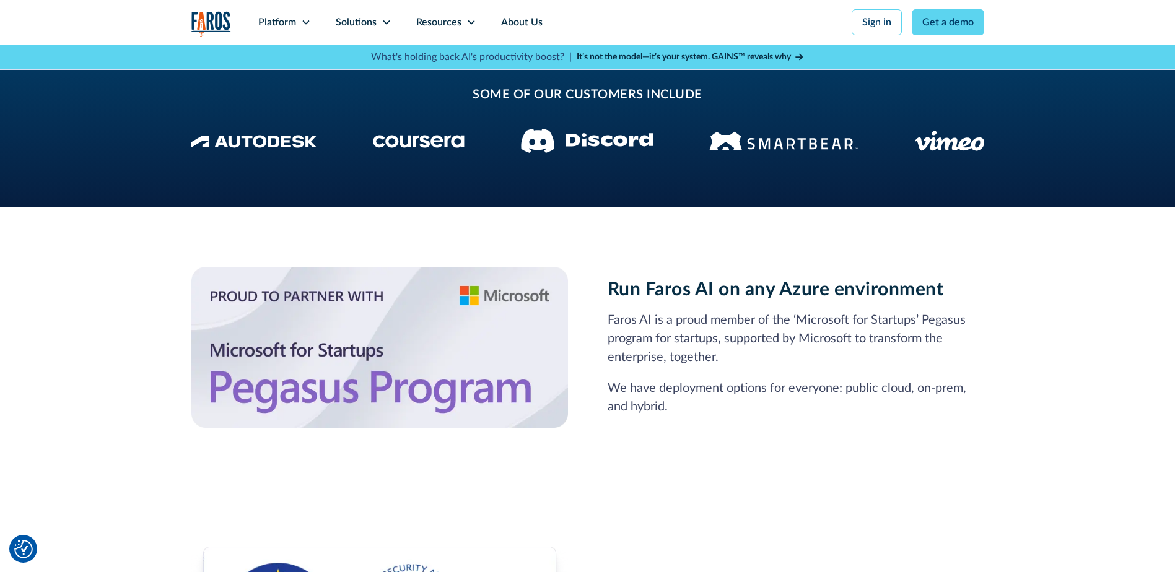
click at [736, 383] on p "We have deployment options for everyone: public cloud, on-prem, and hybrid." at bounding box center [796, 397] width 377 height 37
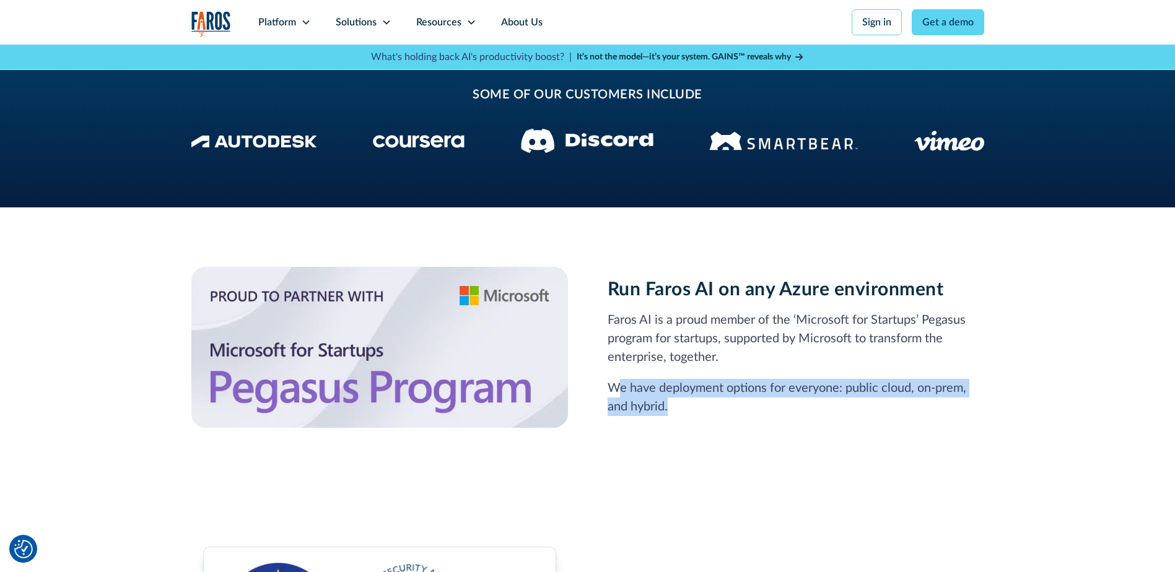
drag, startPoint x: 619, startPoint y: 386, endPoint x: 682, endPoint y: 398, distance: 63.7
click at [682, 398] on p "We have deployment options for everyone: public cloud, on-prem, and hybrid." at bounding box center [796, 397] width 377 height 37
drag, startPoint x: 682, startPoint y: 398, endPoint x: 670, endPoint y: 408, distance: 15.8
click at [668, 408] on p "We have deployment options for everyone: public cloud, on-prem, and hybrid." at bounding box center [796, 397] width 377 height 37
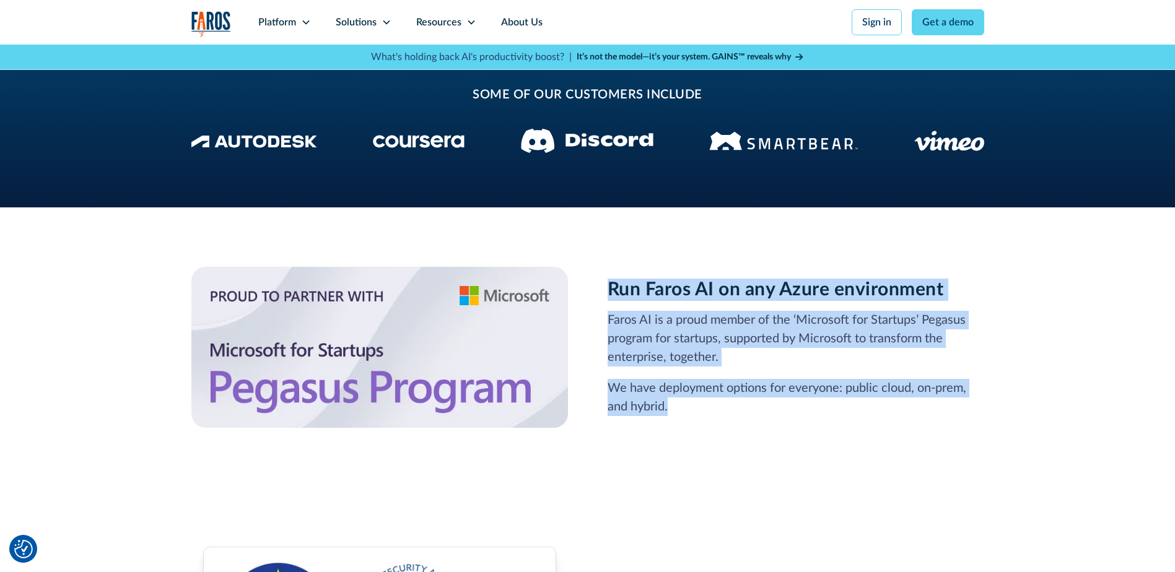
drag, startPoint x: 679, startPoint y: 408, endPoint x: 598, endPoint y: 277, distance: 154.0
click at [598, 277] on div "Run Faros AI on any Azure environment Faros AI is a proud member of the ‘Micros…" at bounding box center [587, 347] width 793 height 161
copy div "Run Faros AI on any Azure environment Faros AI is a proud member of the ‘Micros…"
click at [722, 419] on div "Run Faros AI on any Azure environment Faros AI is a proud member of the ‘Micros…" at bounding box center [587, 347] width 793 height 161
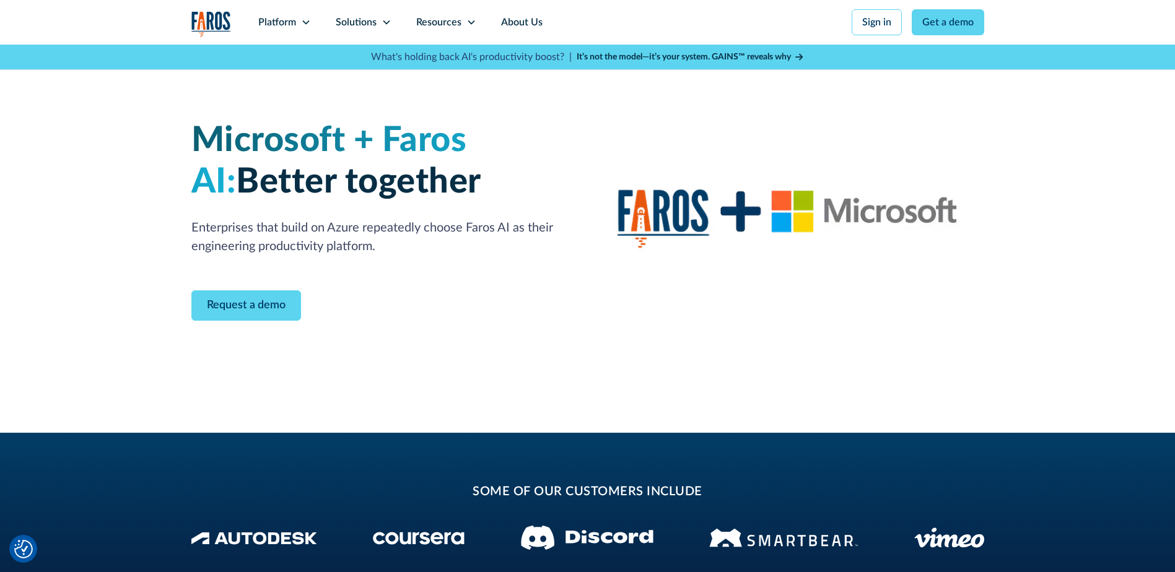
scroll to position [0, 0]
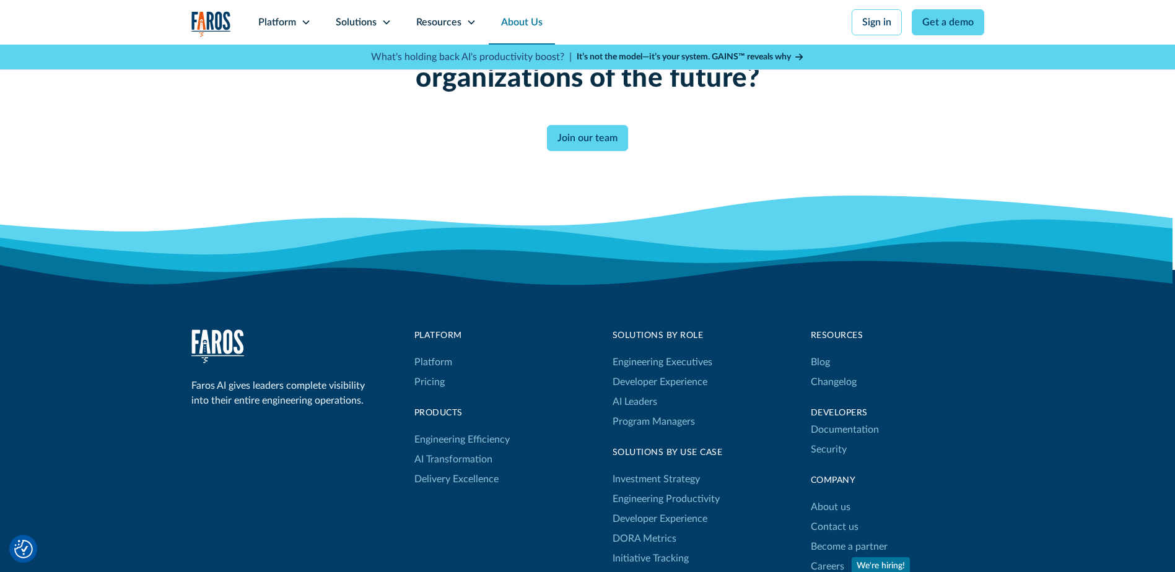
scroll to position [3345, 0]
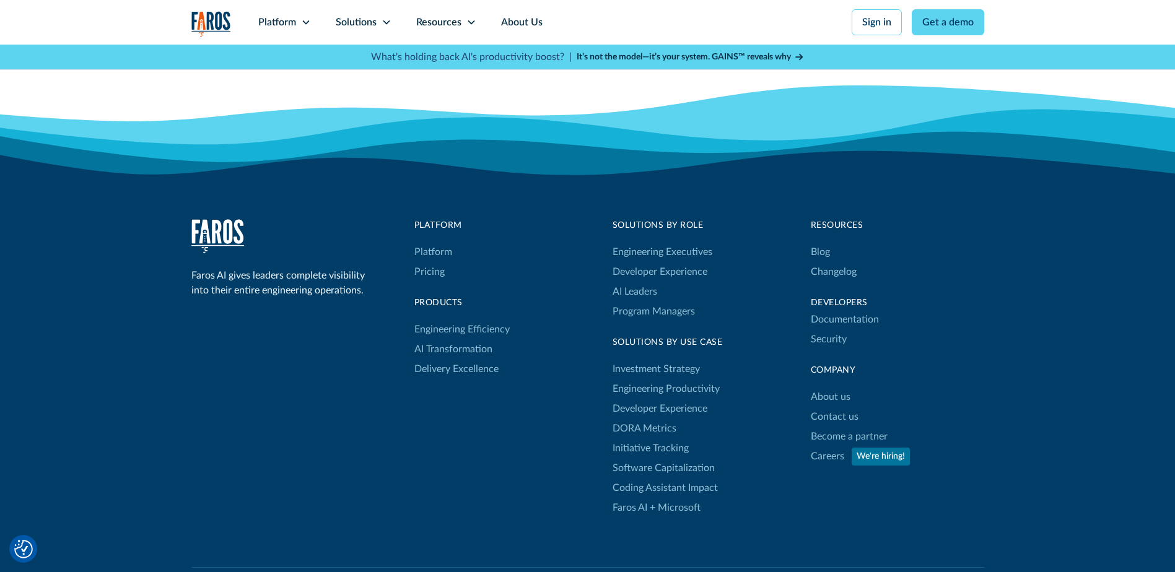
scroll to position [2937, 0]
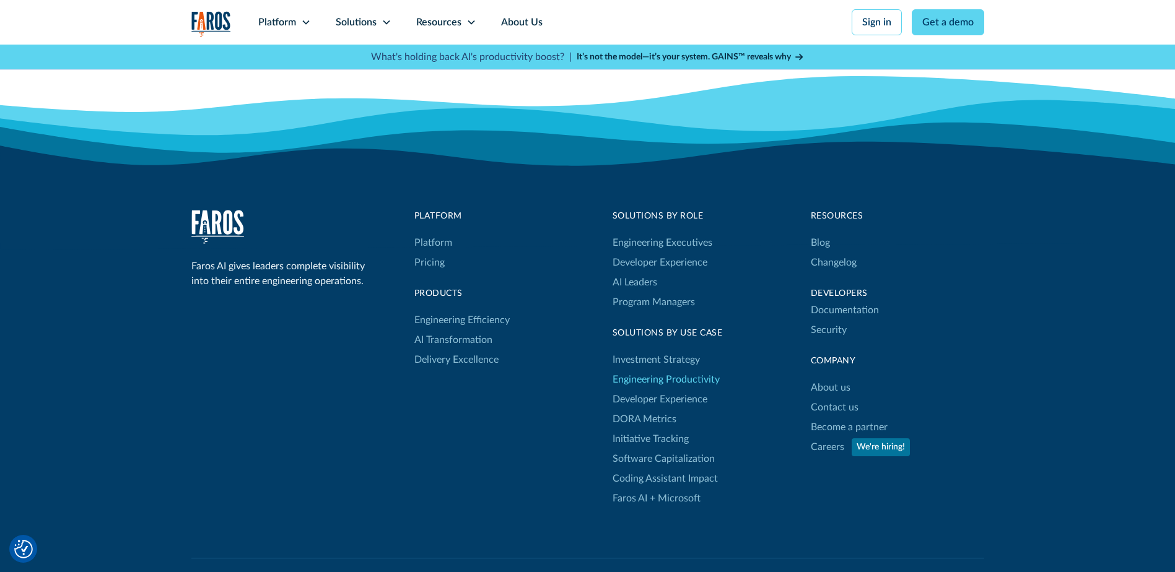
click at [632, 370] on link "Engineering Productivity" at bounding box center [666, 380] width 107 height 20
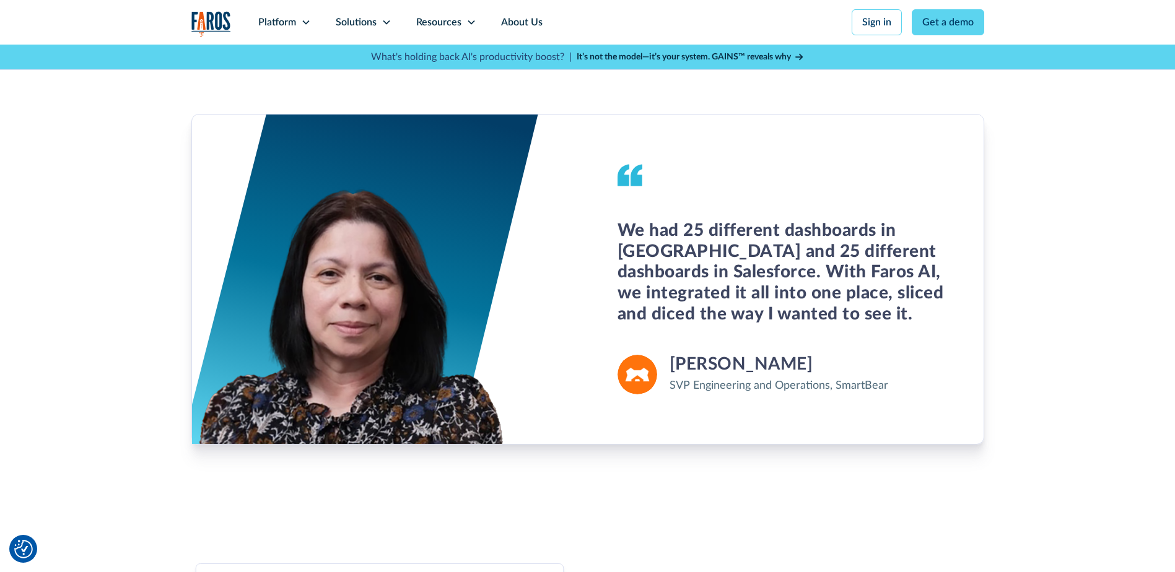
scroll to position [1053, 0]
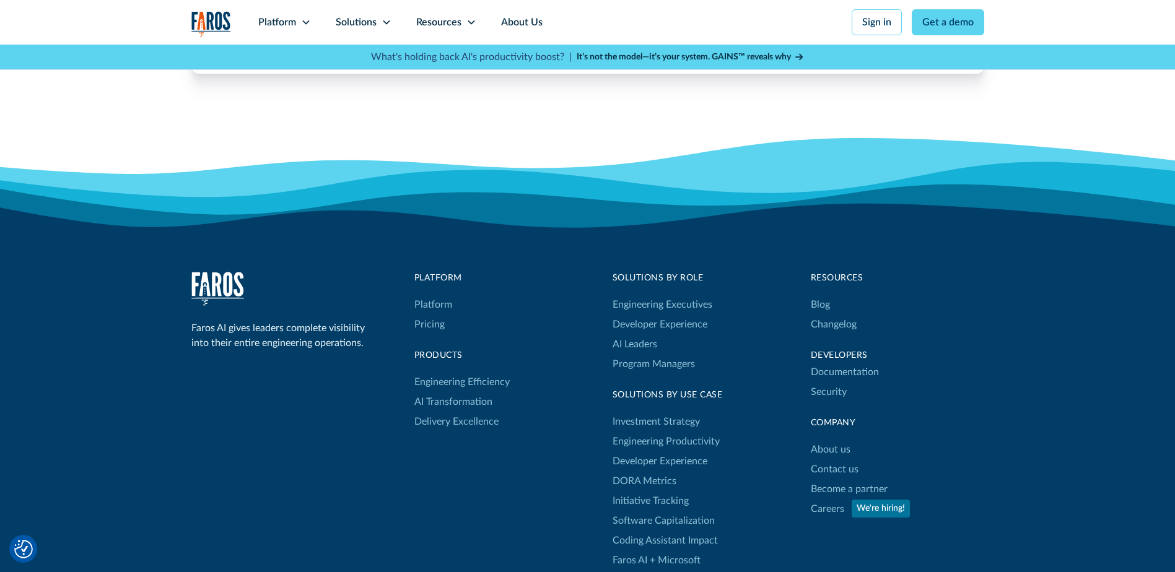
scroll to position [1920, 0]
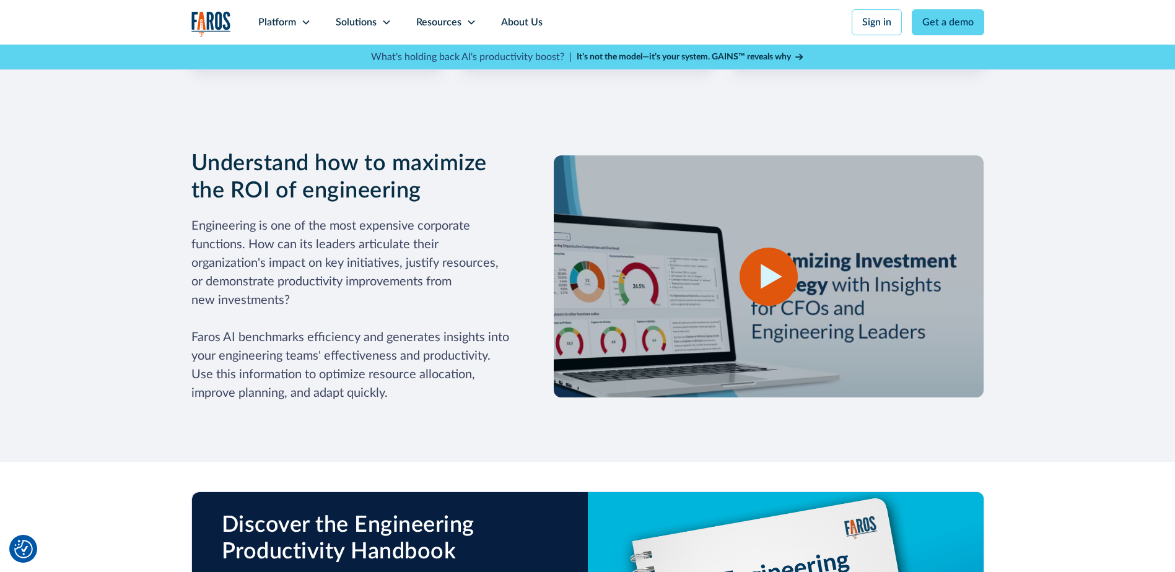
scroll to position [1053, 0]
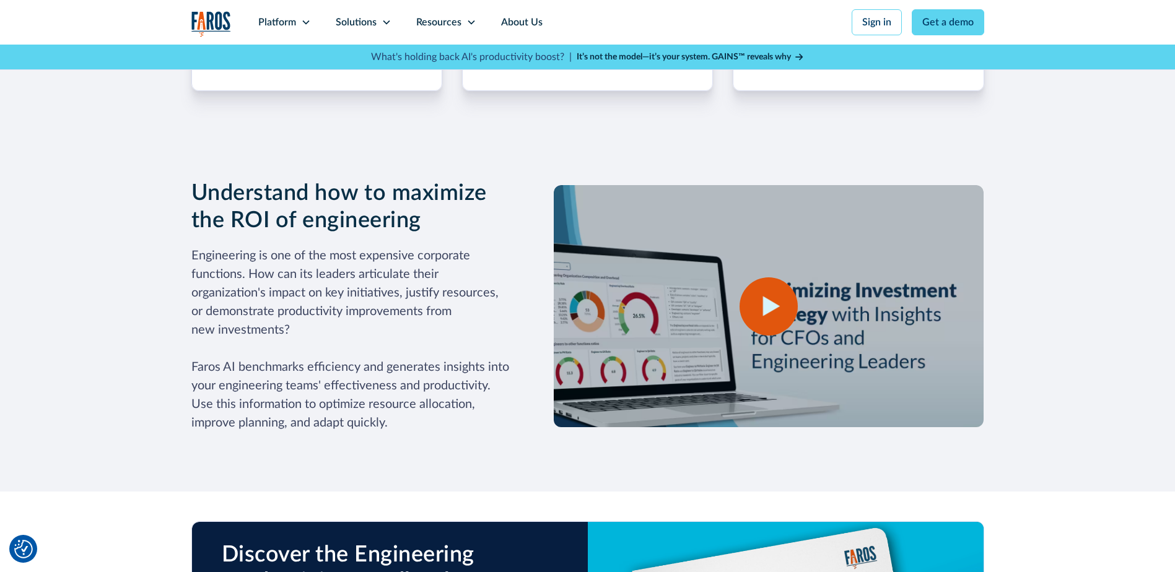
click at [755, 303] on div "open lightbox" at bounding box center [769, 307] width 58 height 58
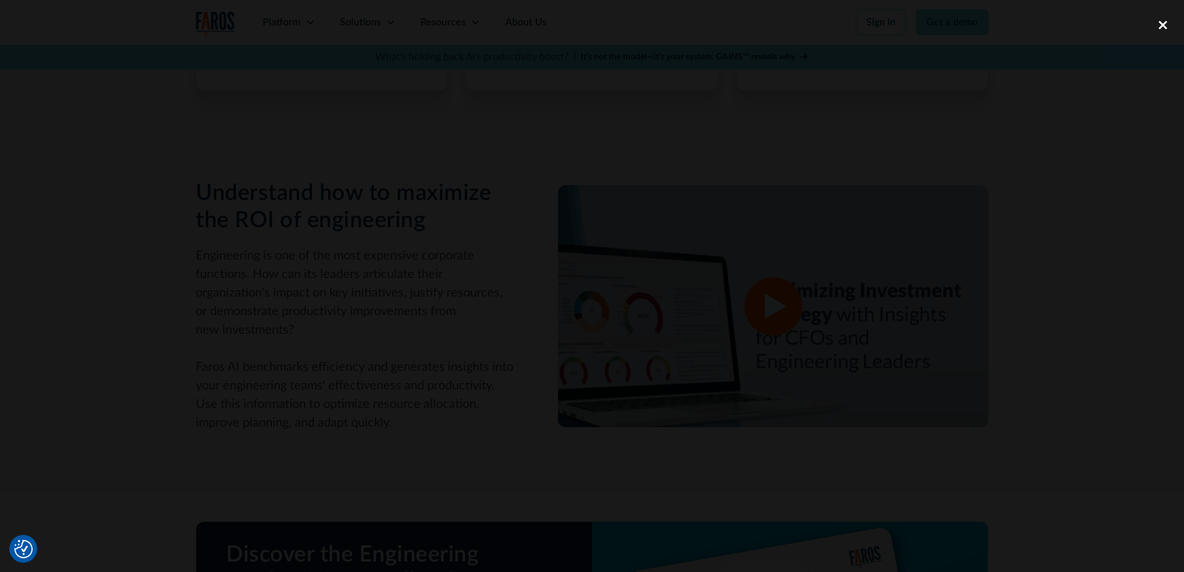
click at [1159, 27] on div "close lightbox" at bounding box center [1163, 24] width 42 height 27
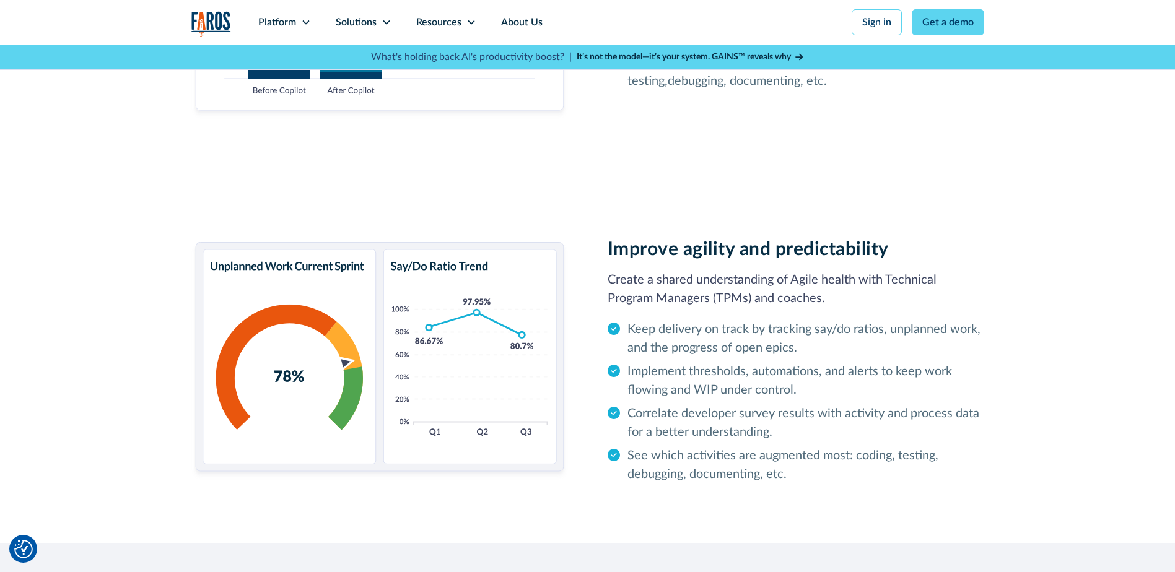
scroll to position [1734, 0]
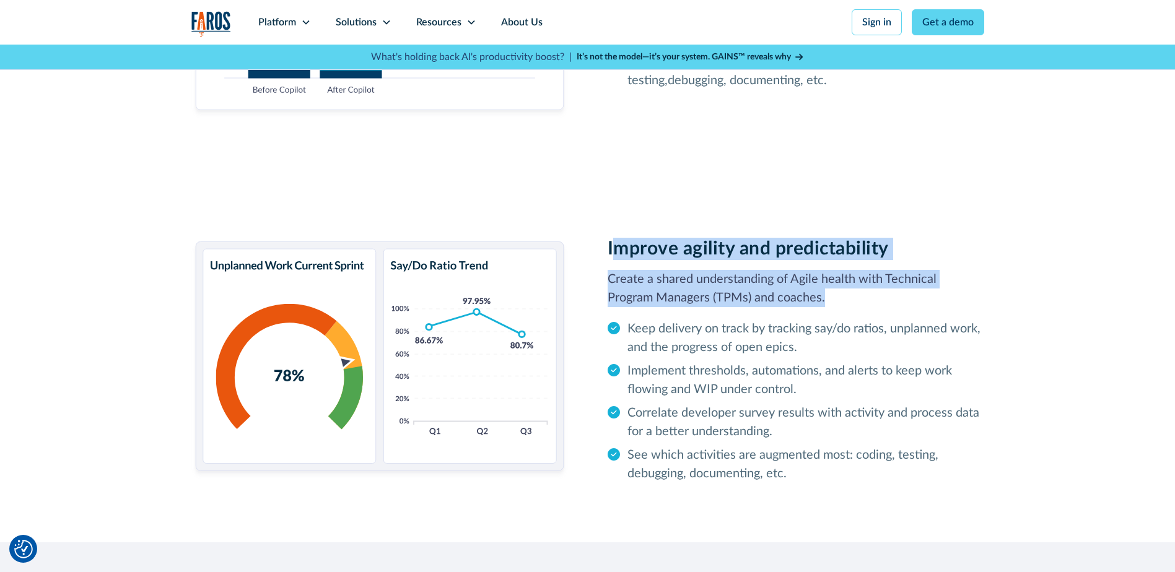
drag, startPoint x: 619, startPoint y: 244, endPoint x: 774, endPoint y: 299, distance: 164.8
click at [774, 299] on div "Improve agility and predictability Create a shared understanding of Agile healt…" at bounding box center [796, 360] width 377 height 245
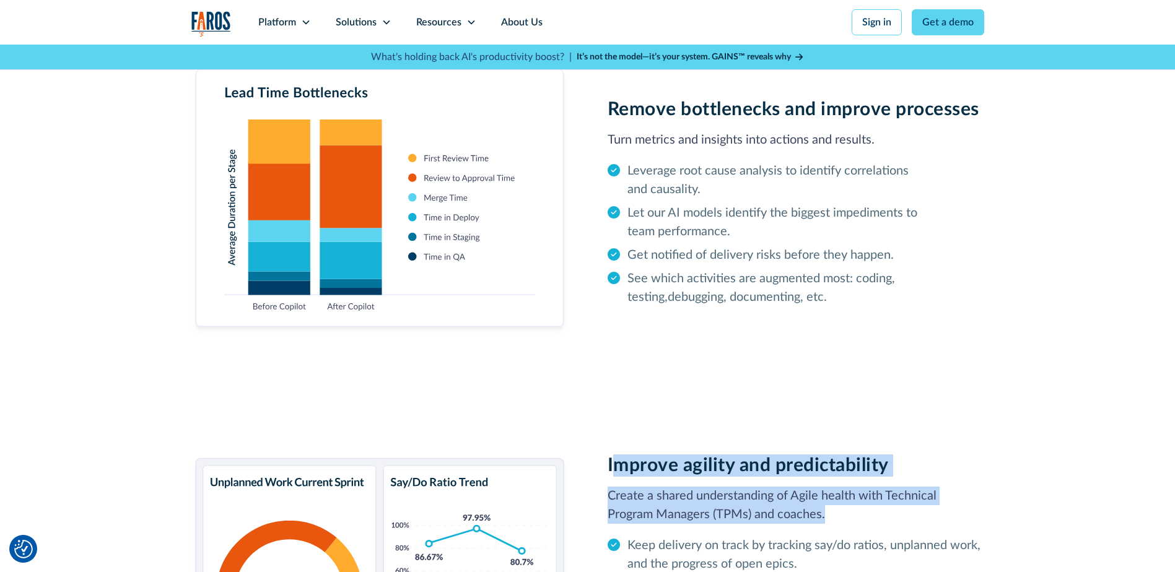
scroll to position [1332, 0]
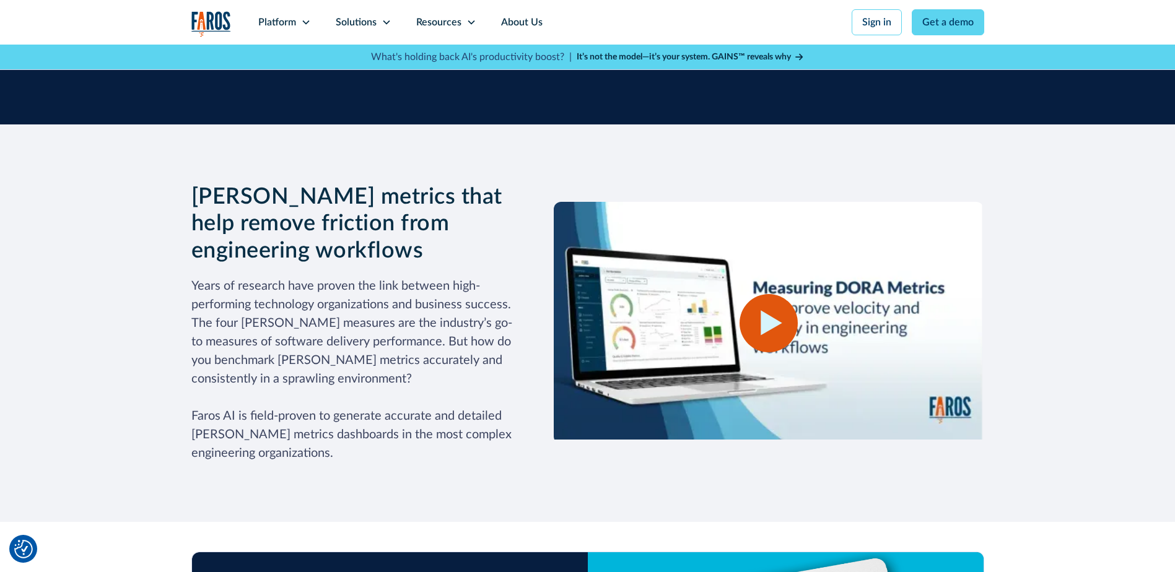
scroll to position [1487, 0]
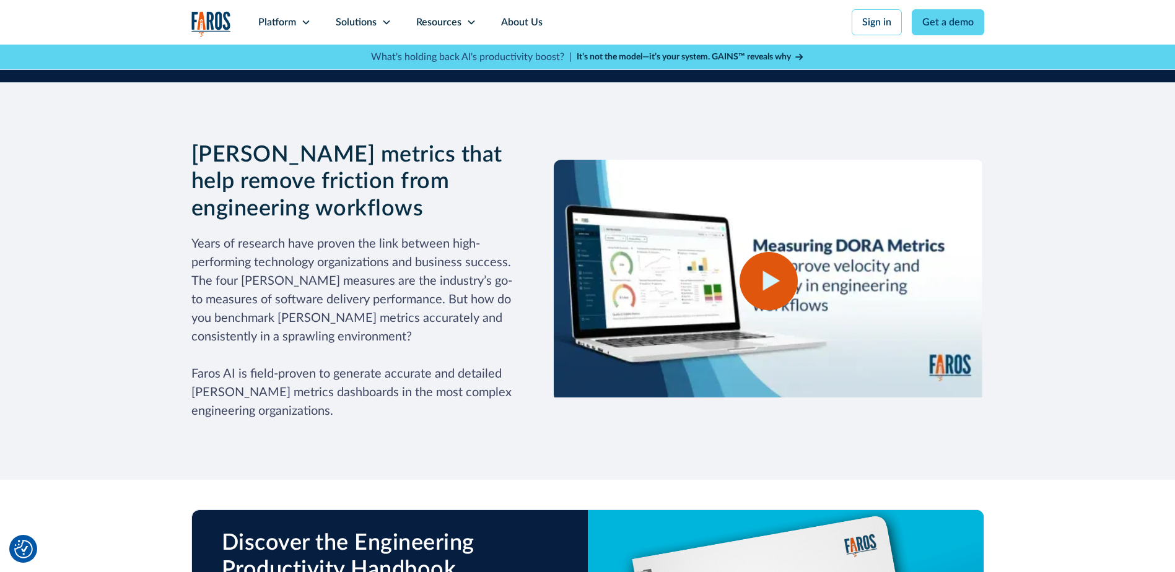
click at [780, 252] on div "open lightbox" at bounding box center [769, 281] width 58 height 58
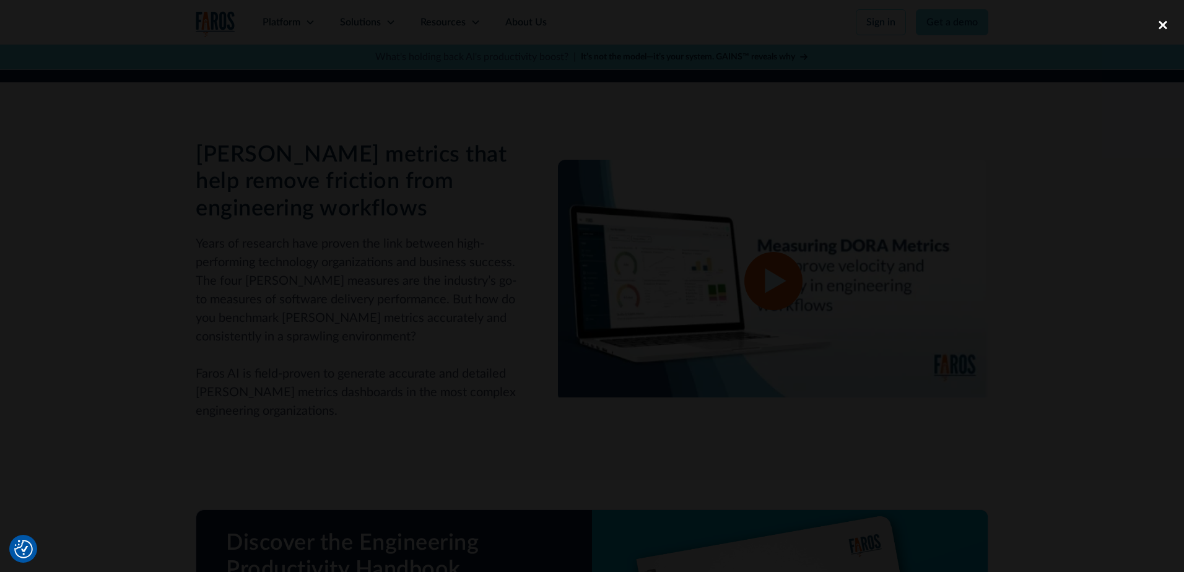
click at [1163, 28] on div "close lightbox" at bounding box center [1163, 24] width 42 height 27
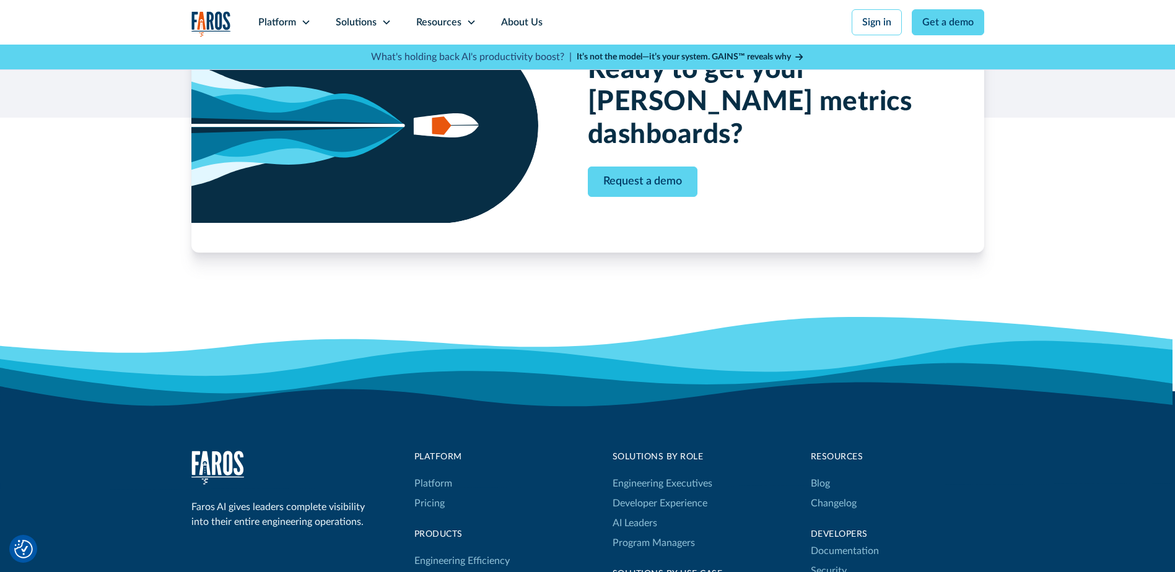
scroll to position [3531, 0]
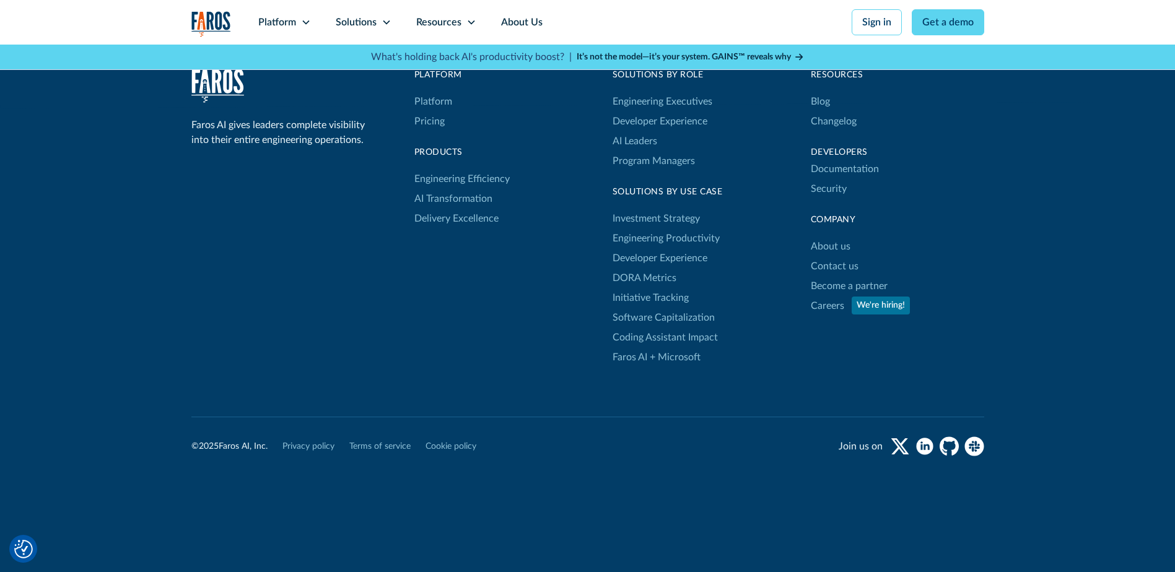
scroll to position [2102, 0]
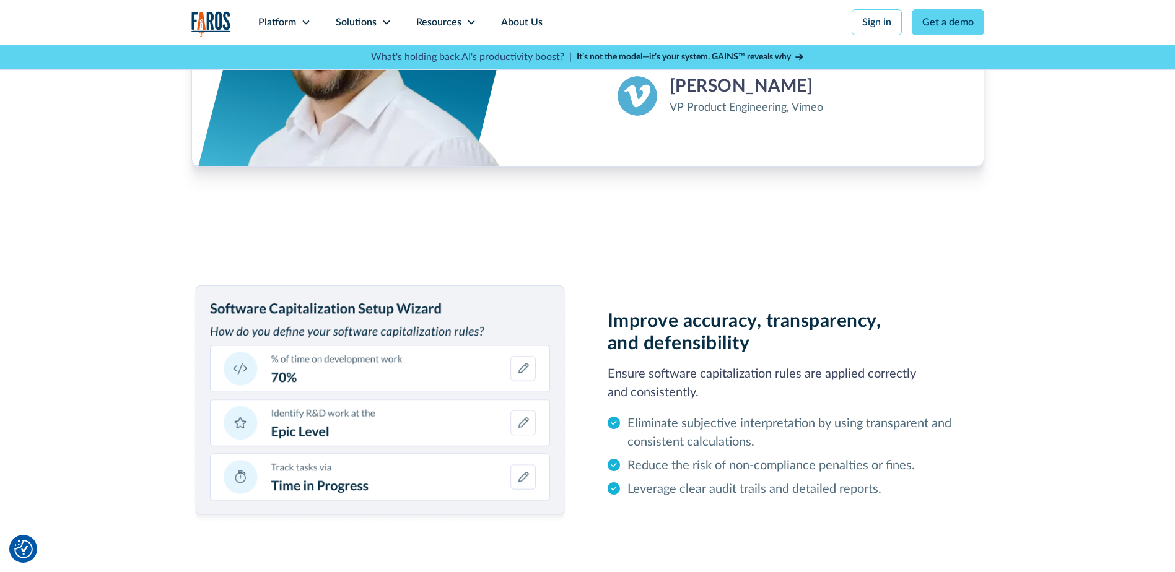
scroll to position [1610, 0]
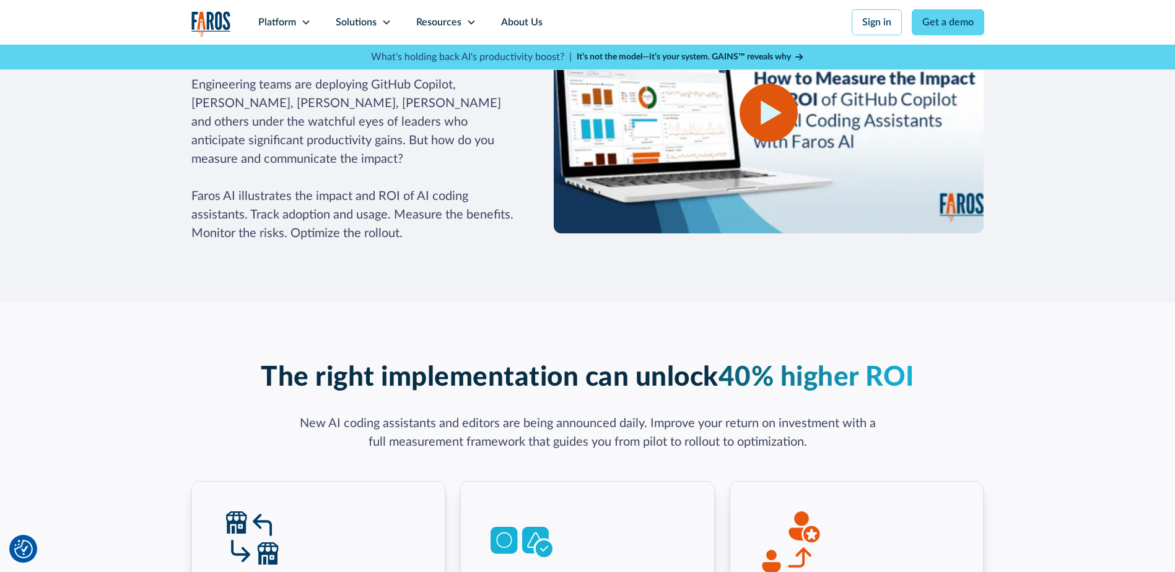
scroll to position [1549, 0]
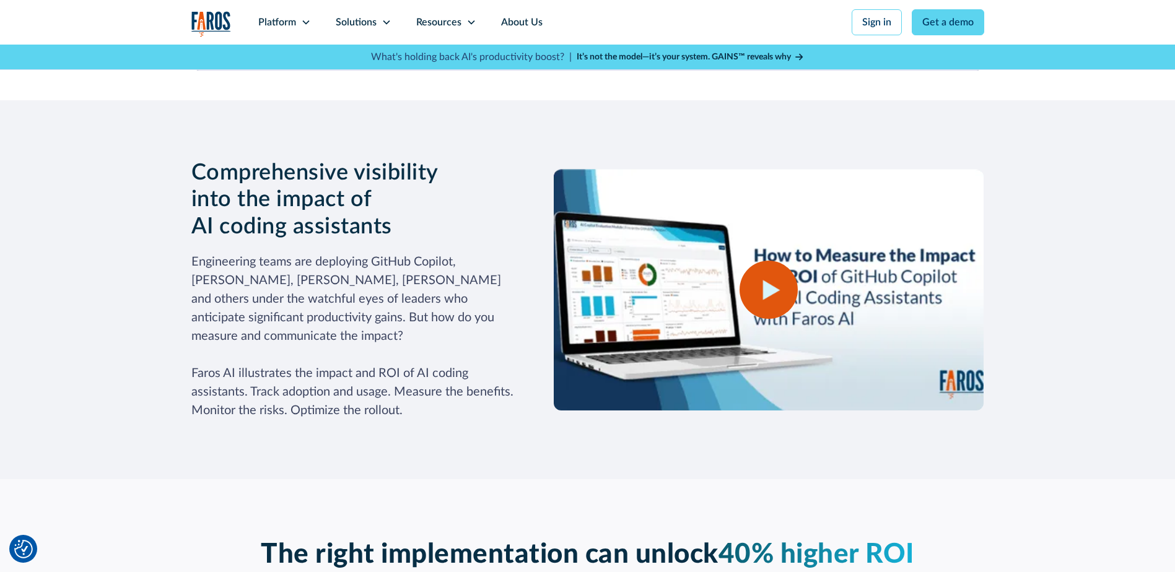
click at [756, 287] on div "open lightbox" at bounding box center [769, 290] width 58 height 58
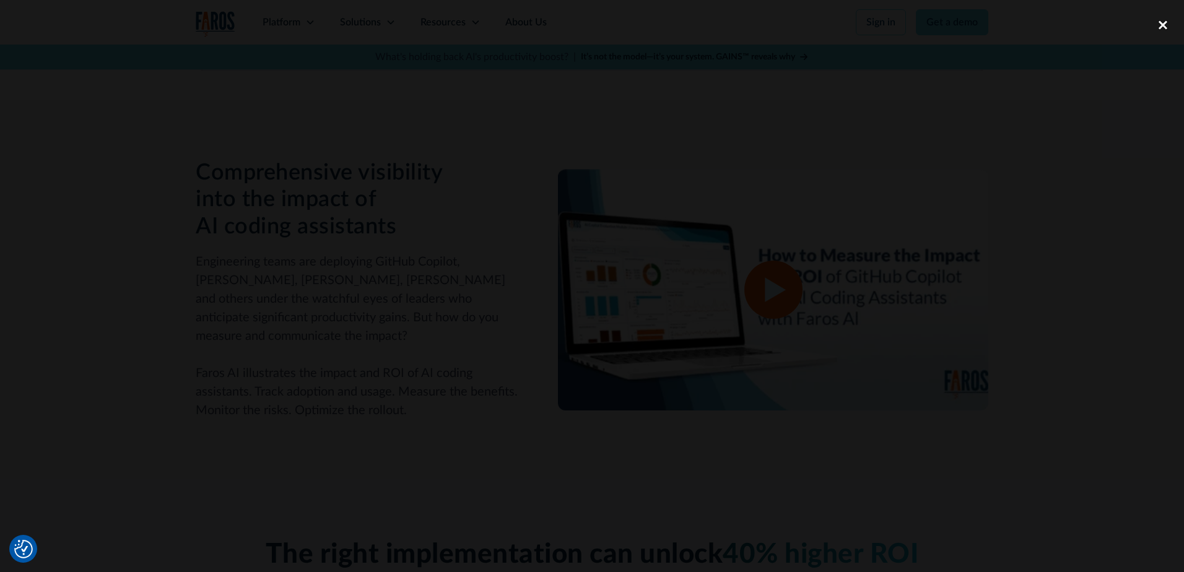
click at [1158, 28] on div "close lightbox" at bounding box center [1163, 24] width 42 height 27
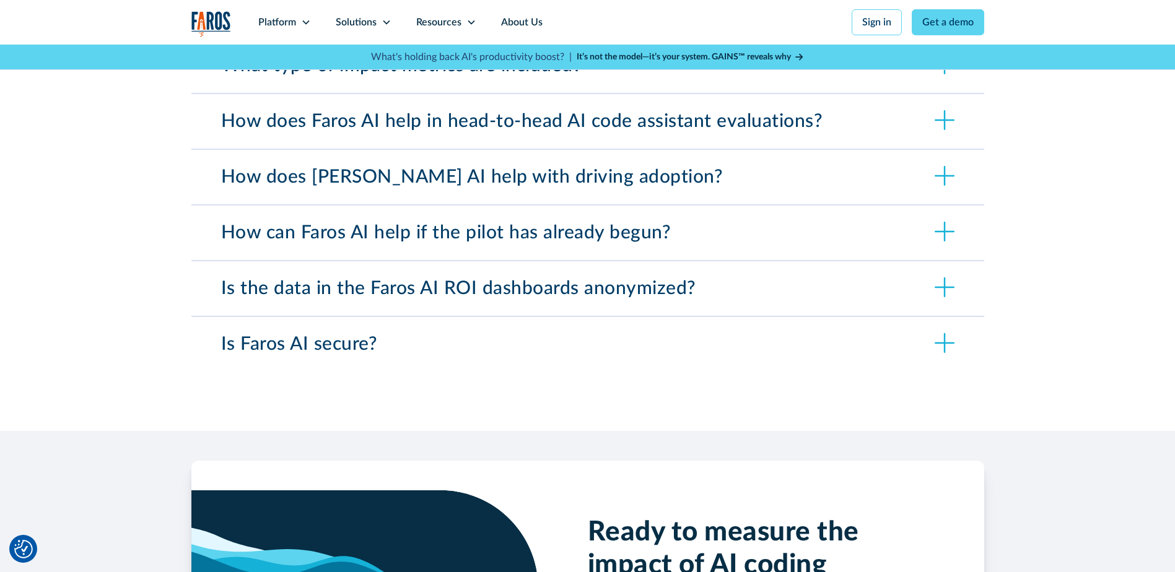
scroll to position [4522, 0]
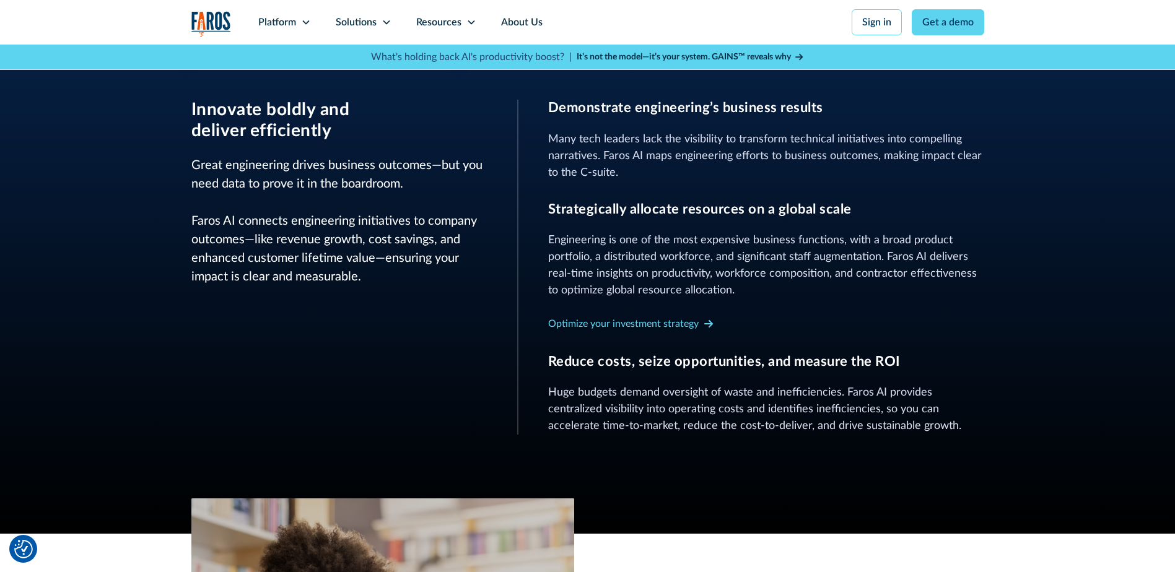
scroll to position [434, 0]
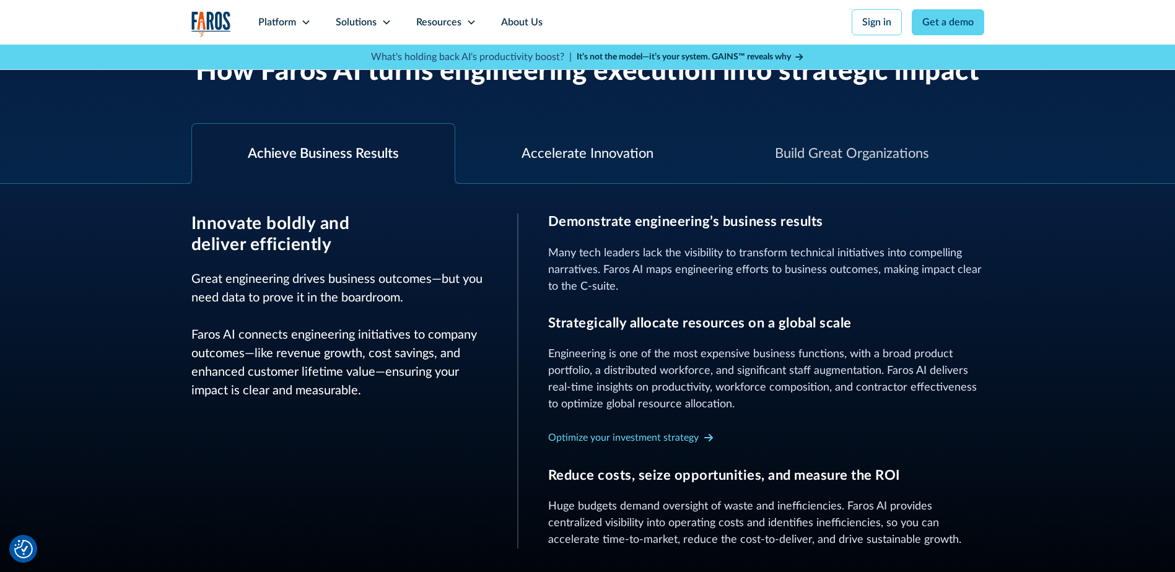
click at [557, 151] on div "Accelerate Innovation" at bounding box center [588, 154] width 132 height 20
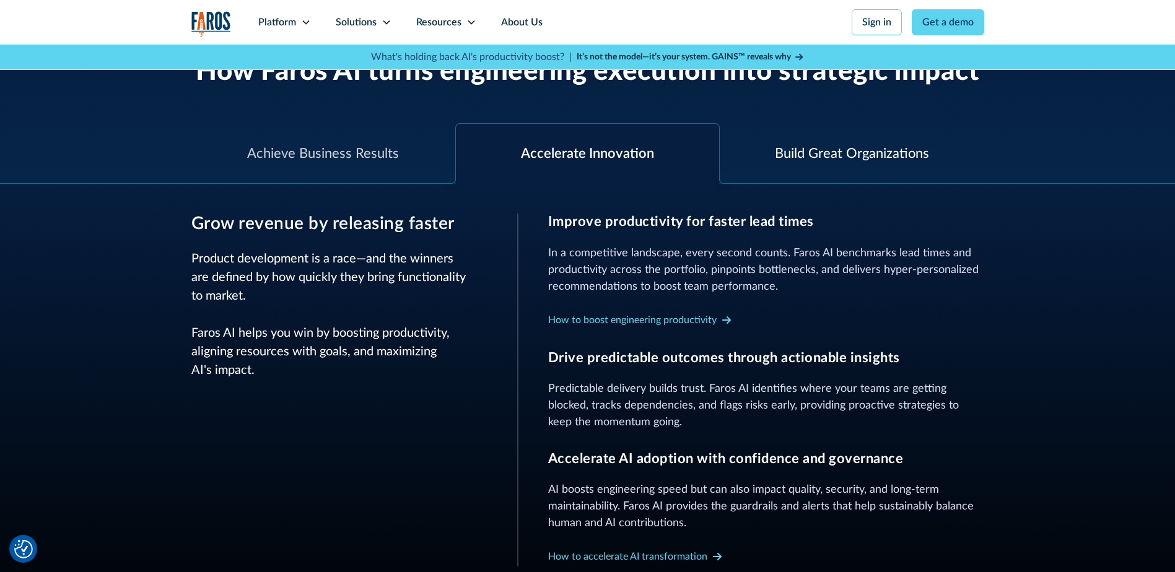
click at [769, 158] on div "Build Great Organizations" at bounding box center [852, 154] width 264 height 60
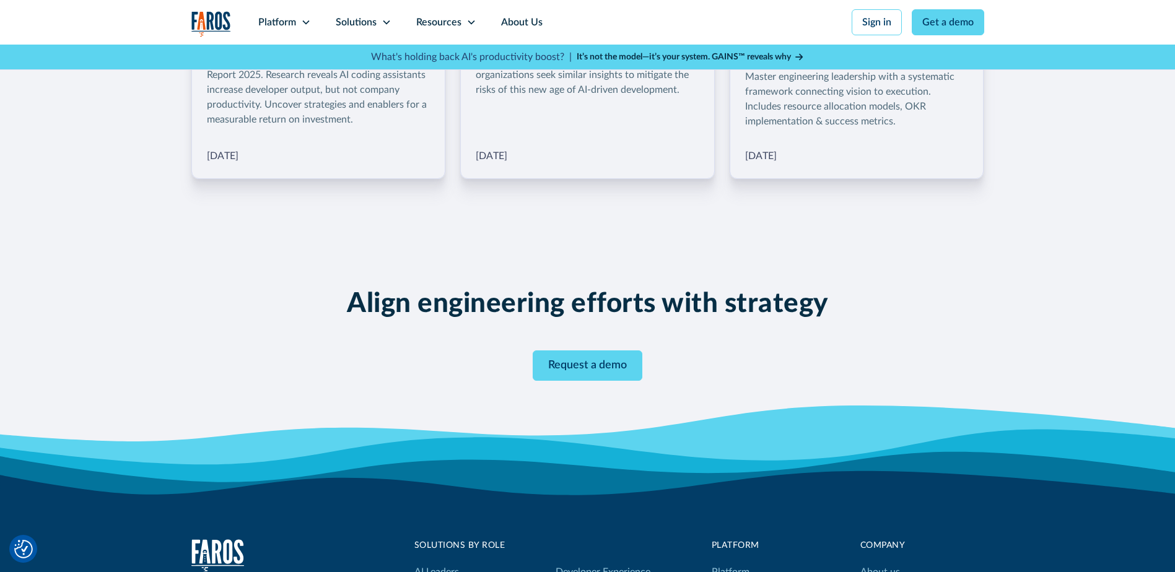
scroll to position [2230, 0]
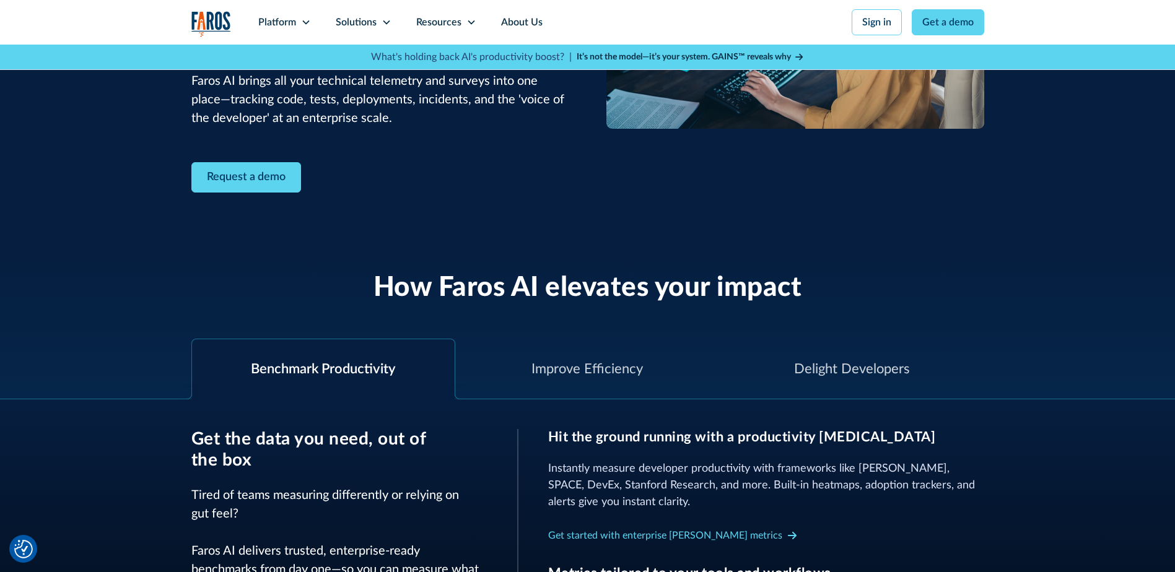
scroll to position [372, 0]
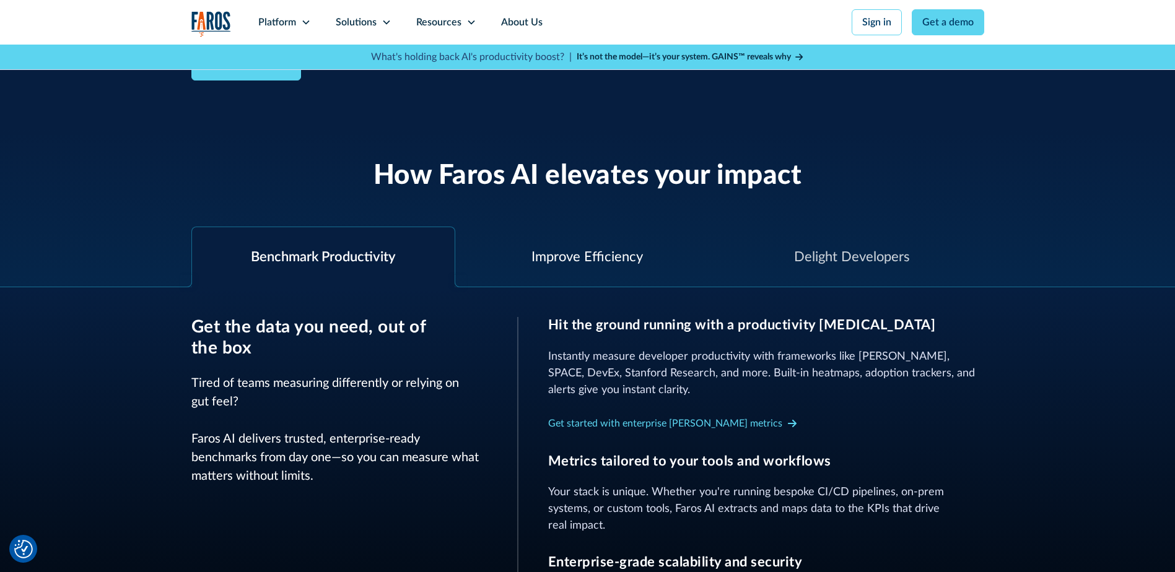
click at [622, 255] on div "Improve Efficiency" at bounding box center [586, 257] width 111 height 20
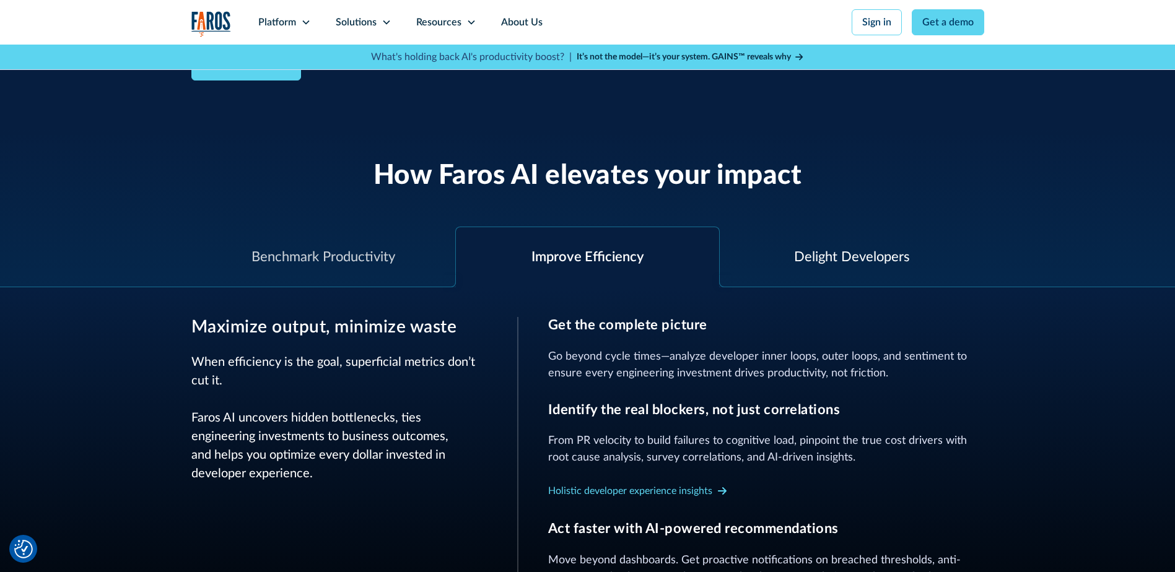
click at [772, 258] on div "Delight Developers" at bounding box center [852, 257] width 264 height 60
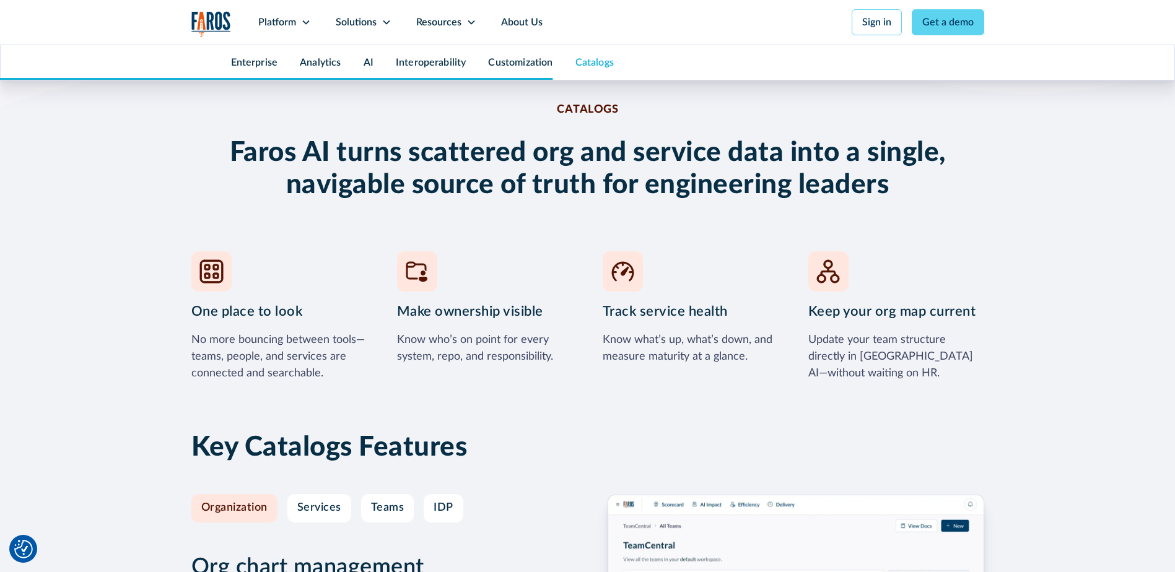
scroll to position [5097, 0]
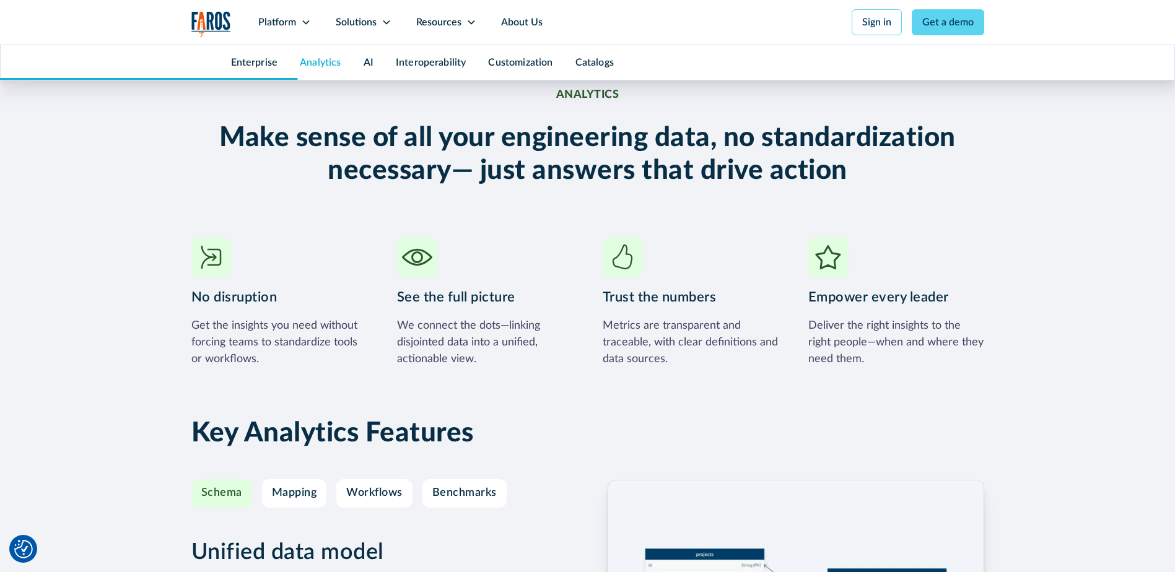
scroll to position [2081, 0]
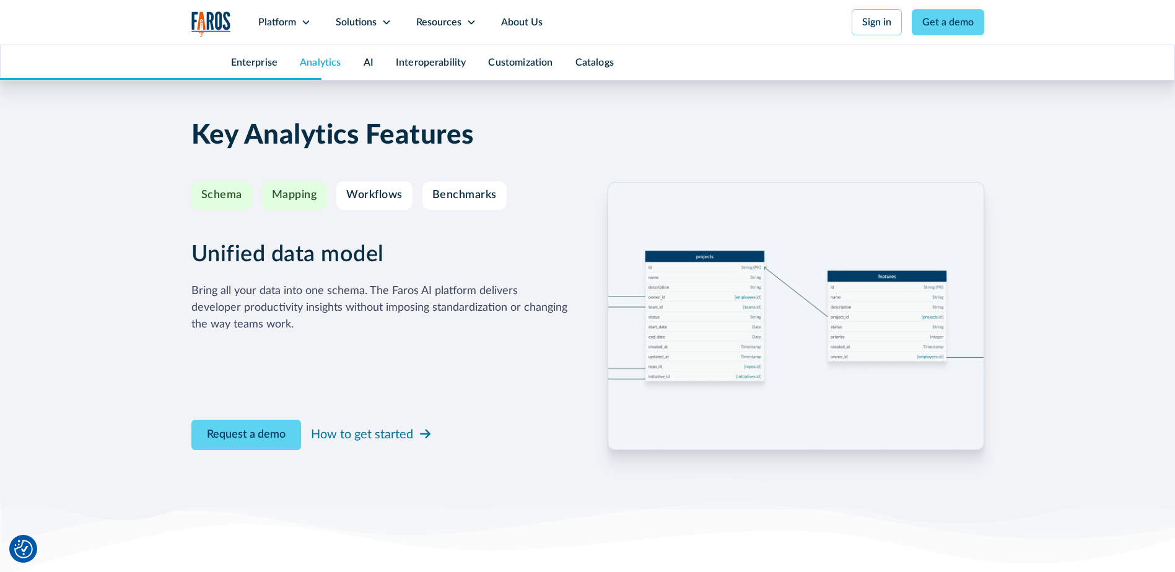
click at [270, 192] on link "Mapping" at bounding box center [294, 195] width 65 height 28
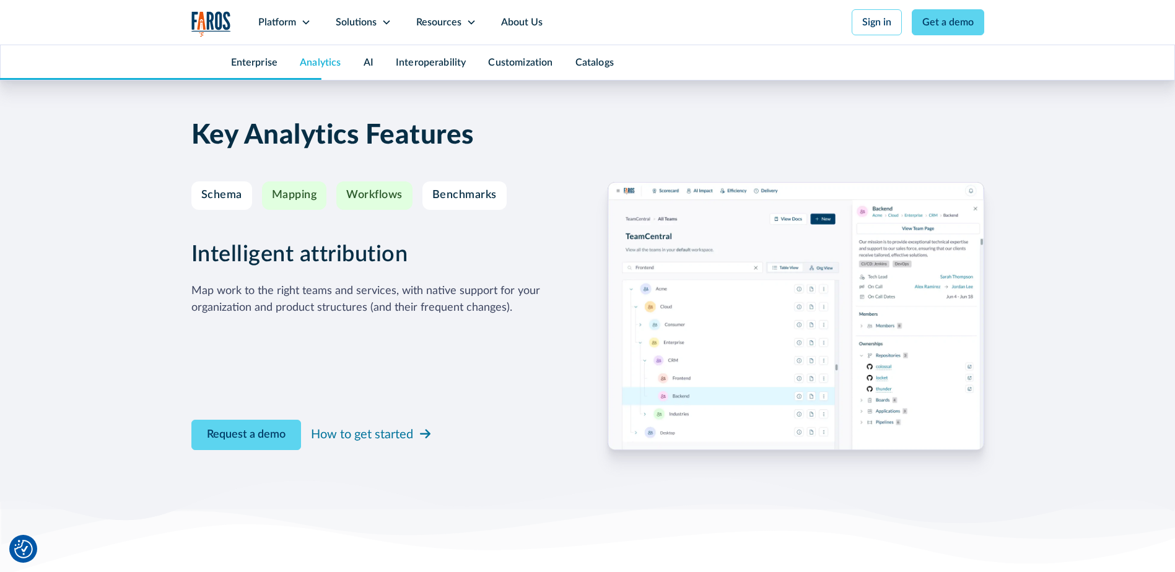
click at [357, 197] on div "Workflows" at bounding box center [374, 196] width 56 height 14
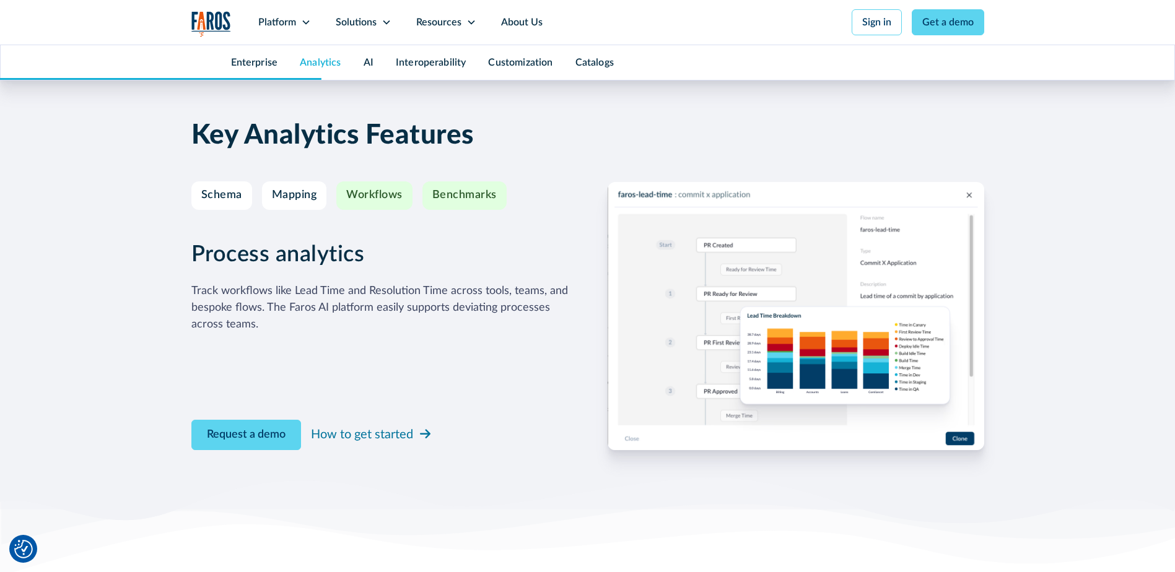
click at [442, 196] on div "Benchmarks" at bounding box center [464, 196] width 64 height 14
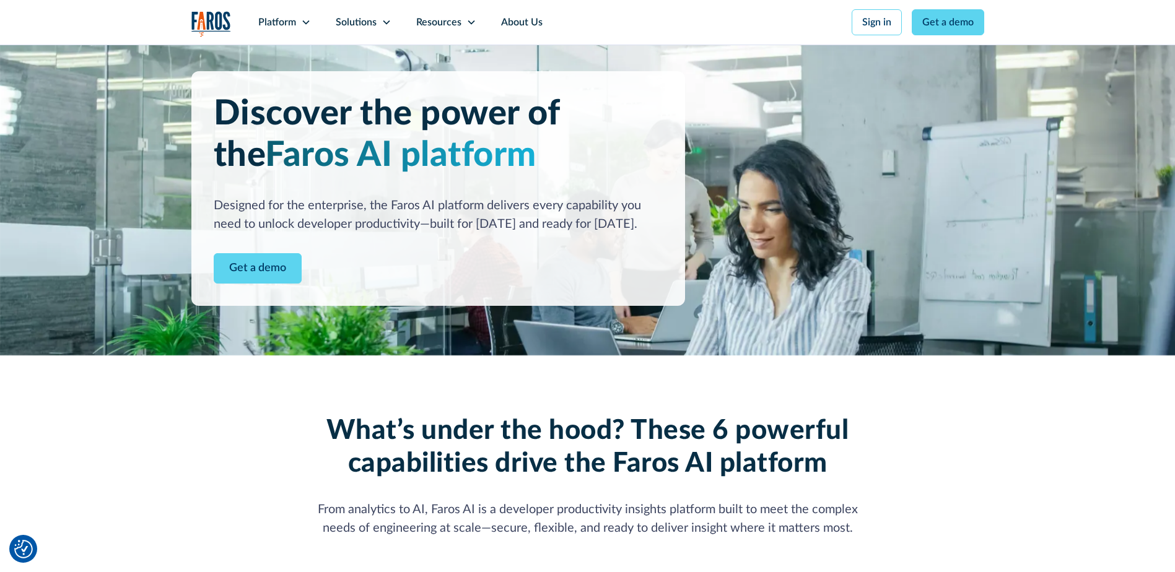
scroll to position [0, 0]
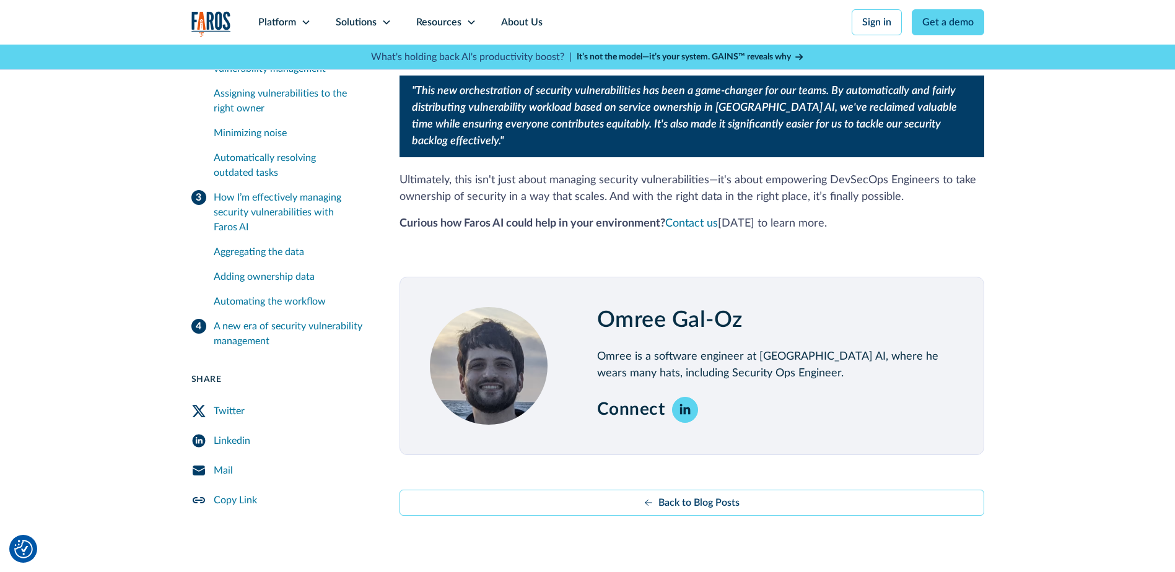
scroll to position [3221, 0]
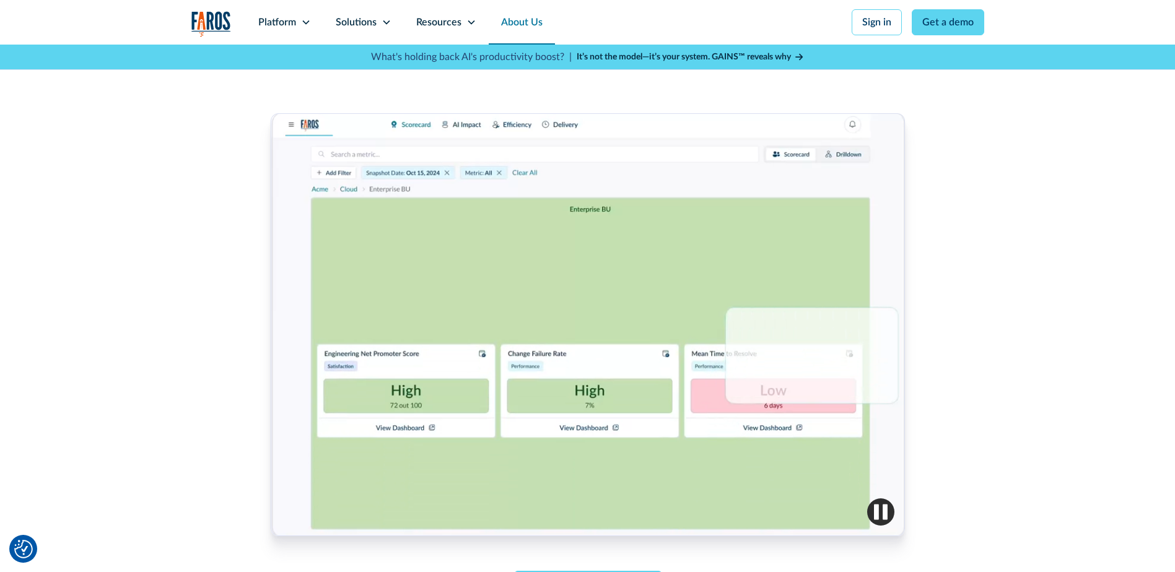
scroll to position [372, 0]
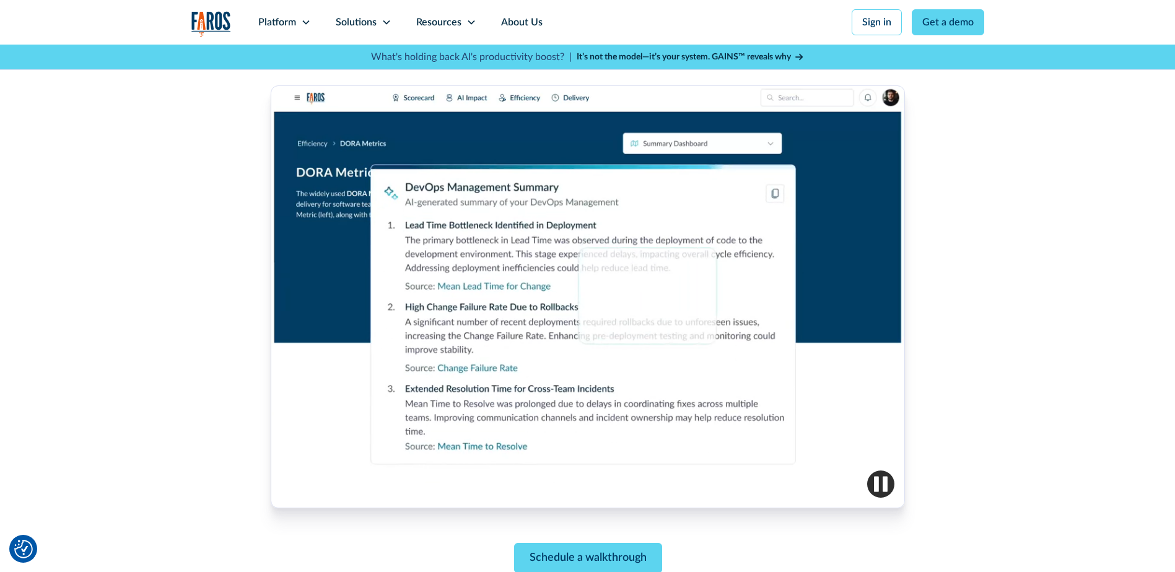
click at [886, 484] on img "button" at bounding box center [880, 484] width 27 height 27
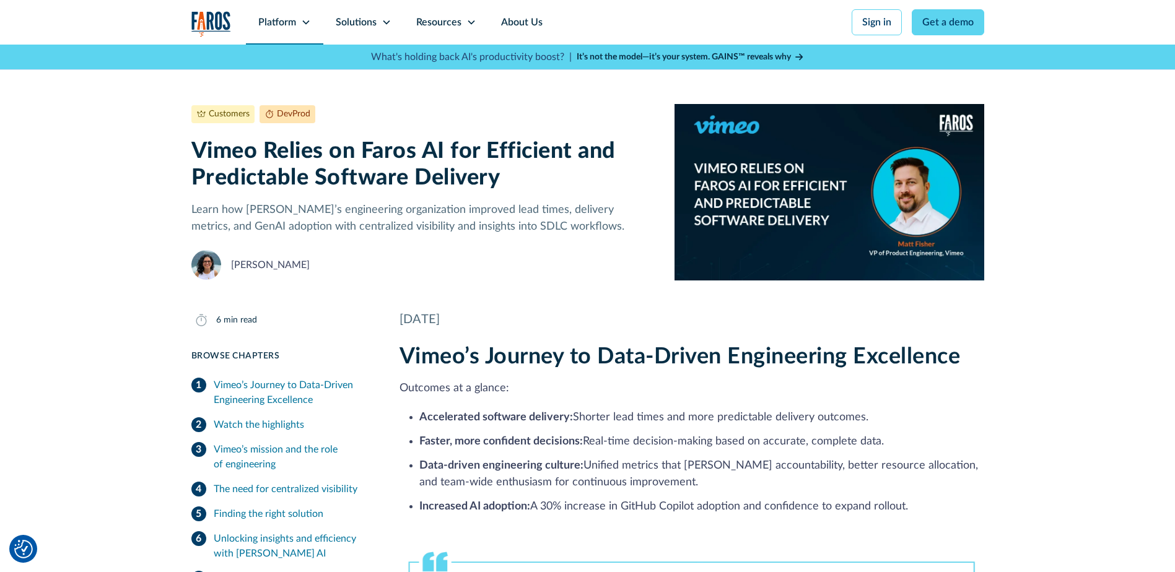
click at [279, 27] on div "Platform" at bounding box center [277, 22] width 38 height 15
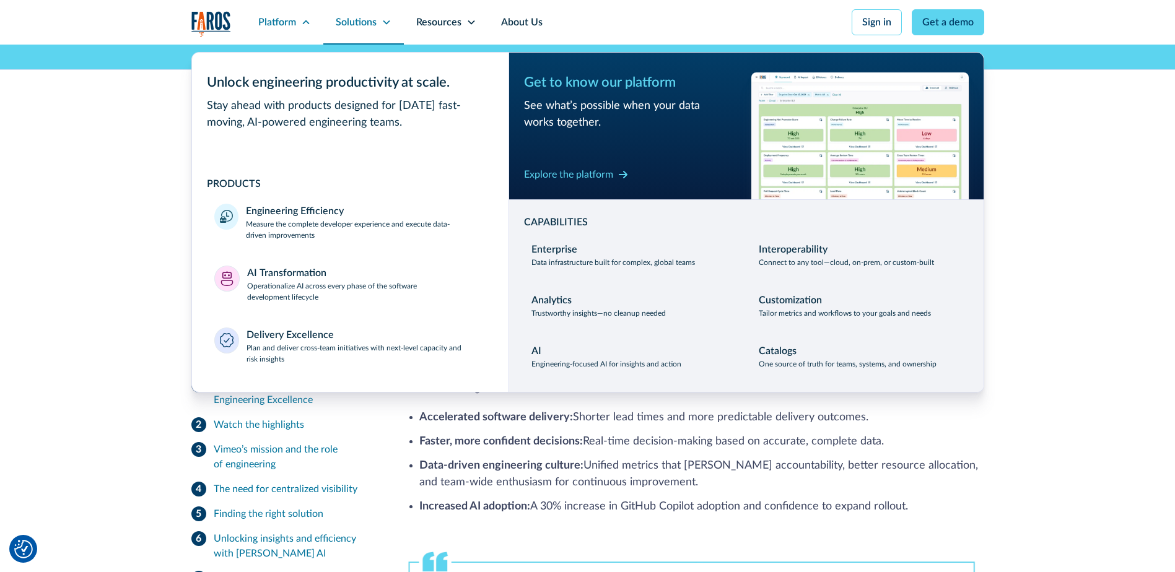
click at [343, 20] on div "Solutions" at bounding box center [356, 22] width 41 height 15
